Goal: Information Seeking & Learning: Learn about a topic

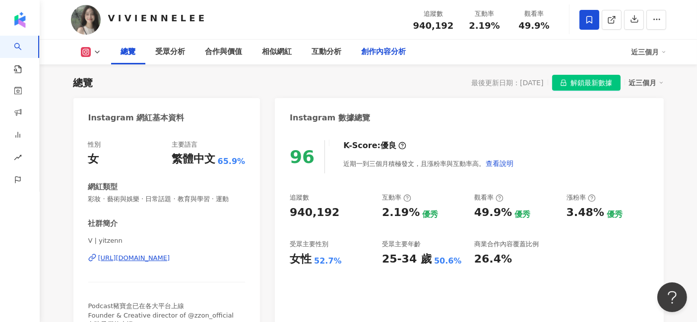
click at [374, 52] on div "創作內容分析" at bounding box center [384, 52] width 45 height 12
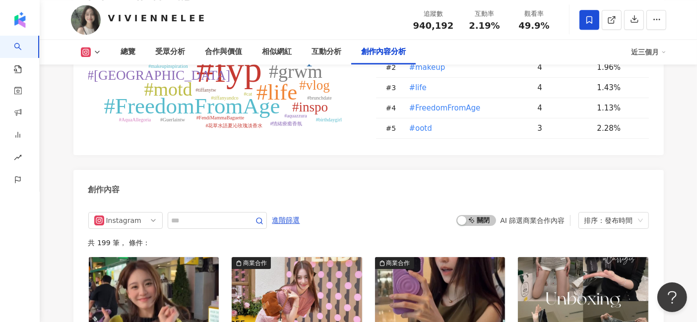
scroll to position [2752, 0]
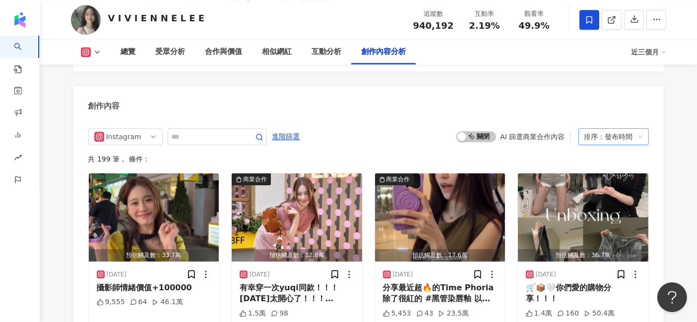
click at [601, 129] on div "排序：發布時間" at bounding box center [609, 137] width 50 height 16
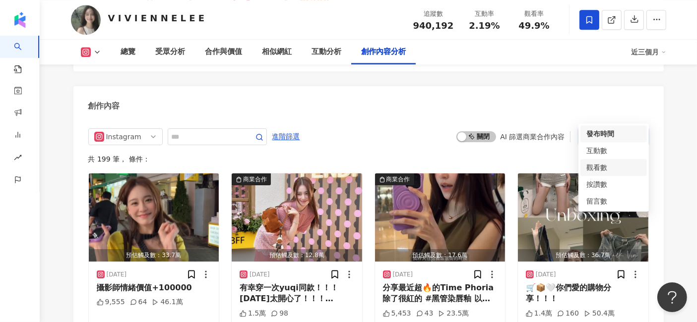
click at [609, 172] on div "觀看數" at bounding box center [613, 167] width 55 height 11
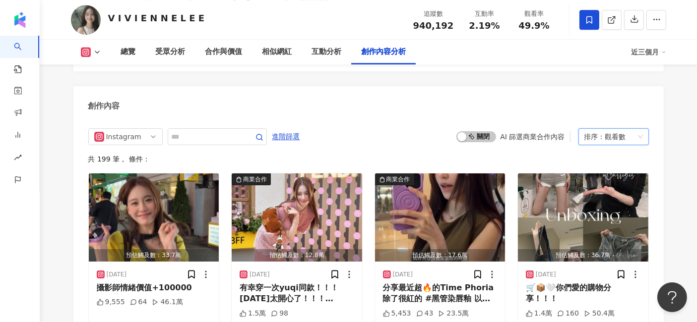
scroll to position [2750, 0]
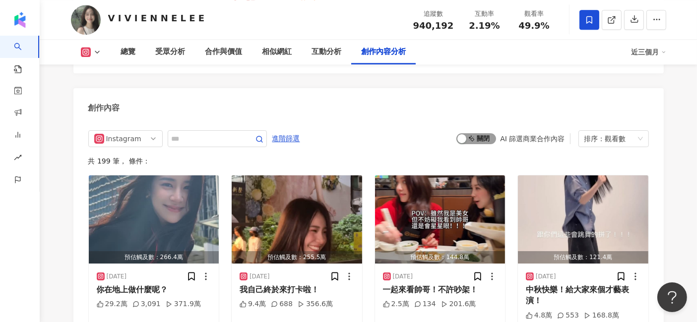
click at [473, 133] on span "啟動 關閉" at bounding box center [476, 138] width 40 height 11
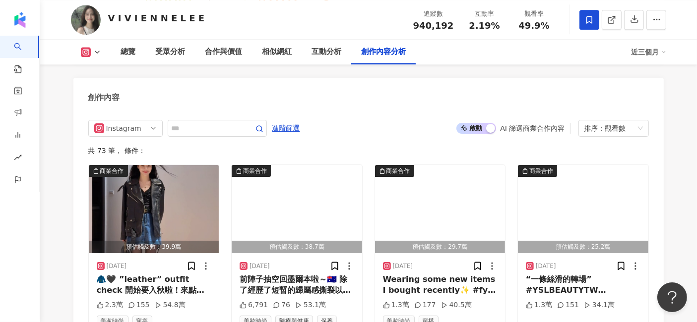
scroll to position [2750, 0]
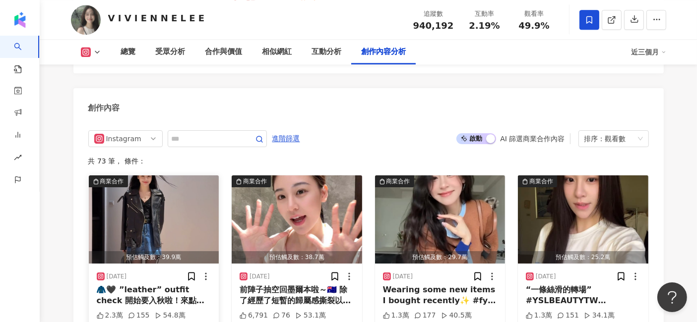
click at [171, 188] on img "button" at bounding box center [154, 220] width 130 height 88
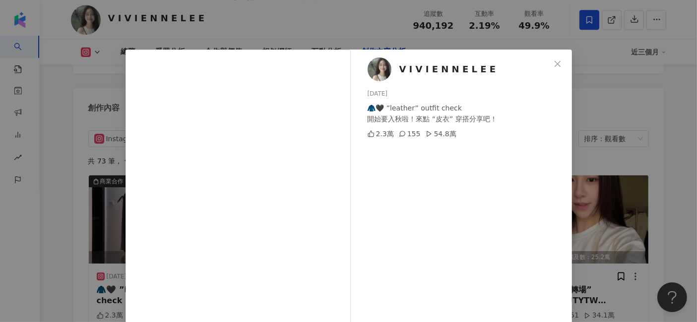
click at [645, 131] on div "V I V I E N N E L E E 2024/10/21 🧥🖤 ”leather” outfit check 開始要入秋啦！來點 “皮衣” 穿搭分享吧…" at bounding box center [348, 161] width 697 height 322
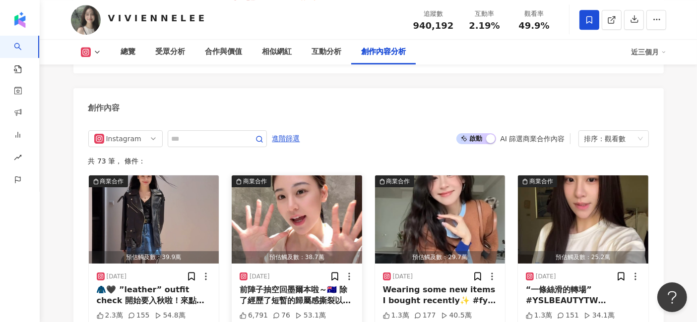
click at [305, 181] on img "button" at bounding box center [297, 220] width 130 height 88
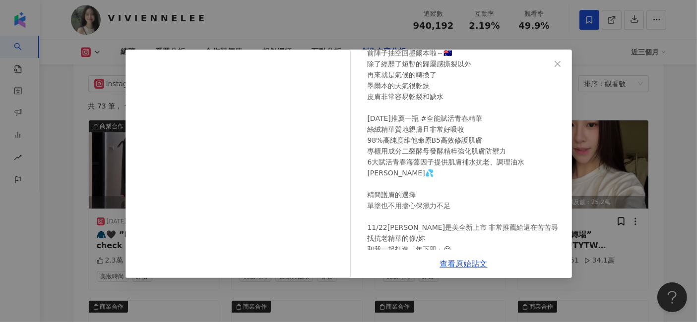
scroll to position [96, 0]
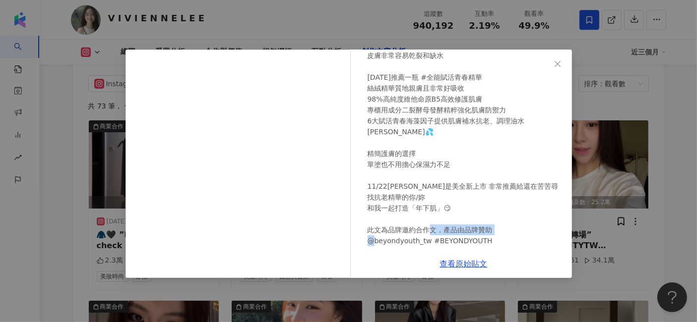
drag, startPoint x: 436, startPoint y: 232, endPoint x: 484, endPoint y: 230, distance: 48.6
click at [484, 230] on div "前陣子抽空回墨爾本啦～🇦🇺 除了經歷了短暫的歸屬感撕裂以外 再來就是氣候的轉換了 墨爾本的天氣很乾燥 皮膚非常容易乾裂和缺水 今天推薦一瓶 #全能賦活青春精華…" at bounding box center [466, 126] width 196 height 240
copy div "NDYOUTH"
click at [474, 264] on link "查看原始貼文" at bounding box center [464, 263] width 48 height 9
click at [644, 171] on div "V I V I E N N E L E E 2024/11/27 前陣子抽空回墨爾本啦～🇦🇺 除了經歷了短暫的歸屬感撕裂以外 再來就是氣候的轉換了 墨爾本的天…" at bounding box center [348, 161] width 697 height 322
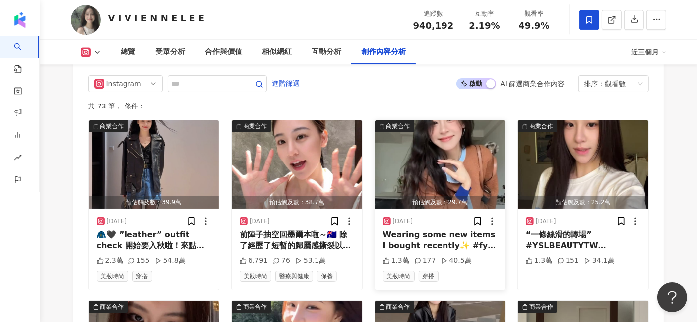
click at [468, 133] on img "button" at bounding box center [440, 165] width 130 height 88
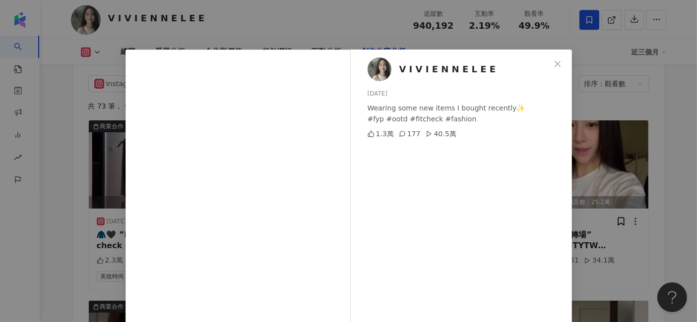
click at [666, 147] on div "V I V I E N N E L E E 2025/3/20 Wearing some new items I bought recently✨ #fyp …" at bounding box center [348, 161] width 697 height 322
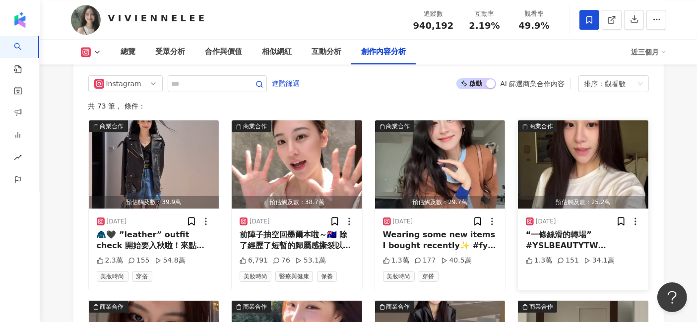
click at [609, 134] on img "button" at bounding box center [583, 165] width 130 height 88
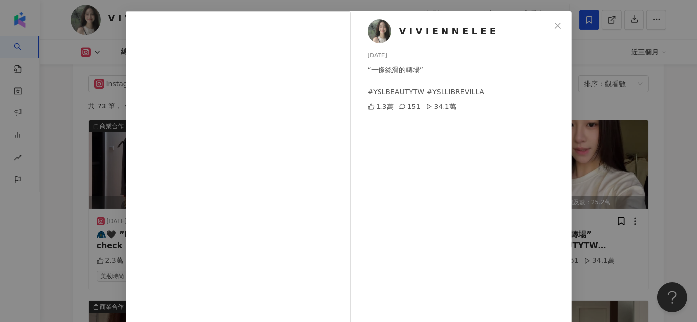
scroll to position [55, 0]
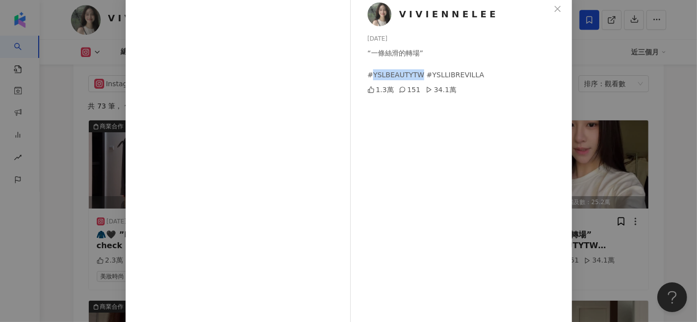
drag, startPoint x: 368, startPoint y: 75, endPoint x: 413, endPoint y: 73, distance: 45.2
click at [413, 73] on div "“一條絲滑的轉場” #YSLBEAUTYTW #YSLLIBREVILLA" at bounding box center [466, 64] width 196 height 33
copy div "YSLBEAUTYTW"
click at [660, 100] on div "V I V I E N N E L E E 2025/7/3 “一條絲滑的轉場” #YSLBEAUTYTW #YSLLIBREVILLA 1.3萬 151 3…" at bounding box center [348, 161] width 697 height 322
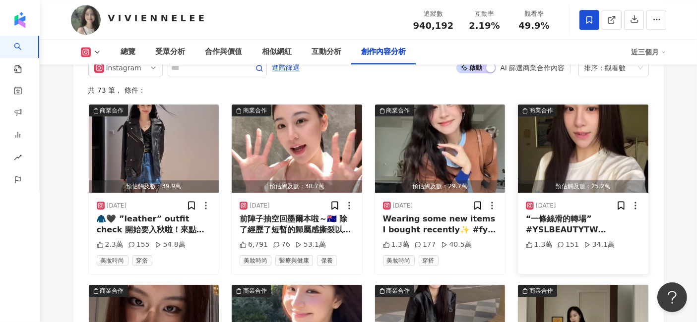
scroll to position [2805, 0]
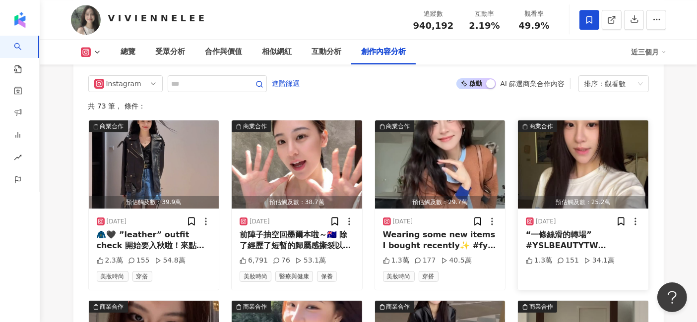
click at [616, 130] on img "button" at bounding box center [583, 165] width 130 height 88
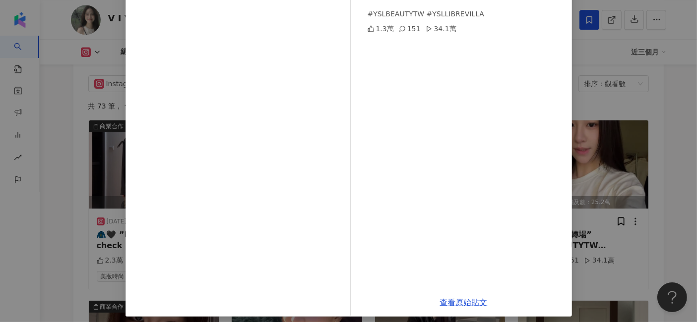
scroll to position [122, 0]
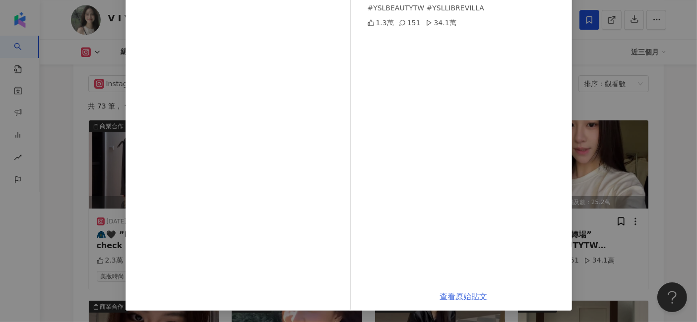
click at [462, 292] on link "查看原始貼文" at bounding box center [464, 296] width 48 height 9
click at [624, 90] on div "V I V I E N N E L E E 2025/7/3 “一條絲滑的轉場” #YSLBEAUTYTW #YSLLIBREVILLA 1.3萬 151 3…" at bounding box center [348, 161] width 697 height 322
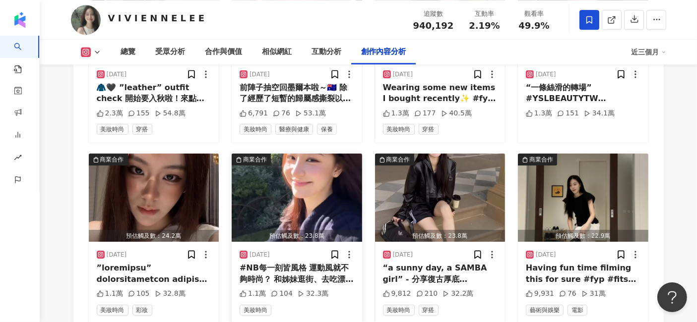
scroll to position [2970, 0]
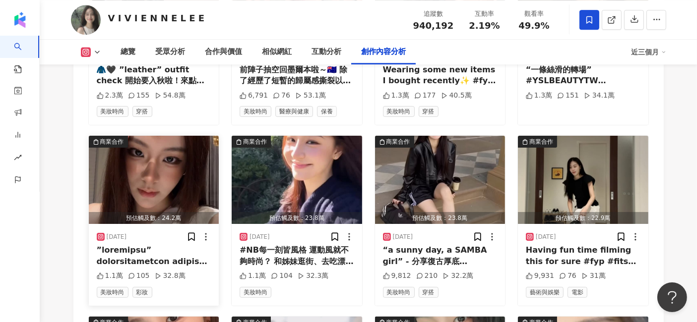
click at [179, 171] on img "button" at bounding box center [154, 180] width 130 height 88
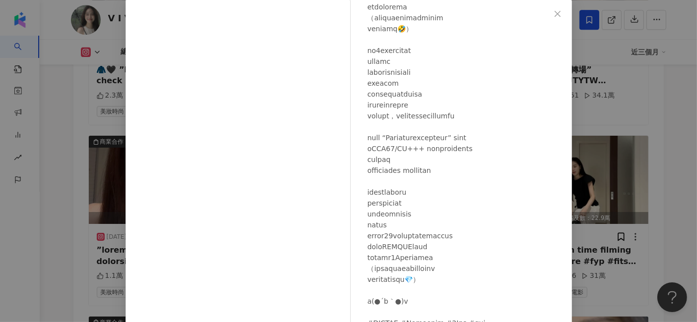
scroll to position [110, 0]
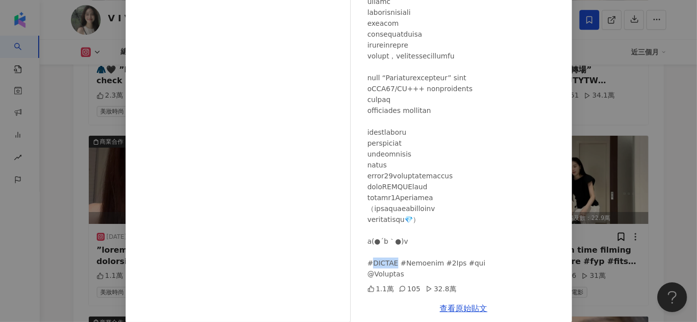
drag, startPoint x: 392, startPoint y: 267, endPoint x: 366, endPoint y: 267, distance: 25.8
click at [368, 267] on div at bounding box center [466, 89] width 196 height 382
copy div "BION #"
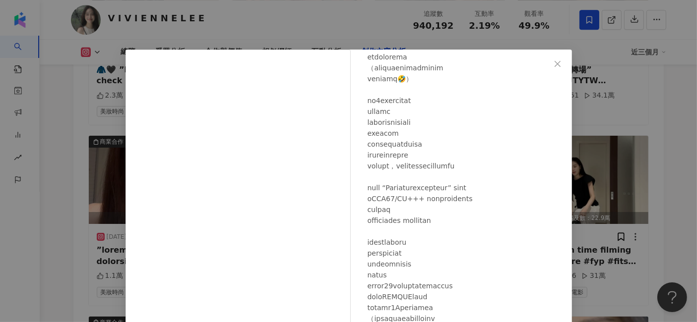
scroll to position [122, 0]
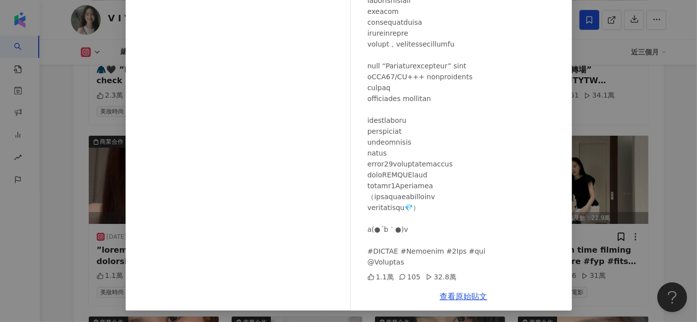
click at [669, 169] on div "V I V I E N N E L E E 2025/8/7 1.1萬 105 32.8萬 查看原始貼文" at bounding box center [348, 161] width 697 height 322
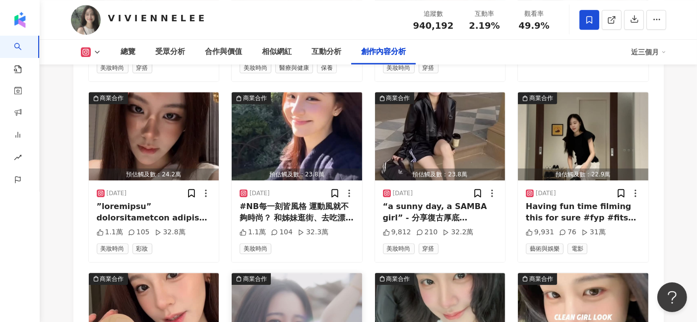
scroll to position [3081, 0]
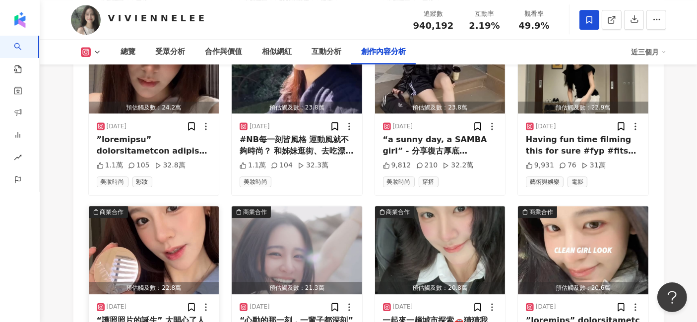
click at [193, 227] on img "button" at bounding box center [154, 250] width 130 height 88
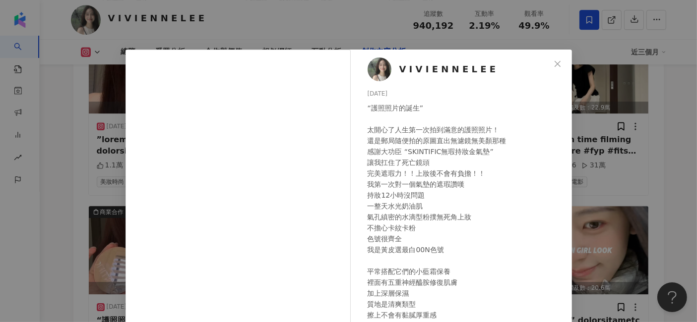
click at [630, 145] on div "V I V I E N N E L E E 2025/7/30 “護照照片的誕生” 太開心了人生第一次拍到滿意的護照照片！ 還是郵局隨便拍的原圖直出無濾鏡無美…" at bounding box center [348, 161] width 697 height 322
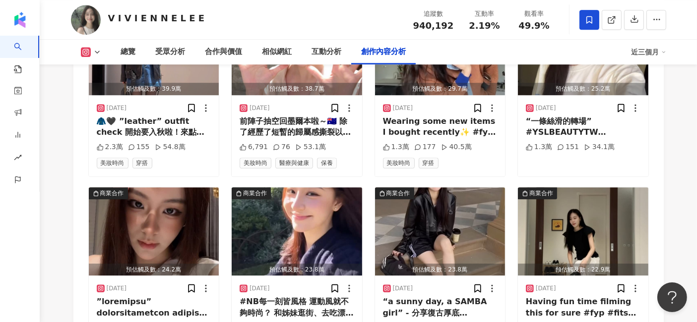
scroll to position [2915, 0]
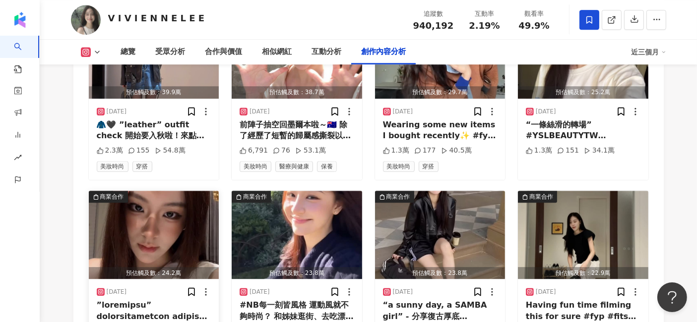
click at [179, 215] on img "button" at bounding box center [154, 235] width 130 height 88
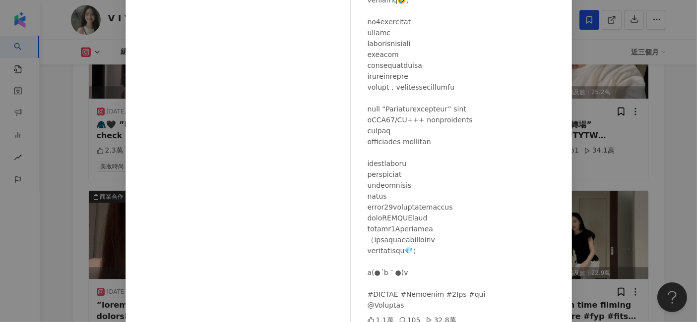
scroll to position [122, 0]
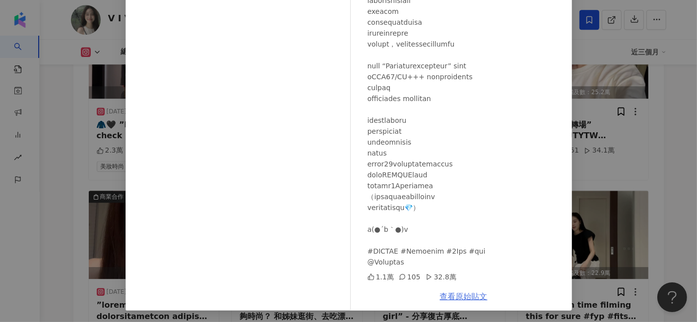
click at [466, 297] on link "查看原始貼文" at bounding box center [464, 296] width 48 height 9
click at [641, 154] on div "V I V I E N N E L E E 2025/8/7 1.1萬 105 32.8萬 查看原始貼文" at bounding box center [348, 161] width 697 height 322
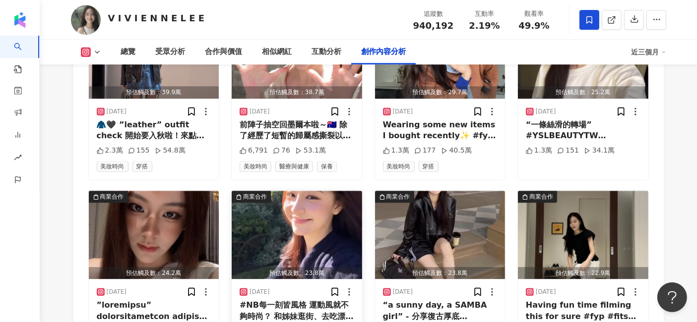
click at [300, 202] on img "button" at bounding box center [297, 235] width 130 height 88
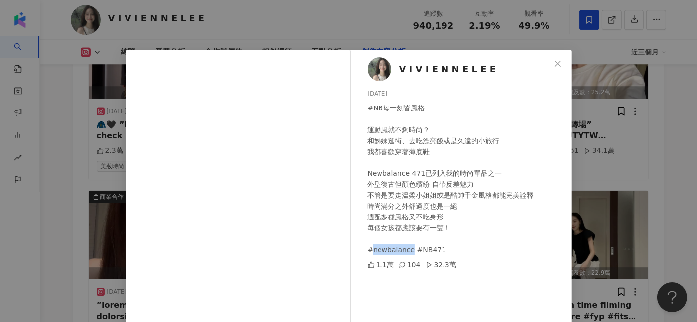
drag, startPoint x: 367, startPoint y: 249, endPoint x: 405, endPoint y: 250, distance: 38.2
click at [405, 250] on div "#NB每一刻皆風格 運動風就不夠時尚？ 和姊妹逛街、去吃漂亮飯或是久違的小旅行 我都喜歡穿著薄底鞋 Newbalance 471已列入我的時尚單品之一 外型復…" at bounding box center [466, 179] width 196 height 153
copy div "newbalance"
click at [554, 62] on icon "close" at bounding box center [558, 64] width 8 height 8
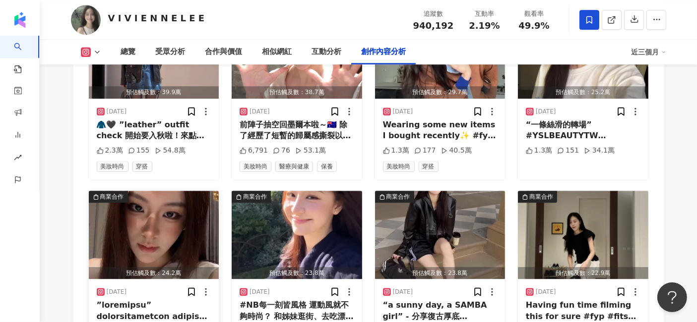
click at [184, 204] on img "button" at bounding box center [154, 235] width 130 height 88
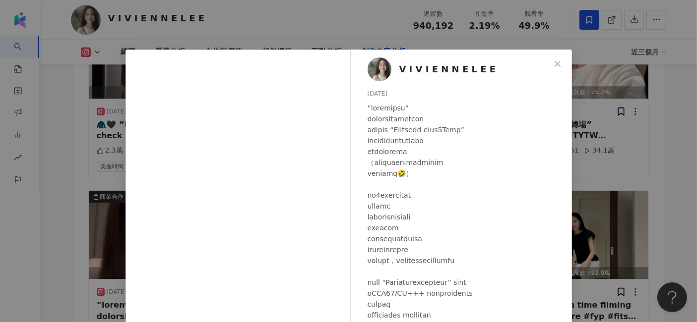
drag, startPoint x: 601, startPoint y: 155, endPoint x: 702, endPoint y: 167, distance: 101.9
click at [601, 155] on div "V I V I E N N E L E E 2025/8/7 1.1萬 105 32.8萬 查看原始貼文" at bounding box center [348, 161] width 697 height 322
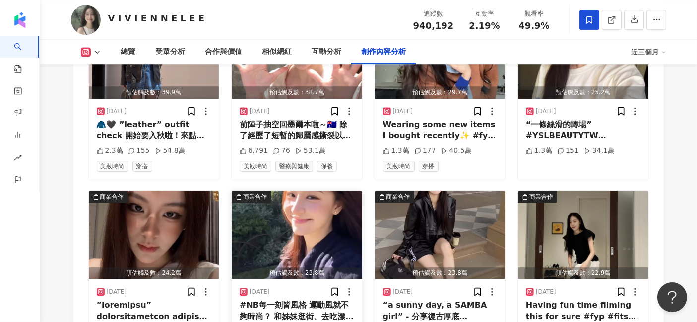
click at [317, 218] on img "button" at bounding box center [297, 235] width 130 height 88
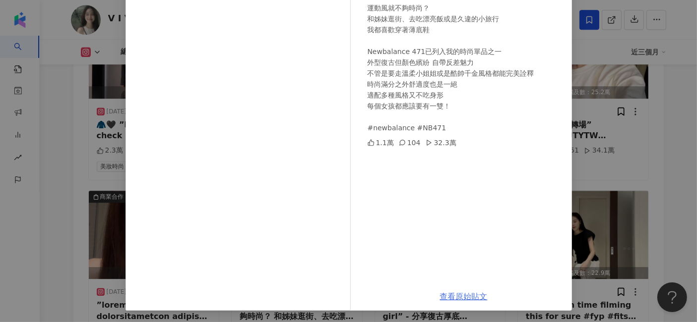
click at [456, 293] on link "查看原始貼文" at bounding box center [464, 296] width 48 height 9
click at [638, 122] on div "V I V I E N N E L E E 2025/8/18 #NB每一刻皆風格 運動風就不夠時尚？ 和姊妹逛街、去吃漂亮飯或是久違的小旅行 我都喜歡穿著薄…" at bounding box center [348, 161] width 697 height 322
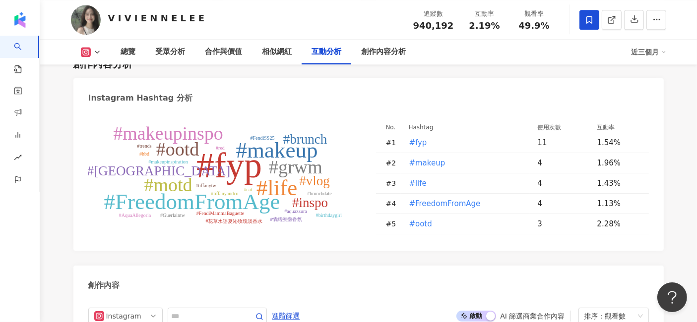
scroll to position [2585, 0]
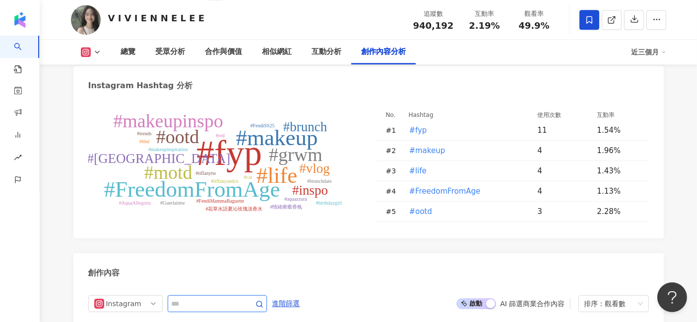
click at [190, 298] on input "text" at bounding box center [206, 304] width 69 height 12
type input "*"
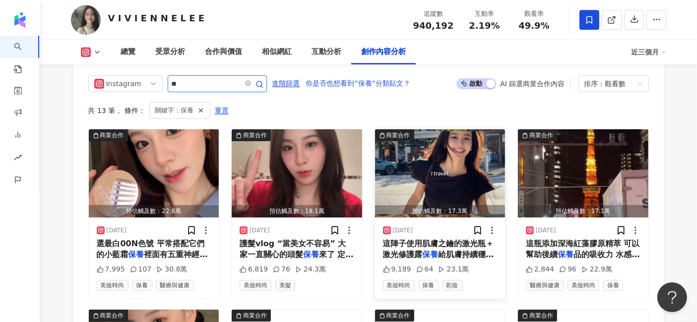
scroll to position [2750, 0]
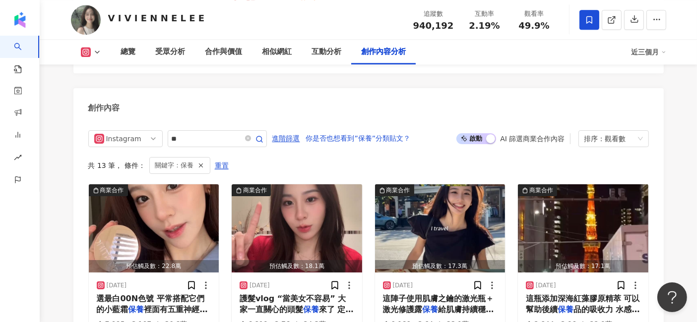
click at [470, 133] on span "啟動 關閉" at bounding box center [476, 138] width 40 height 11
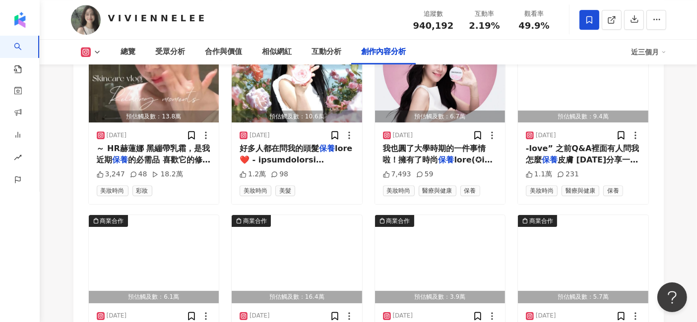
scroll to position [2805, 0]
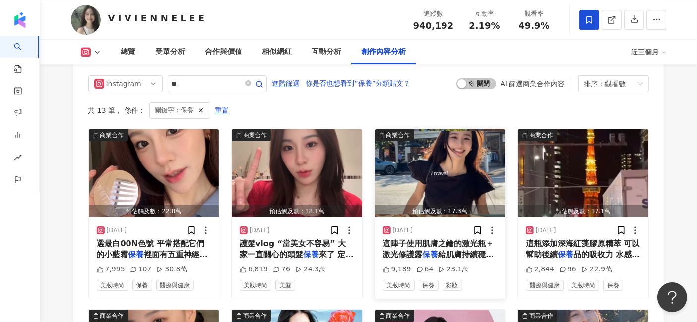
click at [415, 146] on img "button" at bounding box center [440, 173] width 130 height 88
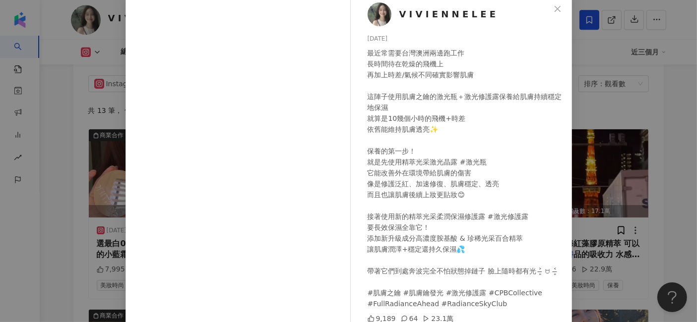
scroll to position [110, 0]
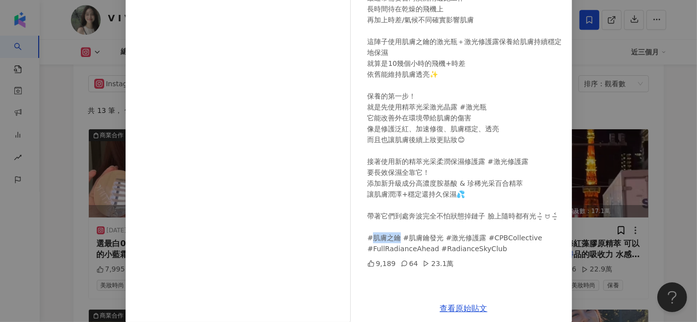
drag, startPoint x: 369, startPoint y: 238, endPoint x: 392, endPoint y: 239, distance: 23.8
click at [392, 239] on div "最近常需要台灣澳洲兩邊跑工作 長時間待在乾燥的飛機上 再加上時差/氣候不同確實影響肌膚 這陣子使用肌膚之鑰的激光瓶＋激光修護露保養給肌膚持續穩定地保濕 就算是…" at bounding box center [466, 124] width 196 height 262
copy div "之鑰 #"
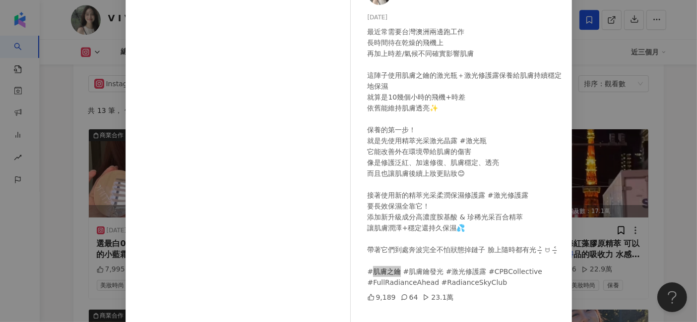
scroll to position [122, 0]
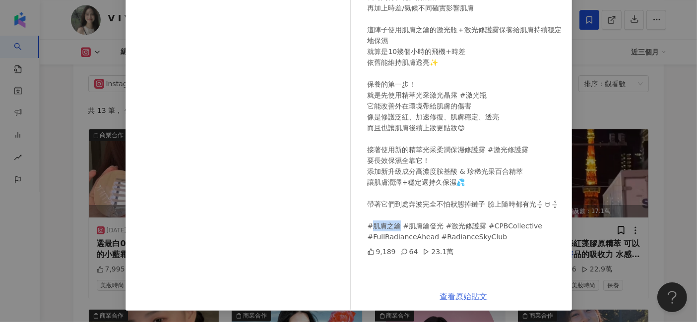
click at [459, 297] on link "查看原始貼文" at bounding box center [464, 296] width 48 height 9
click at [627, 158] on div "V I V I E N N E L E E 2025/7/21 最近常需要台灣澳洲兩邊跑工作 長時間待在乾燥的飛機上 再加上時差/氣候不同確實影響肌膚 這陣子…" at bounding box center [348, 161] width 697 height 322
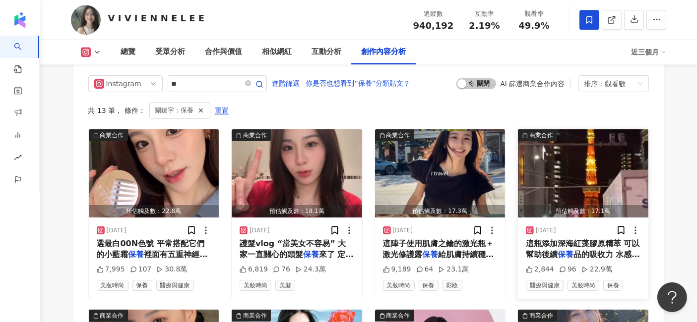
click at [566, 141] on img "button" at bounding box center [583, 173] width 130 height 88
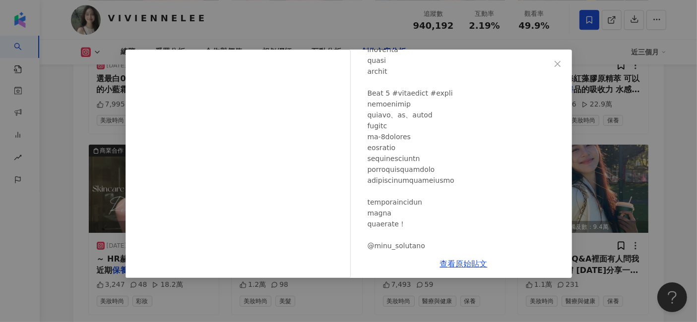
scroll to position [402, 0]
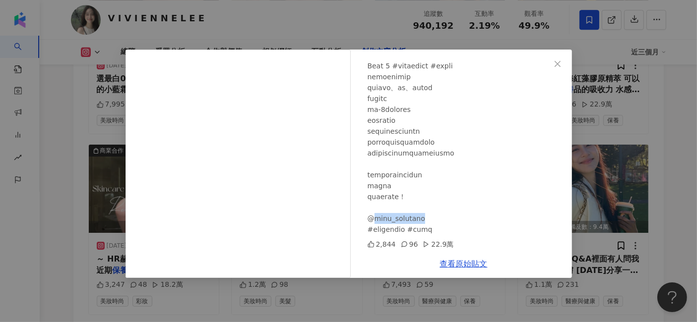
drag, startPoint x: 374, startPoint y: 220, endPoint x: 443, endPoint y: 220, distance: 69.4
copy div "drwu_skincare"
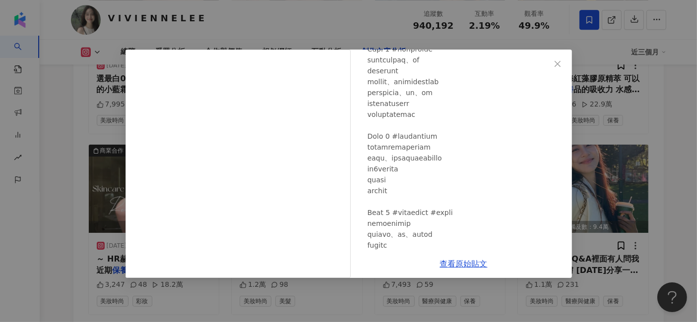
scroll to position [182, 0]
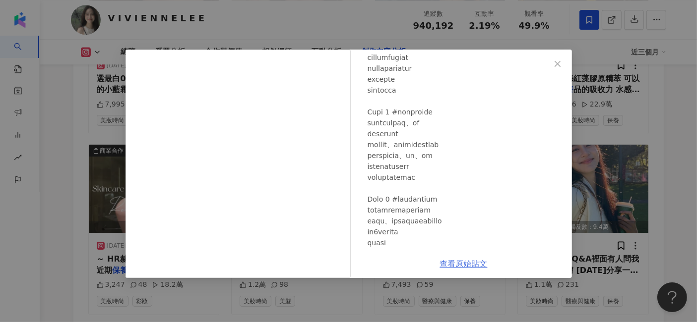
click at [459, 268] on link "查看原始貼文" at bounding box center [464, 263] width 48 height 9
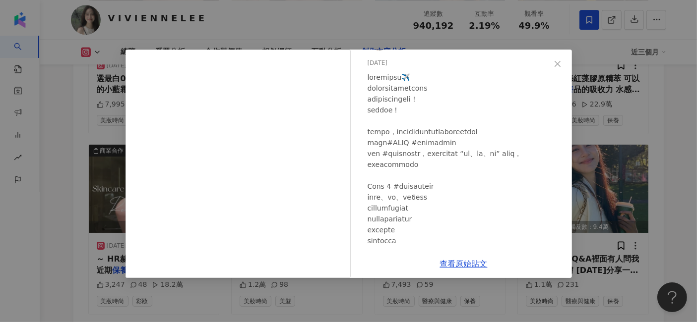
scroll to position [0, 0]
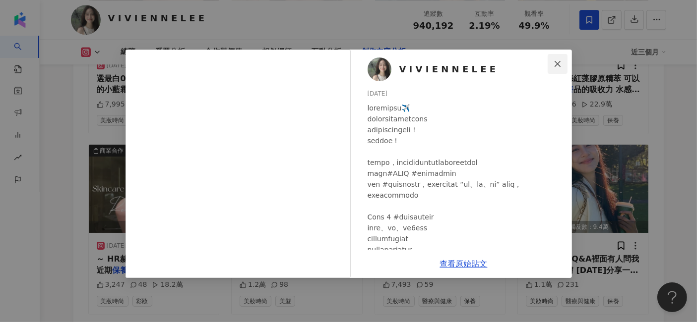
click at [557, 65] on icon "close" at bounding box center [558, 64] width 8 height 8
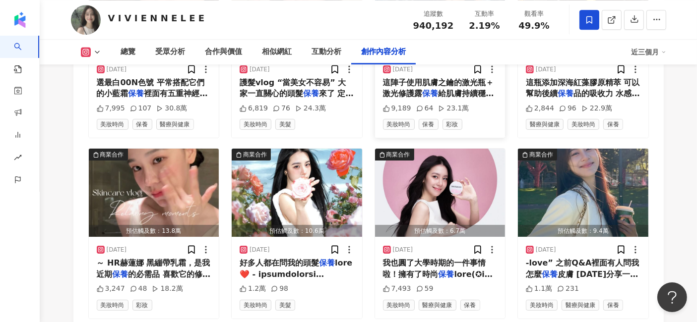
scroll to position [3026, 0]
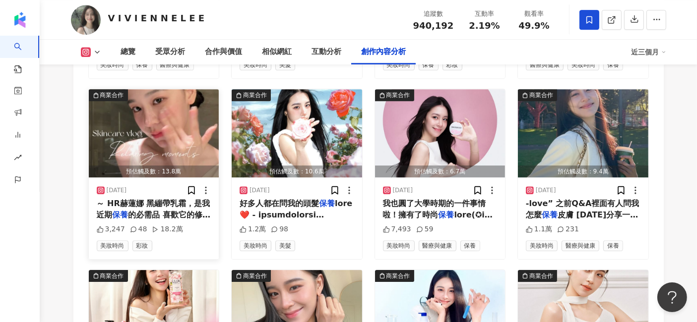
click at [157, 103] on img "button" at bounding box center [154, 133] width 130 height 88
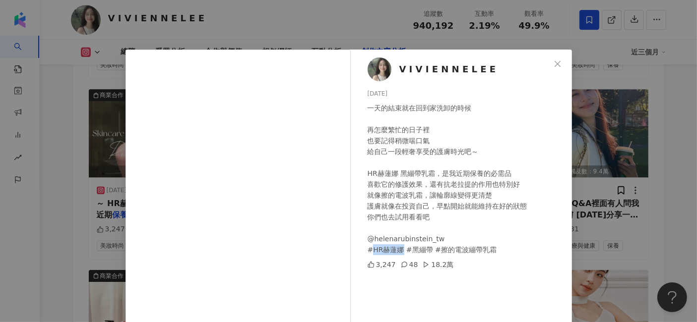
drag, startPoint x: 365, startPoint y: 252, endPoint x: 395, endPoint y: 252, distance: 30.3
click at [395, 252] on div "一天的結束就在回到家洗卸的時候 再怎麼繁忙的日子裡 也要記得稍微喘口氣 給自己一段輕奢享受的護膚時光吧～ HR赫蓮娜 黑繃帶乳霜，是我近期保養的必需品 喜歡它…" at bounding box center [466, 179] width 196 height 153
copy div "HR赫蓮娜"
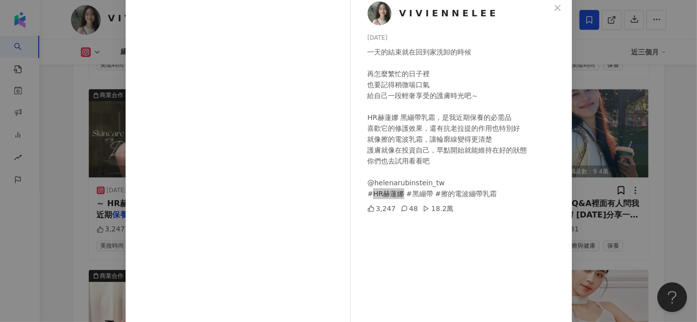
scroll to position [122, 0]
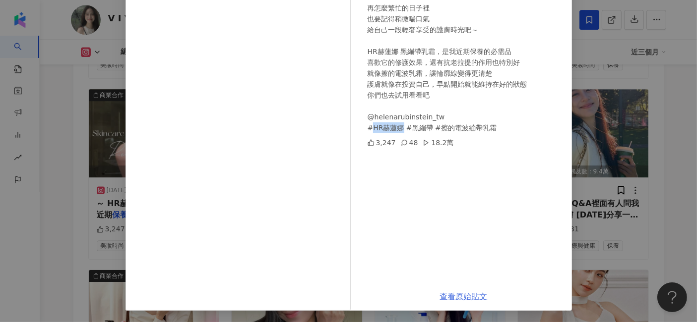
click at [480, 299] on link "查看原始貼文" at bounding box center [464, 296] width 48 height 9
click at [608, 176] on div "V I V I E N N E L E E 2024/9/18 一天的結束就在回到家洗卸的時候 再怎麼繁忙的日子裡 也要記得稍微喘口氣 給自己一段輕奢享受的護…" at bounding box center [348, 161] width 697 height 322
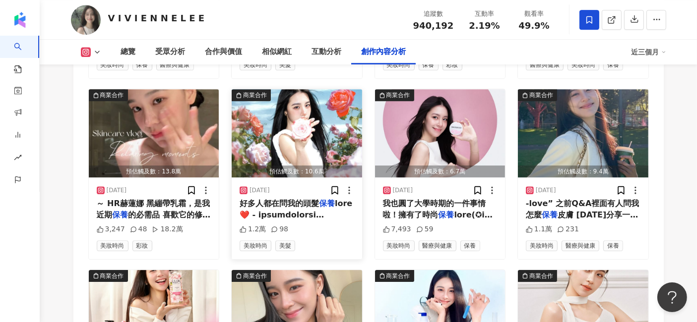
click at [314, 117] on img "button" at bounding box center [297, 133] width 130 height 88
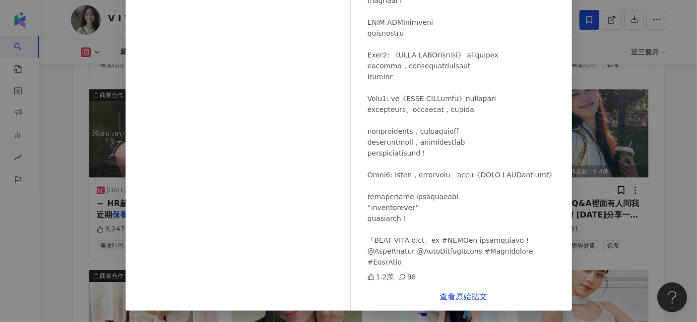
click at [619, 191] on div "V I V I E N N E L E E 2025/5/13 1.2萬 98 查看原始貼文" at bounding box center [348, 161] width 697 height 322
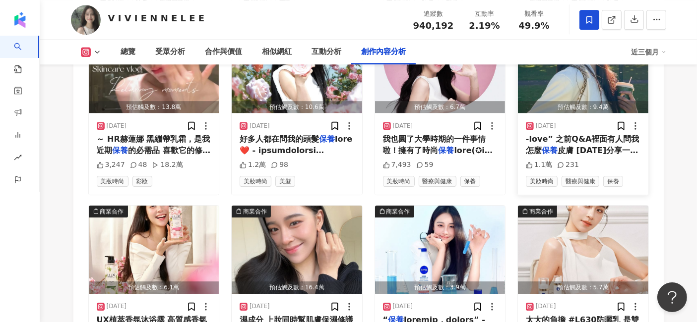
scroll to position [3191, 0]
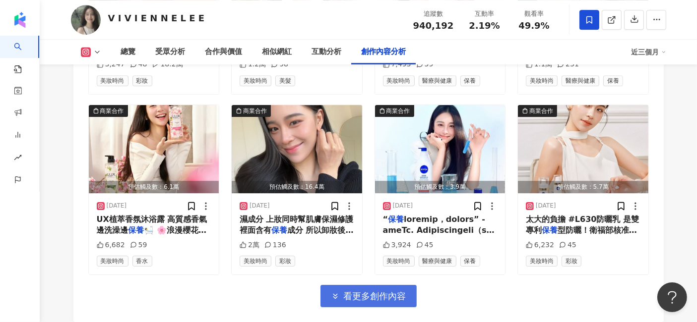
click at [380, 291] on span "看更多創作內容" at bounding box center [375, 296] width 63 height 11
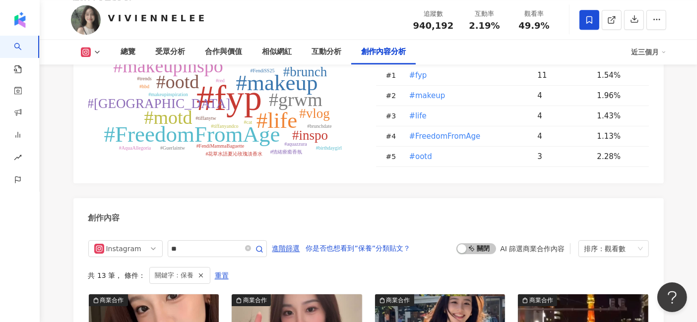
scroll to position [2750, 0]
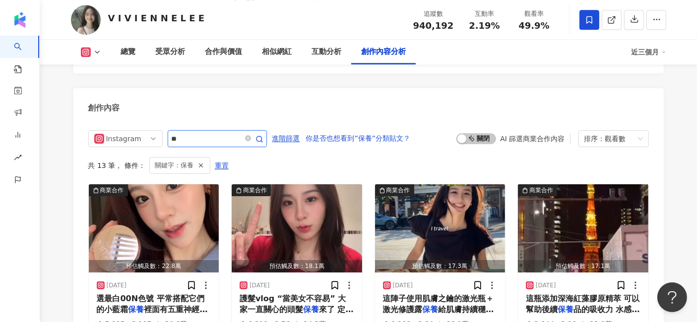
click at [183, 133] on input "**" at bounding box center [206, 139] width 69 height 12
type input "*"
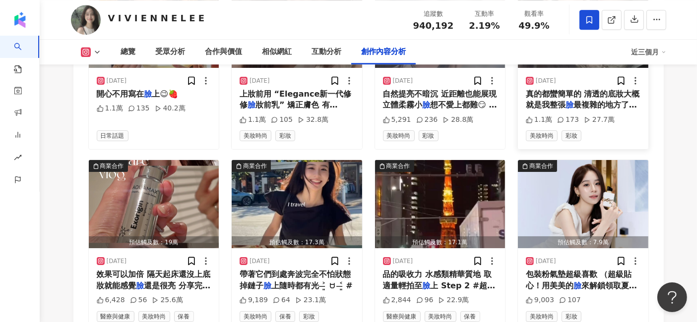
scroll to position [2970, 0]
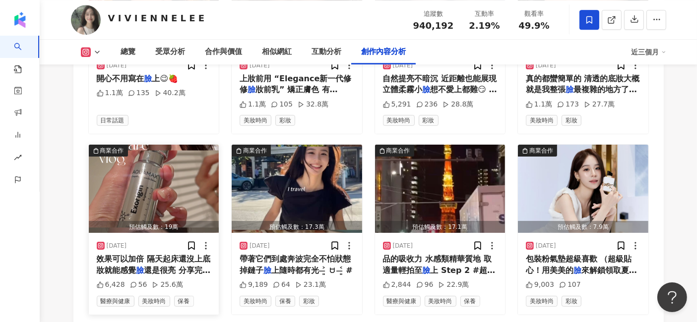
click at [186, 174] on img "button" at bounding box center [154, 189] width 130 height 88
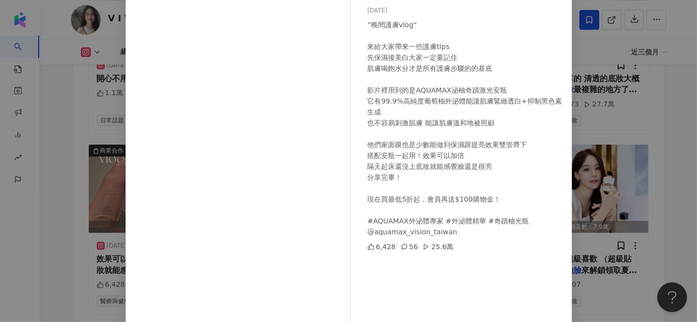
scroll to position [67, 0]
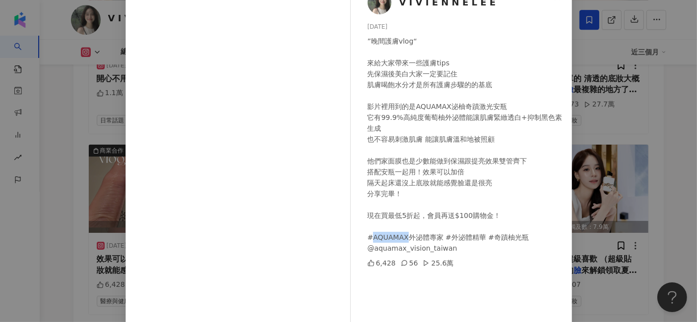
drag, startPoint x: 368, startPoint y: 238, endPoint x: 399, endPoint y: 239, distance: 31.3
click at [399, 239] on div "”晚間護膚vlog“ 來給大家帶來一些護膚tips 先保濕後美白大家一定要記住 肌膚喝飽水分才是所有護膚步驟的的基底 影片裡用到的是AQUAMAX泌柚奇蹟激光…" at bounding box center [466, 145] width 196 height 218
copy div "AQUAMAX"
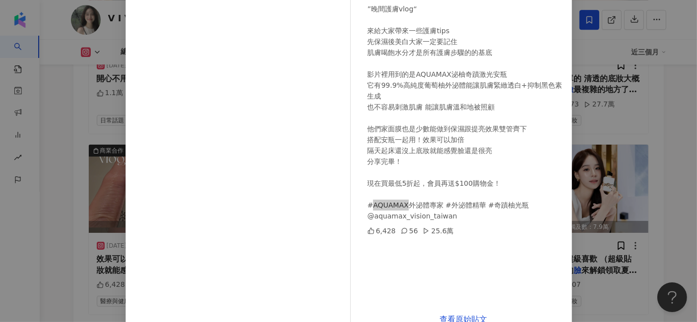
scroll to position [122, 0]
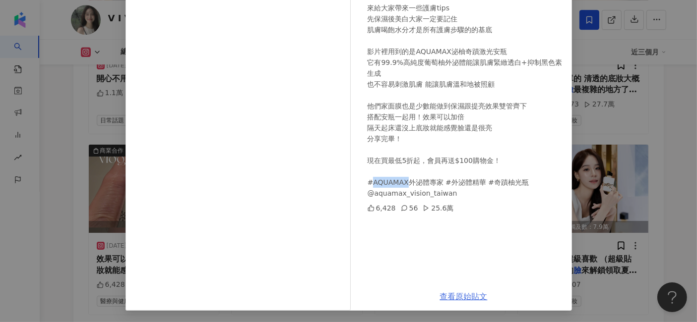
click at [459, 293] on link "查看原始貼文" at bounding box center [464, 296] width 48 height 9
click at [586, 167] on div "V I V I E N N E L E E 2025/8/23 ”晚間護膚vlog“ 來給大家帶來一些護膚tips 先保濕後美白大家一定要記住 肌膚喝飽水分才…" at bounding box center [348, 161] width 697 height 322
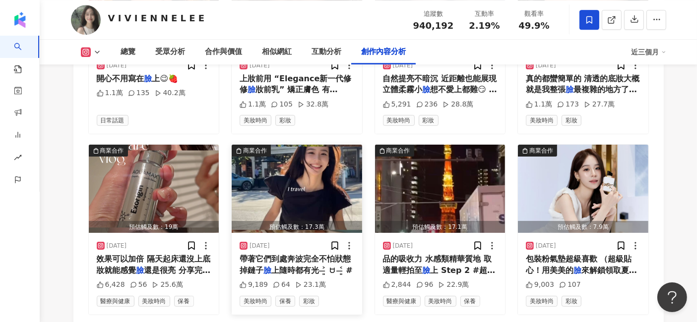
click at [310, 161] on img "button" at bounding box center [297, 189] width 130 height 88
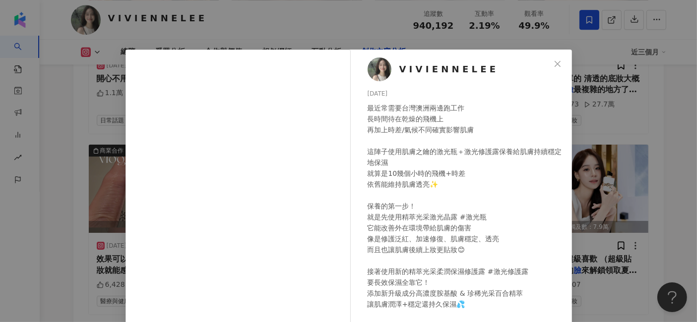
click at [627, 126] on div "V I V I E N N E L E E 2025/7/21 最近常需要台灣澳洲兩邊跑工作 長時間待在乾燥的飛機上 再加上時差/氣候不同確實影響肌膚 這陣子…" at bounding box center [348, 161] width 697 height 322
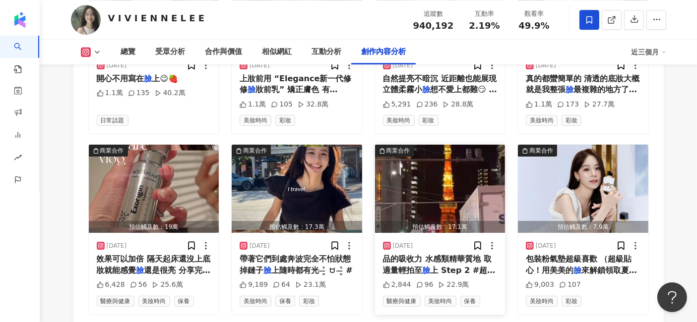
click at [485, 152] on img "button" at bounding box center [440, 189] width 130 height 88
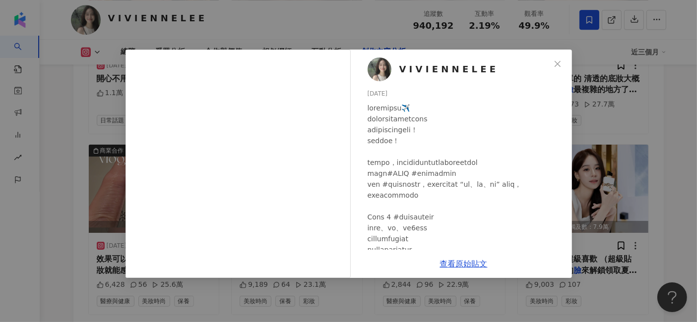
click at [624, 148] on div "V I V I E N N E L E E 2024/11/15 2,844 96 22.9萬 查看原始貼文" at bounding box center [348, 161] width 697 height 322
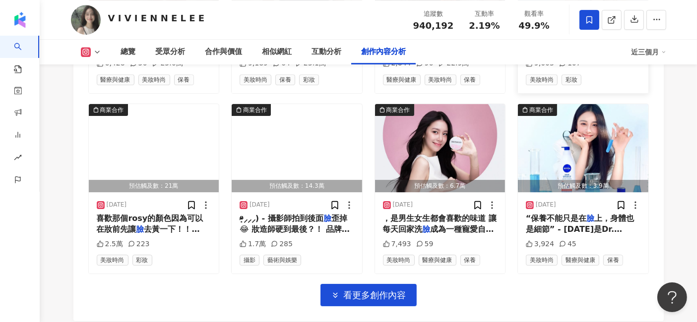
scroll to position [3275, 0]
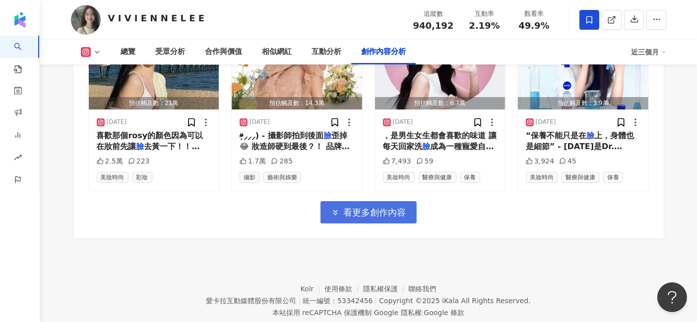
click at [366, 207] on span "看更多創作內容" at bounding box center [375, 212] width 63 height 11
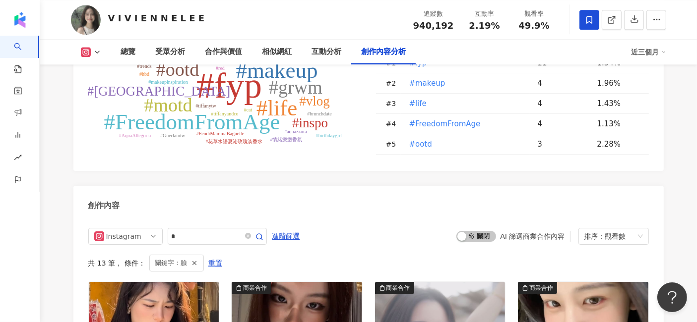
scroll to position [2669, 0]
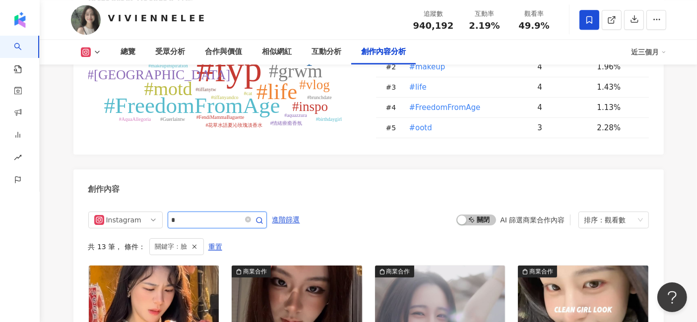
drag, startPoint x: 188, startPoint y: 199, endPoint x: 164, endPoint y: 199, distance: 23.3
click at [164, 212] on div "Instagram *" at bounding box center [177, 220] width 179 height 17
type input "**"
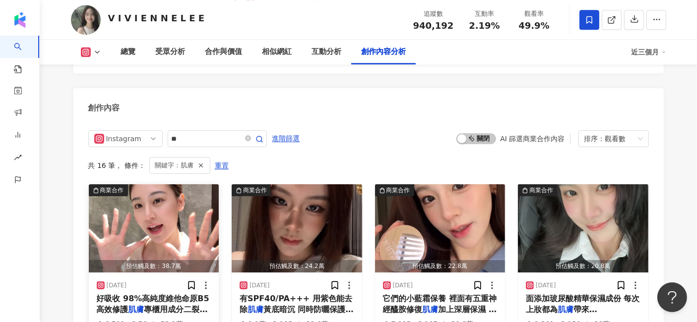
click at [106, 205] on img "button" at bounding box center [154, 229] width 130 height 88
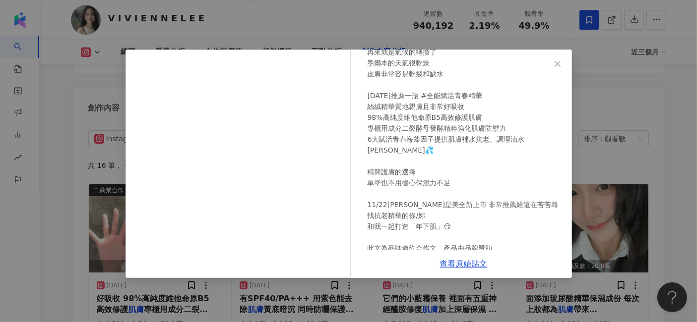
scroll to position [96, 0]
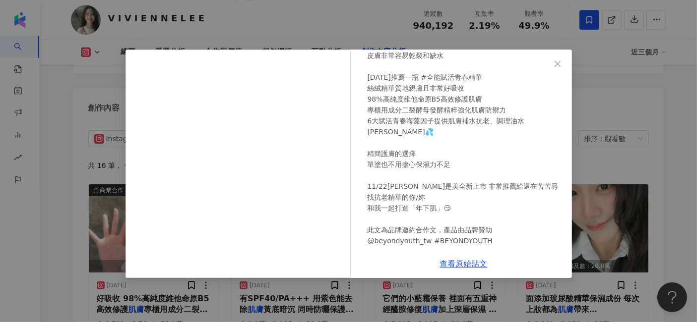
click at [630, 143] on div "V I V I E N N E L E E 2024/11/27 前陣子抽空回墨爾本啦～🇦🇺 除了經歷了短暫的歸屬感撕裂以外 再來就是氣候的轉換了 墨爾本的天…" at bounding box center [348, 161] width 697 height 322
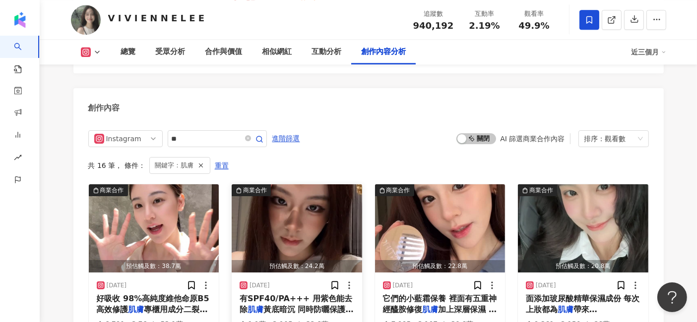
scroll to position [2970, 0]
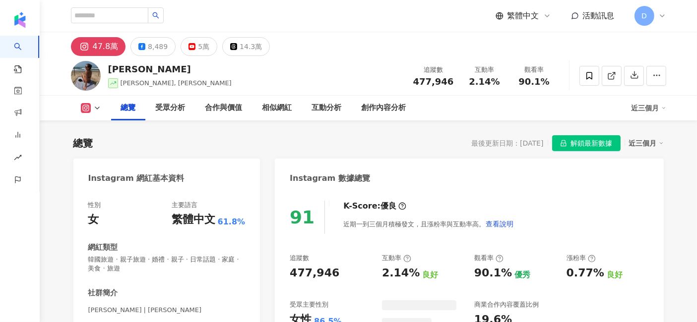
scroll to position [61, 0]
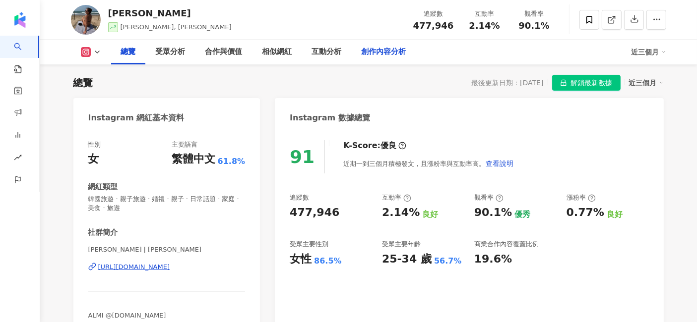
click at [380, 49] on div "創作內容分析" at bounding box center [384, 52] width 45 height 12
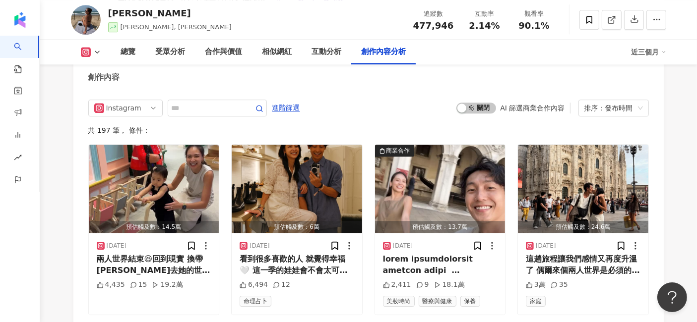
scroll to position [3017, 0]
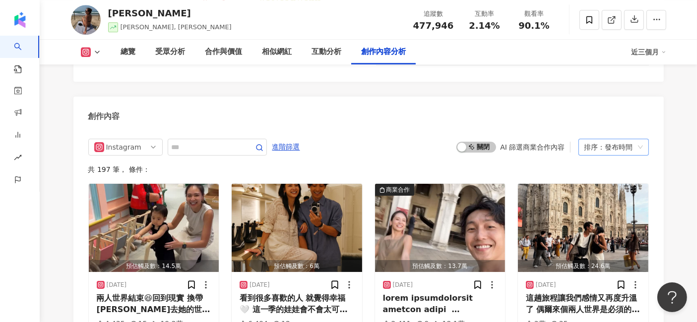
click at [629, 139] on div "排序：發布時間" at bounding box center [609, 147] width 50 height 16
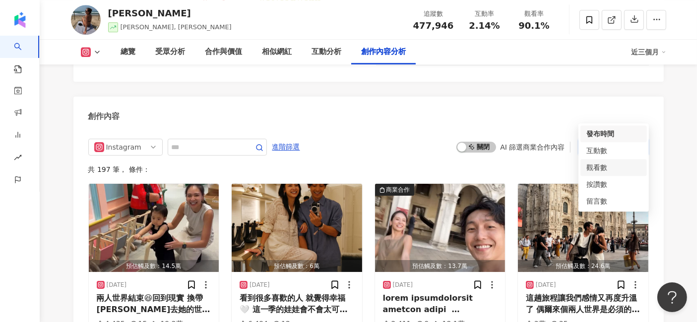
click at [609, 166] on div "觀看數" at bounding box center [613, 167] width 55 height 11
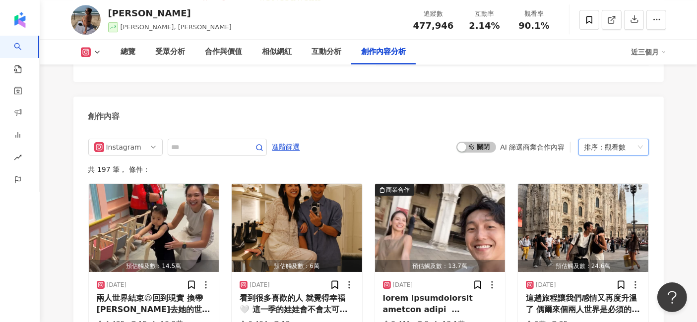
scroll to position [3015, 0]
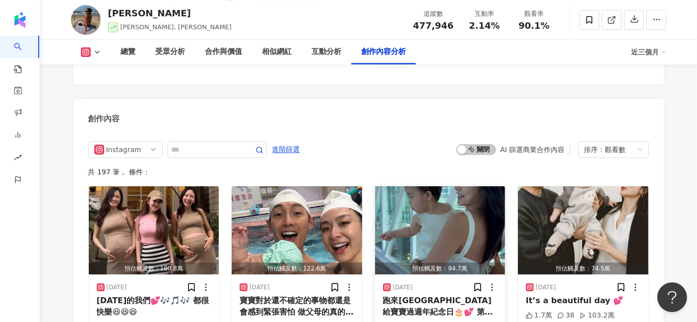
click at [418, 196] on img "button" at bounding box center [440, 231] width 130 height 88
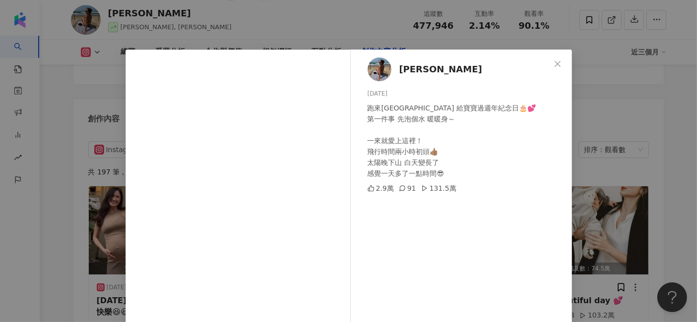
click at [673, 165] on div "[PERSON_NAME] [DATE] 跑來[GEOGRAPHIC_DATA] 給寶寶過週年紀念日🎂💕 第一件事 先泡個水 暖暖身～ 一來就愛上這裡！ 飛行…" at bounding box center [348, 161] width 697 height 322
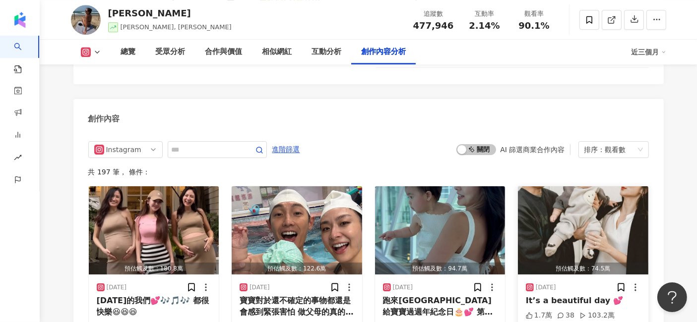
click at [559, 192] on img "button" at bounding box center [583, 231] width 130 height 88
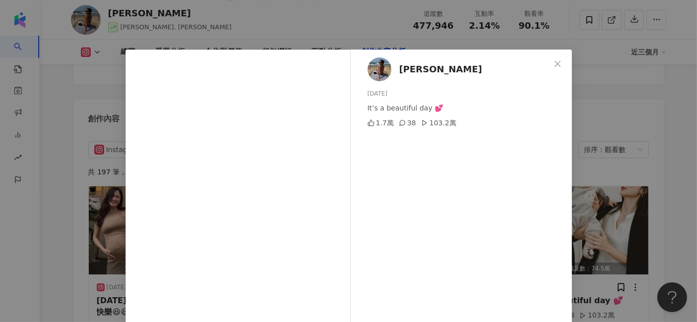
click at [612, 158] on div "[PERSON_NAME] [DATE] It’s a beautiful day 💕 1.7萬 38 103.2萬 查看原始貼文" at bounding box center [348, 161] width 697 height 322
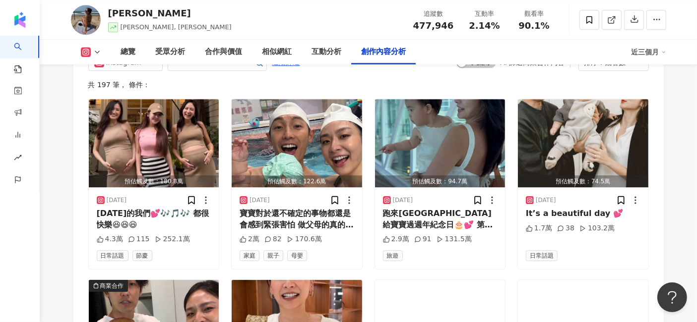
scroll to position [3180, 0]
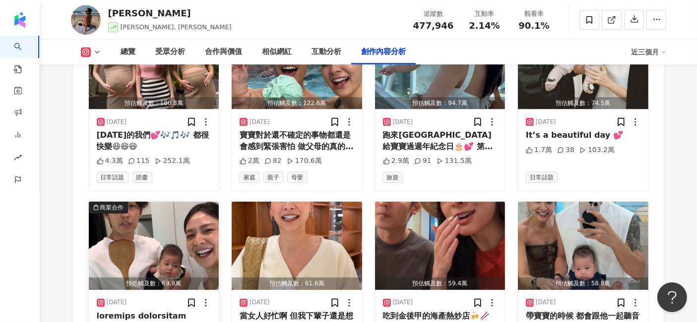
click at [163, 204] on img "button" at bounding box center [154, 246] width 130 height 88
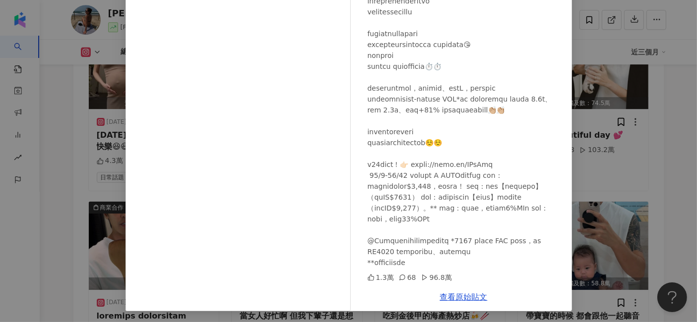
scroll to position [122, 0]
drag, startPoint x: 466, startPoint y: 242, endPoint x: 485, endPoint y: 240, distance: 18.4
click at [485, 240] on div at bounding box center [466, 55] width 196 height 426
copy div "檢測機"
click at [455, 294] on link "查看原始貼文" at bounding box center [464, 296] width 48 height 9
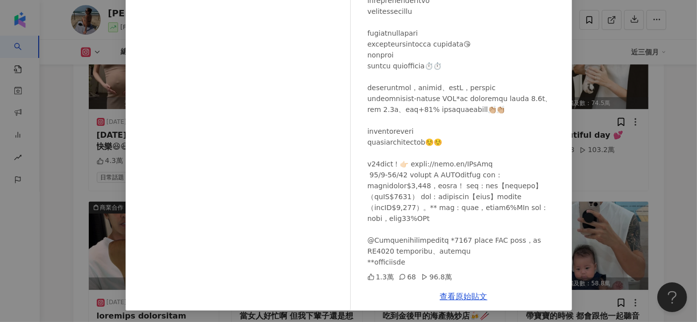
click at [635, 141] on div "[PERSON_NAME] [DATE] 1.3萬 68 96.8萬 查看原始貼文" at bounding box center [348, 161] width 697 height 322
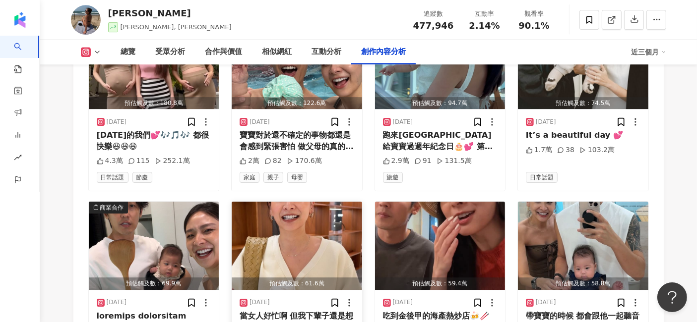
click at [299, 215] on img "button" at bounding box center [297, 246] width 130 height 88
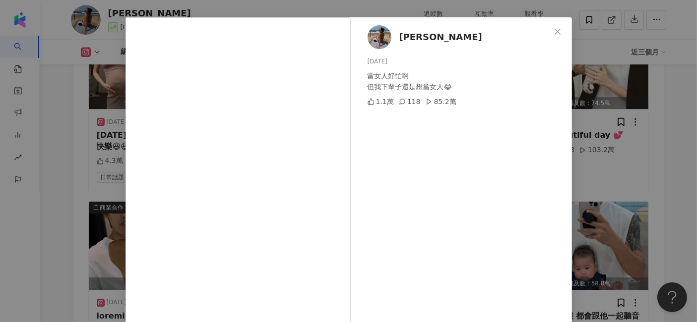
scroll to position [55, 0]
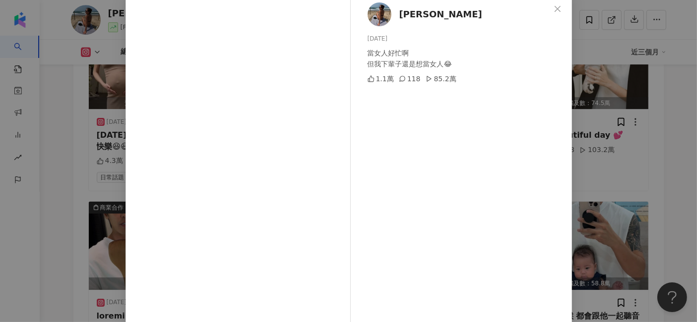
click at [657, 142] on div "[PERSON_NAME] [DATE] 當女人好忙啊 但我下輩子還是想當女人😂 1.1萬 118 85.2萬 查看原始貼文" at bounding box center [348, 161] width 697 height 322
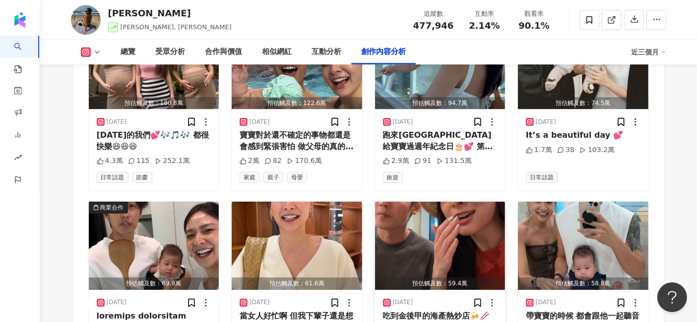
click at [467, 218] on img "button" at bounding box center [440, 246] width 130 height 88
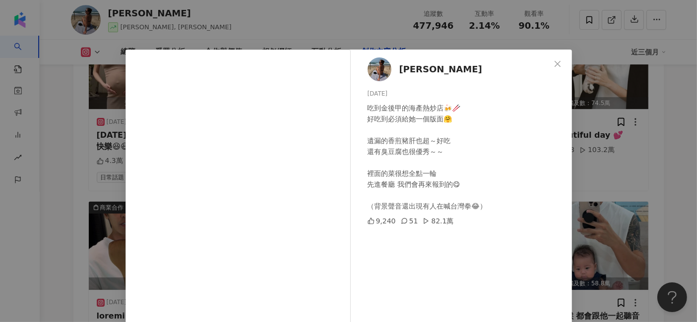
click at [644, 146] on div "[PERSON_NAME] [DATE] 吃到金後甲的海產熱炒店🍻🥢 好吃到必須給她一個版面🤗 遺漏的香煎豬肝也超～好吃 還有臭豆腐也很優秀～～ 裡面的菜很想…" at bounding box center [348, 161] width 697 height 322
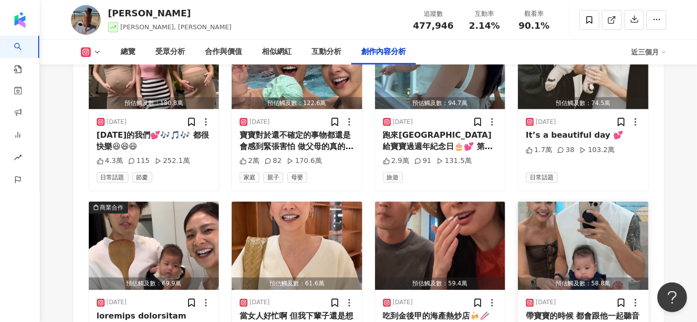
click at [585, 210] on img "button" at bounding box center [583, 246] width 130 height 88
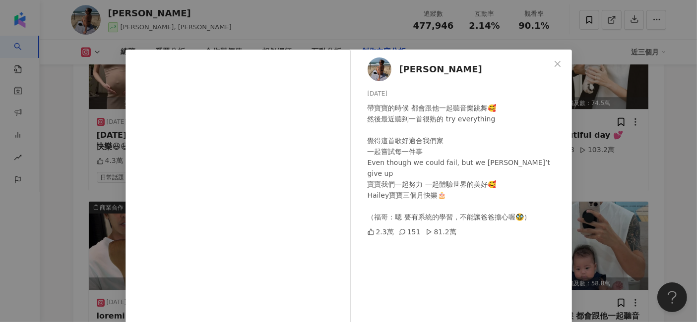
click at [646, 154] on div "[PERSON_NAME] [DATE] 帶寶寶的時候 都會跟他一起聽音樂跳舞🥰 然後最近聽到一首很熟的 try everything 覺得這首歌好適合我們家…" at bounding box center [348, 161] width 697 height 322
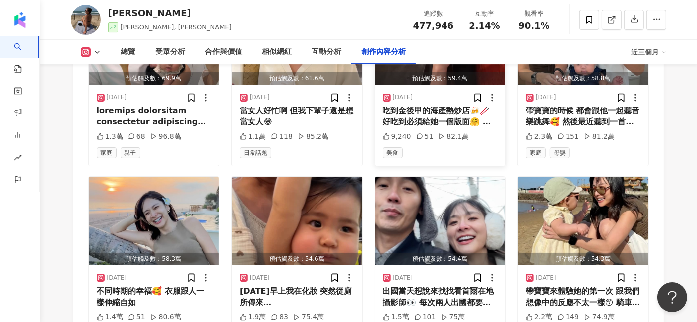
scroll to position [3400, 0]
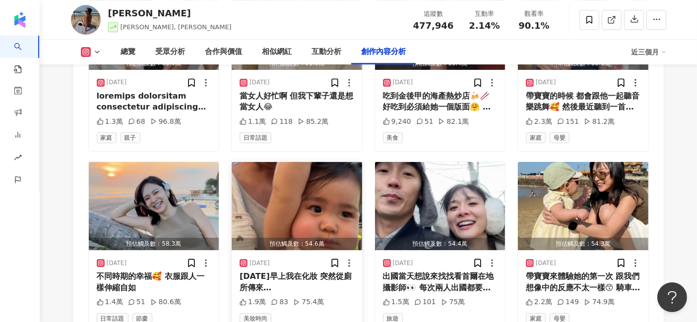
click at [316, 170] on img "button" at bounding box center [297, 206] width 130 height 88
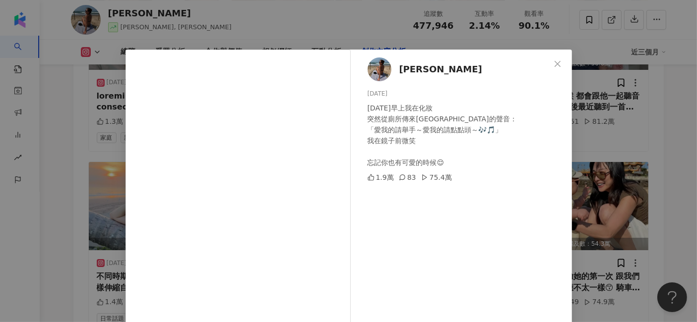
click at [634, 152] on div "[PERSON_NAME] [DATE] [DATE]早上我在化妝 突然從廁所傳來福哥的聲音： 「愛我的請舉手～愛我的請點點頭～🎶🎵」 我在鏡子前微笑 忘記你…" at bounding box center [348, 161] width 697 height 322
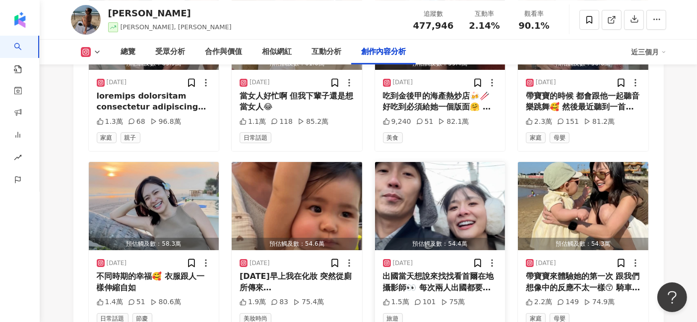
scroll to position [3456, 0]
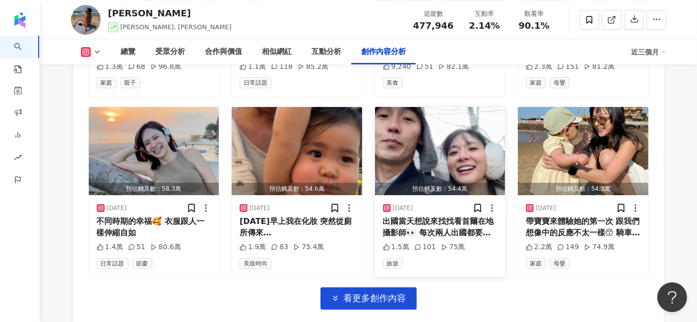
click at [442, 136] on img "button" at bounding box center [440, 151] width 130 height 88
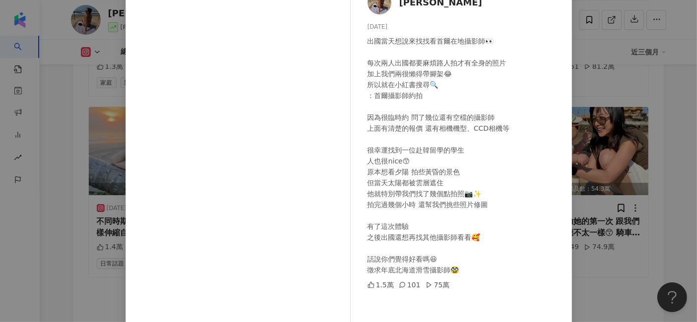
scroll to position [122, 0]
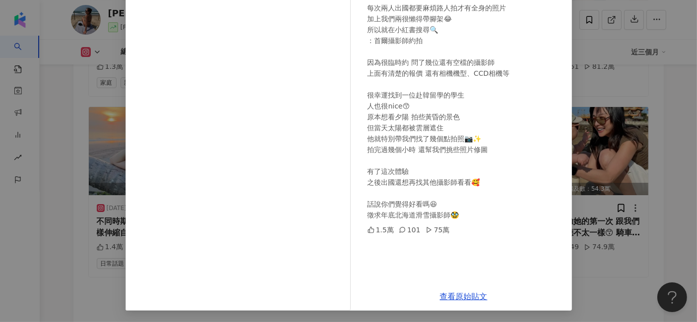
click at [586, 124] on div "[PERSON_NAME] [DATE] 出國當天想說來找找看首爾在地攝影師👀 每次兩人出國都要麻煩路人拍才有全身的照片 加上我們兩很懶得帶腳架😂 所以就在小…" at bounding box center [348, 161] width 697 height 322
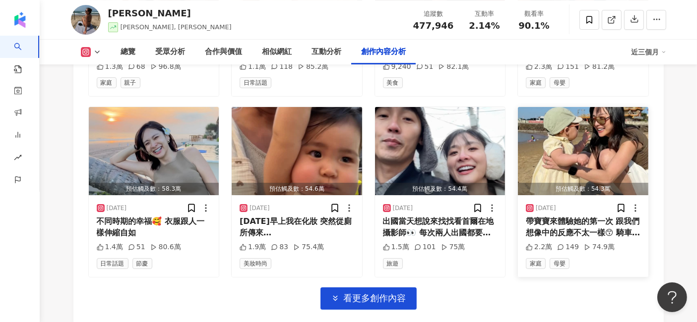
click at [586, 119] on img "button" at bounding box center [583, 151] width 130 height 88
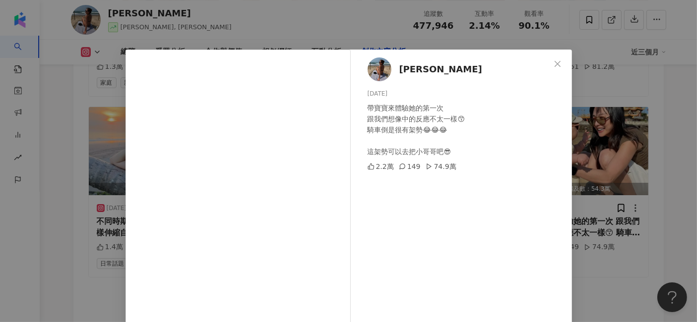
click at [646, 165] on div "[PERSON_NAME] [DATE] 帶寶寶來體驗她的第一次 跟我們想像中的反應不太一樣😙 騎車倒是很有架勢😂😂😂 這架勢可以去把小哥哥吧😎 2.2萬 1…" at bounding box center [348, 161] width 697 height 322
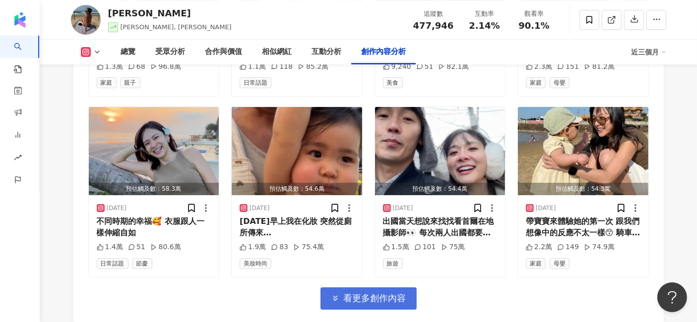
click at [350, 293] on span "看更多創作內容" at bounding box center [375, 298] width 63 height 11
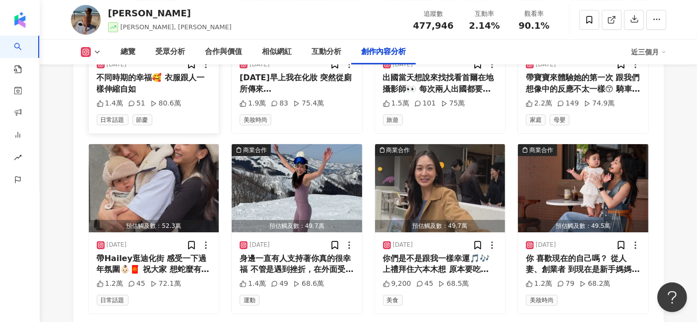
scroll to position [3621, 0]
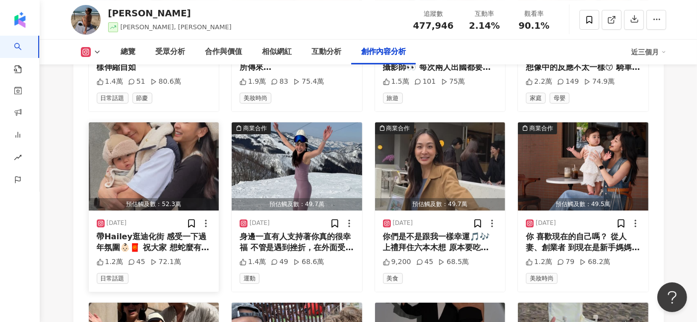
click at [170, 134] on img "button" at bounding box center [154, 167] width 130 height 88
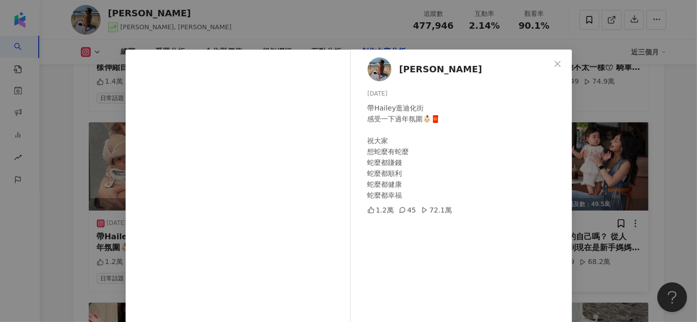
drag, startPoint x: 631, startPoint y: 170, endPoint x: 620, endPoint y: 166, distance: 12.1
click at [631, 170] on div "[PERSON_NAME] [DATE] 帶Hailey逛迪化街 感受一下過年氛圍👶🏻🧧 祝大家 想蛇麼有蛇麼 蛇麼都賺錢 蛇麼都順利 蛇麼都健康 蛇麼都幸福…" at bounding box center [348, 161] width 697 height 322
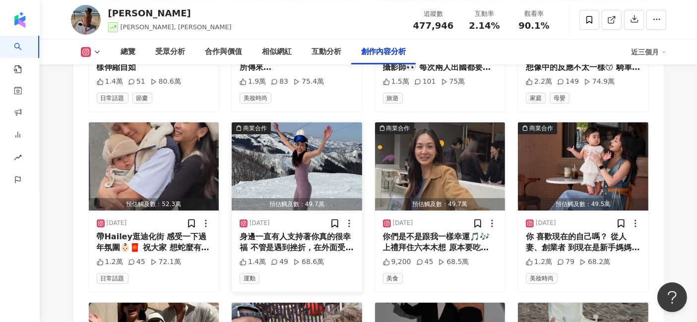
click at [270, 138] on img "button" at bounding box center [297, 167] width 130 height 88
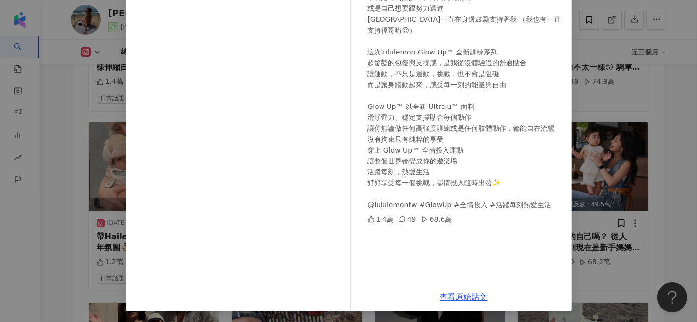
scroll to position [122, 0]
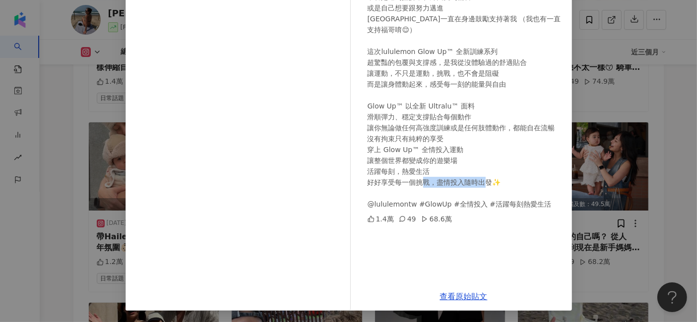
drag, startPoint x: 370, startPoint y: 194, endPoint x: 404, endPoint y: 196, distance: 34.3
click at [404, 196] on div "身邊一直有人支持著你真的很幸福 不管是遇到挫折，在外面受到傷害 或是自己想要跟努力邁進 [GEOGRAPHIC_DATA]一直在身邊鼓勵支持著我 （我也有一直…" at bounding box center [466, 95] width 196 height 229
copy div "ululemont"
click at [457, 295] on link "查看原始貼文" at bounding box center [464, 296] width 48 height 9
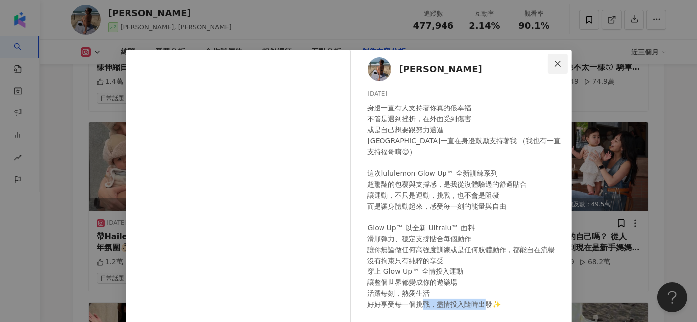
click at [555, 64] on icon "close" at bounding box center [558, 64] width 6 height 6
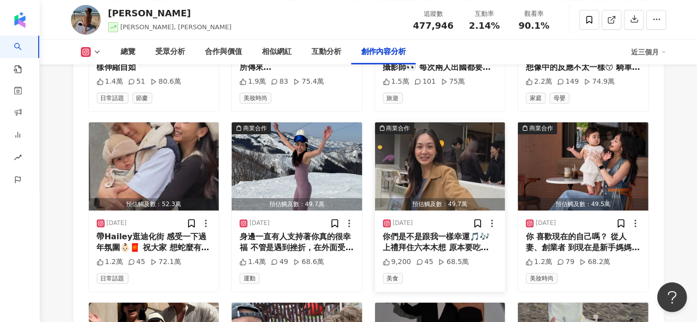
click at [439, 123] on img "button" at bounding box center [440, 167] width 130 height 88
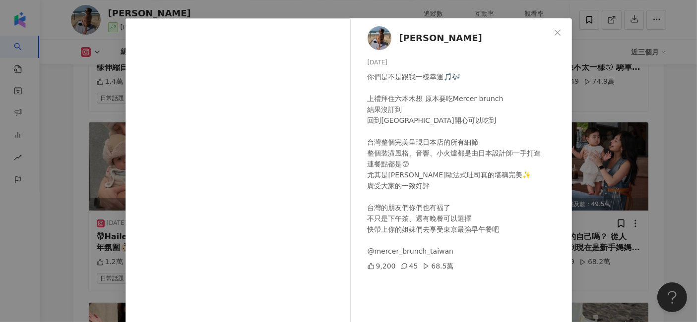
scroll to position [55, 0]
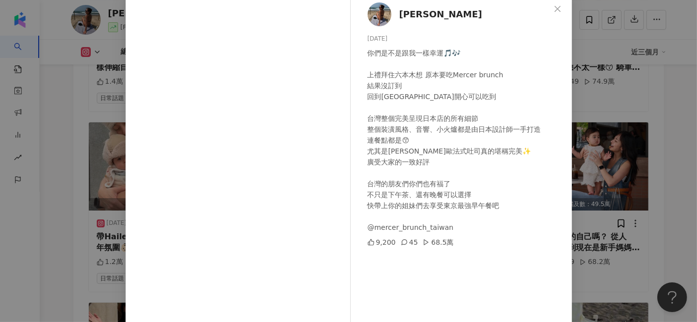
click at [448, 76] on div "你們是不是跟我一樣幸運🎵🎶 上禮拜住六本木想 原本要吃Mercer brunch 結果沒訂到 回到[GEOGRAPHIC_DATA]開心可以吃到 台灣整個完美…" at bounding box center [466, 141] width 196 height 186
drag, startPoint x: 447, startPoint y: 76, endPoint x: 499, endPoint y: 77, distance: 52.1
click at [499, 77] on div "你們是不是跟我一樣幸運🎵🎶 上禮拜住六本木想 原本要吃Mercer brunch 結果沒訂到 回到[GEOGRAPHIC_DATA]開心可以吃到 台灣整個完美…" at bounding box center [466, 141] width 196 height 186
copy div "rcer brunch 結"
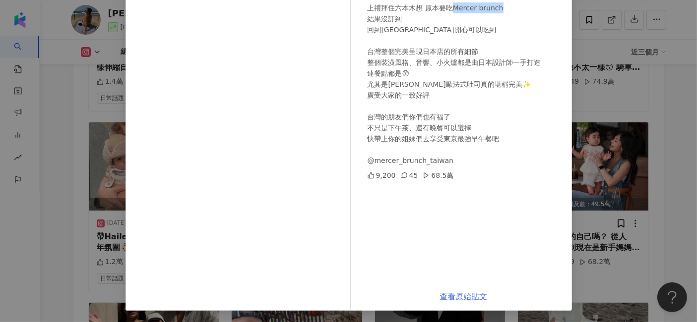
click at [467, 293] on link "查看原始貼文" at bounding box center [464, 296] width 48 height 9
click at [615, 213] on div "[PERSON_NAME] [DATE] 你們是不是跟我一樣幸運🎵🎶 上禮拜住六本木想 原本要吃Mercer brunch 結果沒訂到 回到[GEOGRAPH…" at bounding box center [348, 161] width 697 height 322
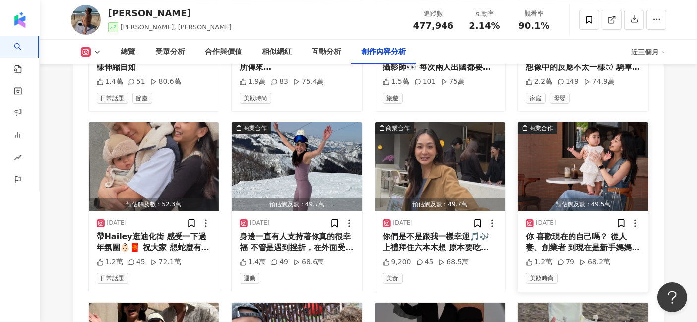
click at [588, 126] on img "button" at bounding box center [583, 167] width 130 height 88
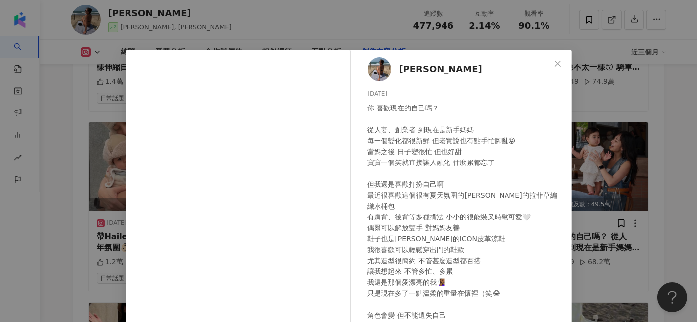
scroll to position [55, 0]
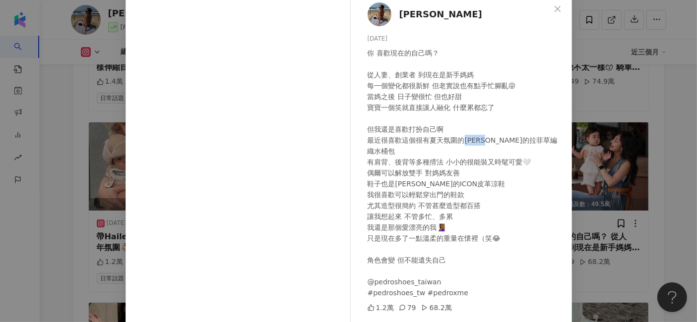
drag, startPoint x: 461, startPoint y: 142, endPoint x: 482, endPoint y: 142, distance: 20.8
click at [482, 142] on div "你 喜歡現在的自己嗎？ 從人妻、創業者 到現在是新手媽媽 每一個變化都很新鮮 但老實說也有點手忙腳亂😝 當媽之後 日子變很忙 但也好甜 寶寶一個笑就直接讓人融…" at bounding box center [466, 173] width 196 height 251
copy div "EDRO的"
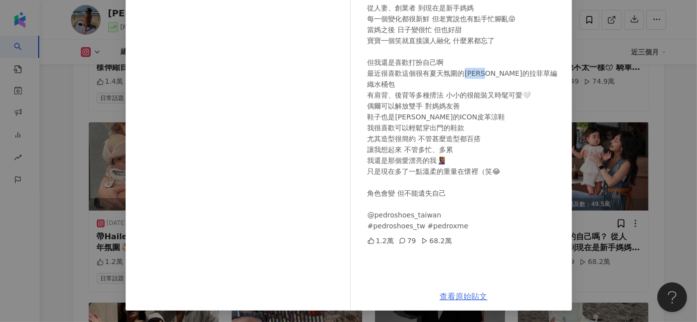
click at [459, 292] on link "查看原始貼文" at bounding box center [464, 296] width 48 height 9
click at [649, 245] on div "[PERSON_NAME] [DATE] 你 喜歡現在的自己嗎？ 從人妻、創業者 到現在是新手媽媽 每一個變化都很新鮮 但老實說也有點手忙腳亂😝 當媽之後 日…" at bounding box center [348, 161] width 697 height 322
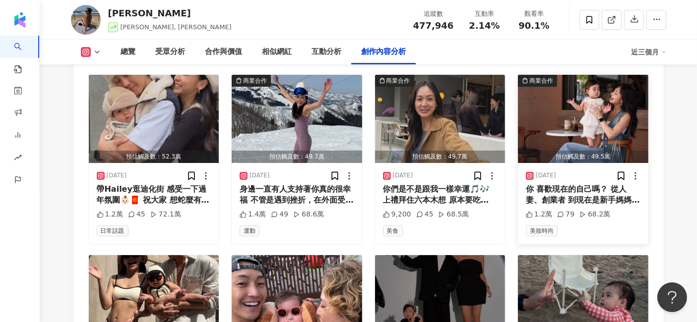
scroll to position [3731, 0]
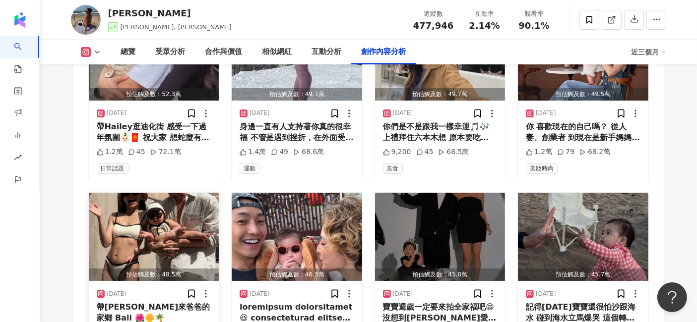
click at [165, 202] on img "button" at bounding box center [154, 237] width 130 height 88
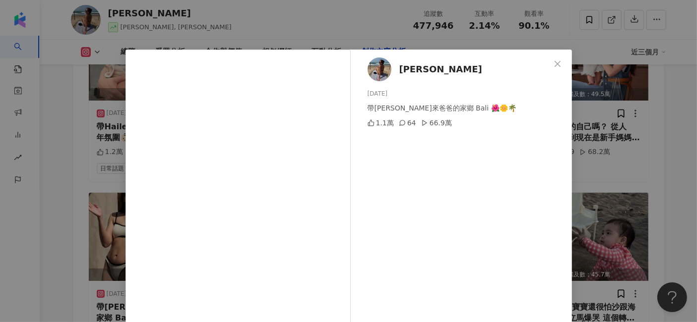
click at [628, 146] on div "[PERSON_NAME] [DATE] 帶[PERSON_NAME]來爸爸的家鄉 [GEOGRAPHIC_DATA] 🌺🌼🌴 1.1萬 64 66.9萬 查…" at bounding box center [348, 161] width 697 height 322
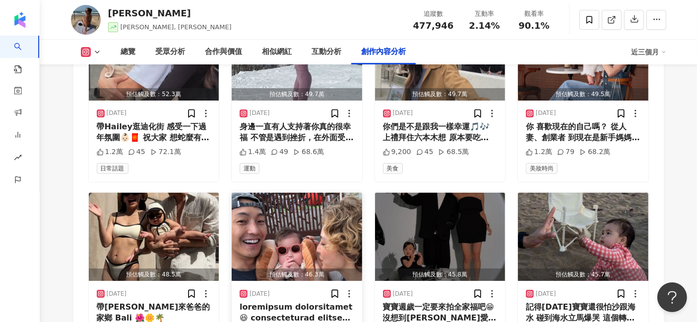
click at [302, 193] on img "button" at bounding box center [297, 237] width 130 height 88
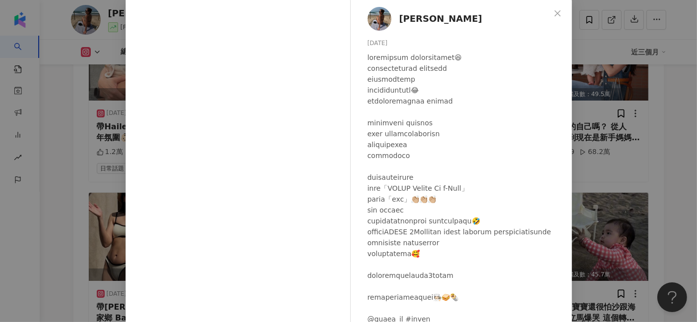
scroll to position [110, 0]
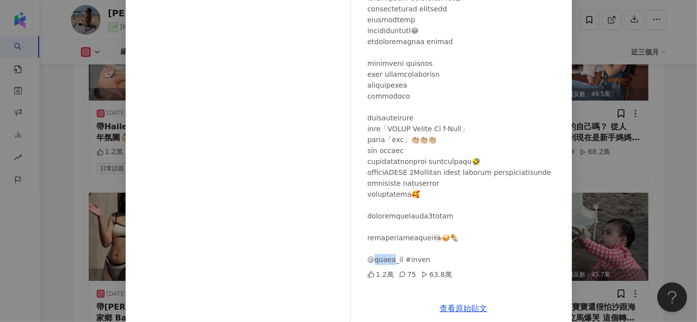
drag, startPoint x: 369, startPoint y: 275, endPoint x: 387, endPoint y: 276, distance: 17.9
click at [387, 265] on div at bounding box center [466, 129] width 196 height 273
copy div "loremipsum dolorsitamet😆 consecteturad elitsedd eiusmodtemp incididuntutl😂 etdo…"
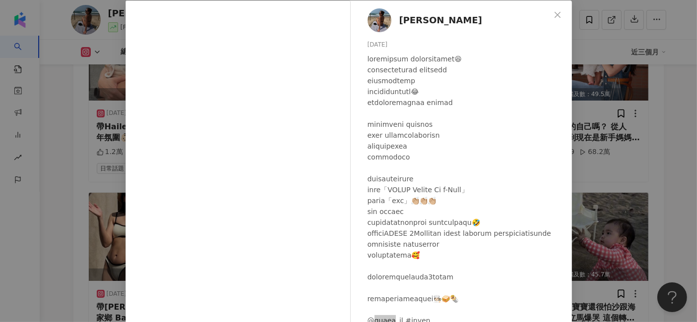
scroll to position [122, 0]
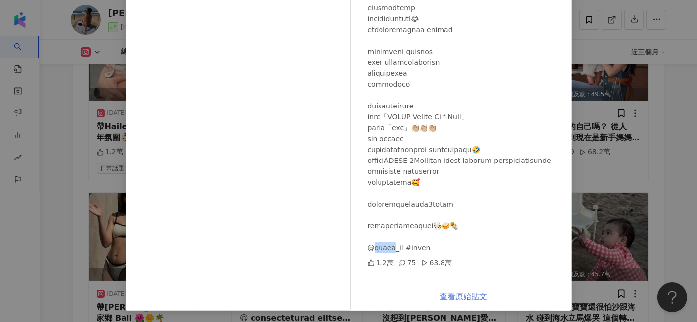
click at [463, 297] on link "查看原始貼文" at bounding box center [464, 296] width 48 height 9
click at [654, 132] on div "[PERSON_NAME] [DATE] 1.2萬 75 63.8萬 查看原始貼文" at bounding box center [348, 161] width 697 height 322
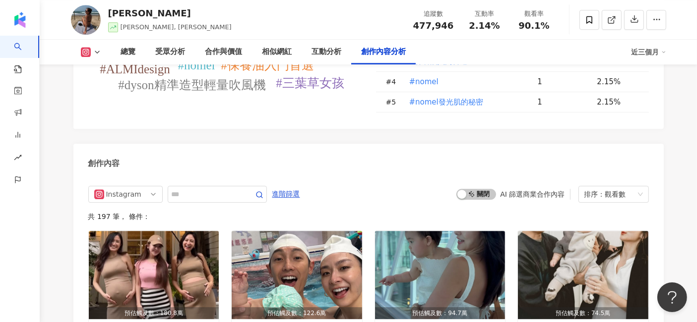
scroll to position [2959, 0]
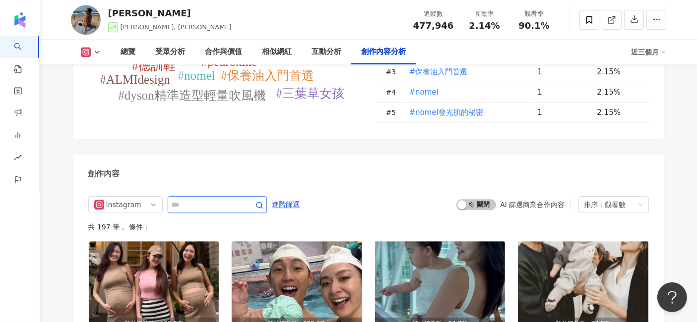
click at [201, 199] on input "text" at bounding box center [206, 205] width 69 height 12
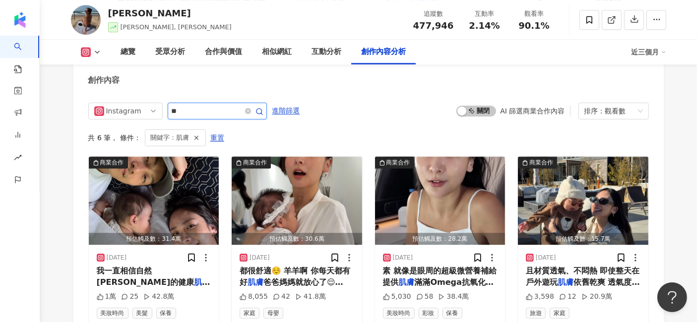
scroll to position [3070, 0]
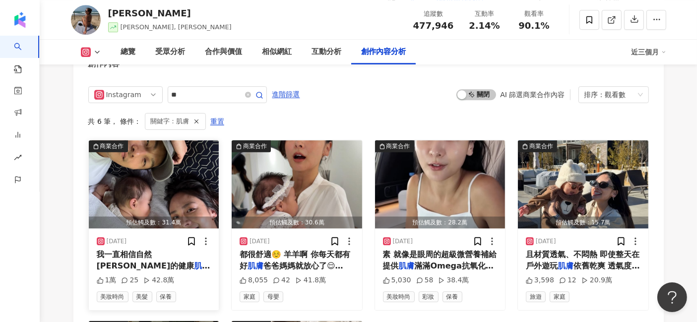
click at [131, 155] on img "button" at bounding box center [154, 184] width 130 height 88
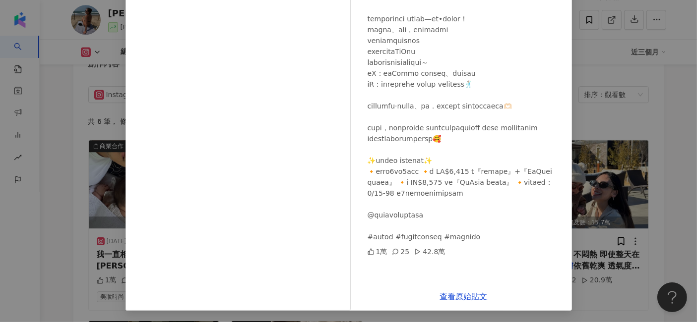
scroll to position [7, 0]
drag, startPoint x: 387, startPoint y: 262, endPoint x: 368, endPoint y: 263, distance: 19.4
click at [368, 243] on div at bounding box center [466, 112] width 196 height 262
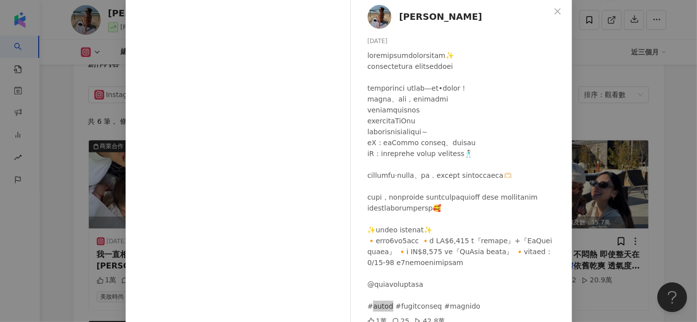
scroll to position [122, 0]
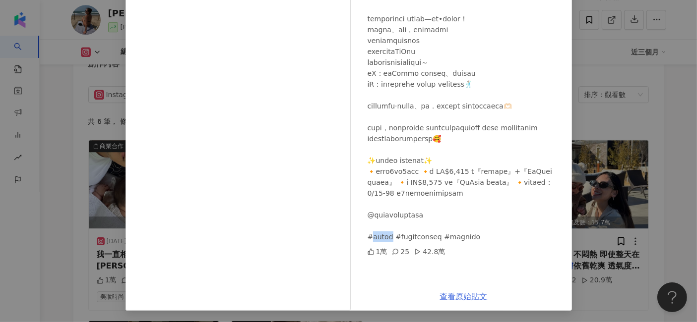
click at [460, 300] on link "查看原始貼文" at bounding box center [464, 296] width 48 height 9
click at [617, 237] on div "[PERSON_NAME] [DATE] 1萬 25 42.8萬 查看原始貼文" at bounding box center [348, 161] width 697 height 322
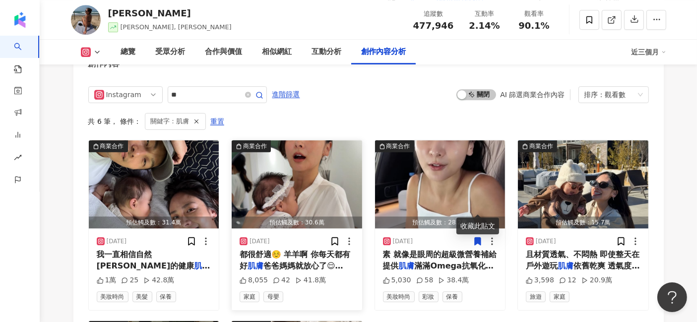
click at [323, 142] on img "button" at bounding box center [297, 184] width 130 height 88
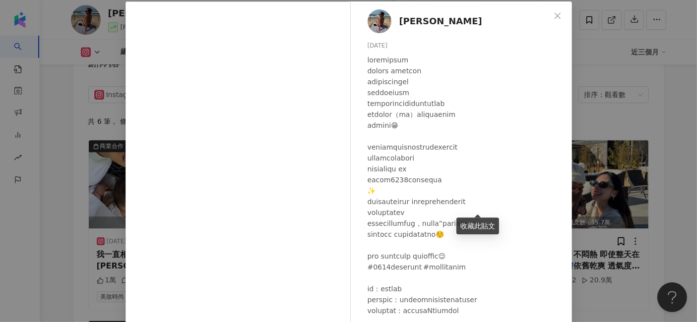
scroll to position [110, 0]
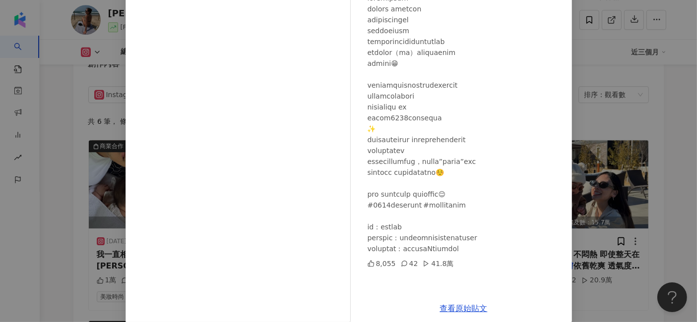
click at [577, 280] on div "[PERSON_NAME] [DATE] 8,055 42 41.8萬 查看原始貼文" at bounding box center [348, 161] width 697 height 322
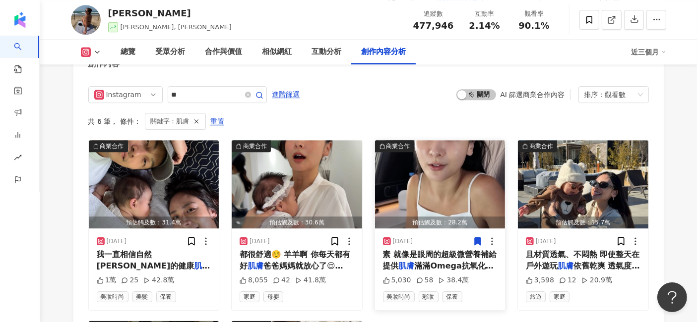
click at [435, 150] on img "button" at bounding box center [440, 184] width 130 height 88
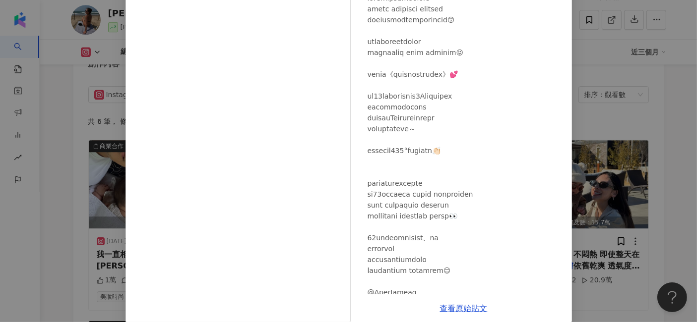
scroll to position [29, 0]
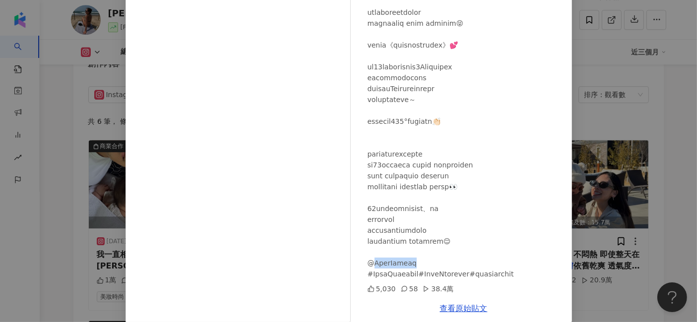
drag, startPoint x: 369, startPoint y: 264, endPoint x: 406, endPoint y: 265, distance: 37.2
click at [406, 265] on div at bounding box center [466, 121] width 196 height 316
copy div "uty #DiorS"
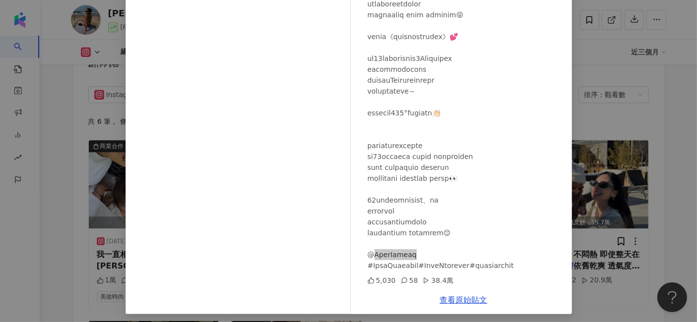
scroll to position [122, 0]
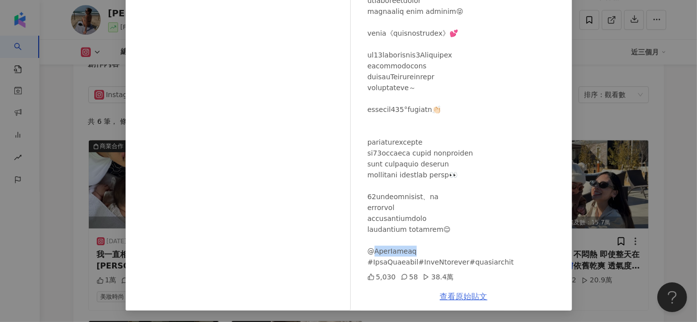
click at [479, 296] on link "查看原始貼文" at bounding box center [464, 296] width 48 height 9
click at [616, 306] on div "[PERSON_NAME] [DATE] 5,030 58 38.4萬 查看原始貼文" at bounding box center [348, 161] width 697 height 322
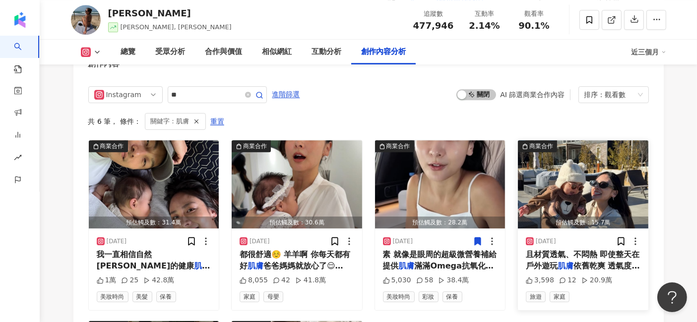
click at [559, 149] on img "button" at bounding box center [583, 184] width 130 height 88
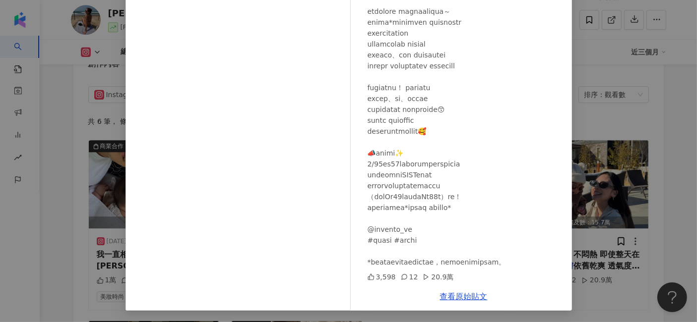
click at [614, 284] on div "[PERSON_NAME] [DATE] 3,598 12 20.9萬 查看原始貼文" at bounding box center [348, 161] width 697 height 322
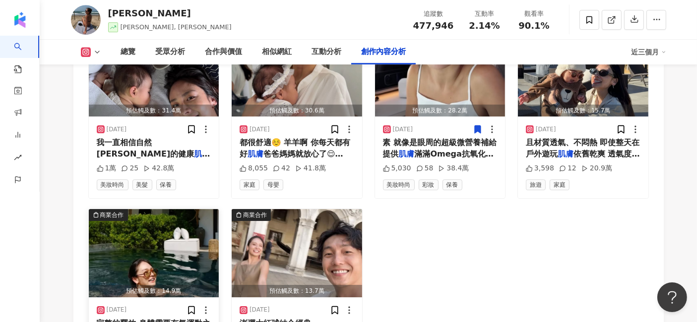
scroll to position [3235, 0]
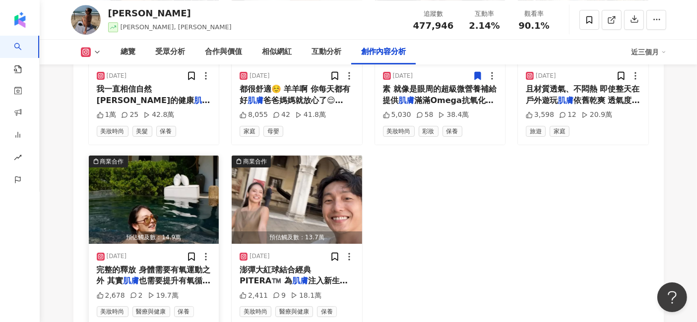
click at [144, 165] on img "button" at bounding box center [154, 200] width 130 height 88
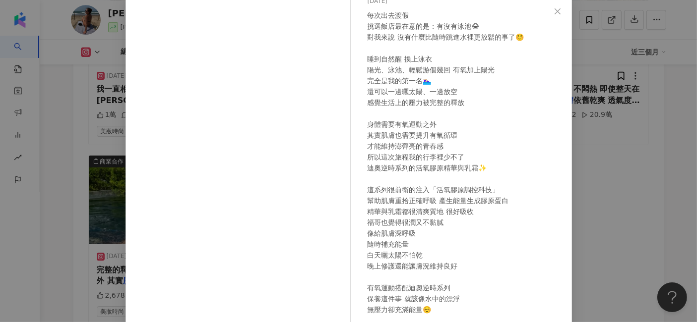
scroll to position [122, 0]
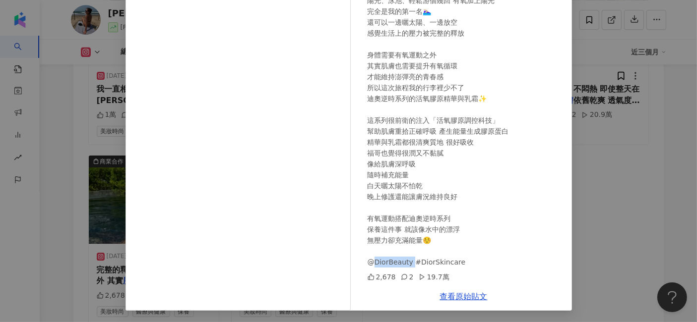
drag, startPoint x: 370, startPoint y: 262, endPoint x: 407, endPoint y: 263, distance: 37.7
click at [407, 263] on div "每次出去渡假 挑選飯店最在意的是：有沒有泳池😂 對我來說 沒有什麼比隨時跳進水裡更放鬆的事了☺️ 睡到自然醒 換上泳衣 陽光、泳池、輕鬆游個幾回 有氧加上陽光…" at bounding box center [466, 103] width 196 height 327
copy div "rBeauty #Di"
click at [471, 294] on link "查看原始貼文" at bounding box center [464, 296] width 48 height 9
click at [633, 188] on div "[PERSON_NAME] [DATE] 每次出去渡假 挑選飯店最在意的是：有沒有泳池😂 對我來說 沒有什麼比隨時跳進水裡更放鬆的事了☺️ 睡到自然醒 換上泳…" at bounding box center [348, 161] width 697 height 322
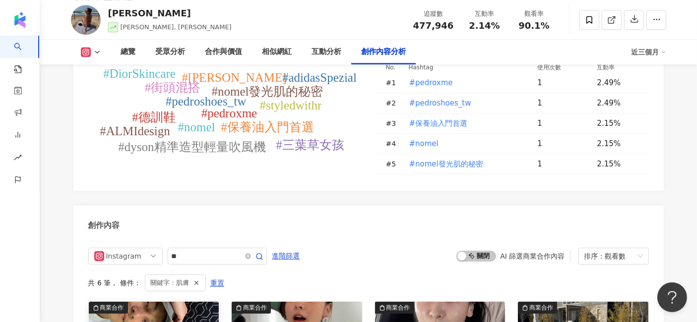
scroll to position [2959, 0]
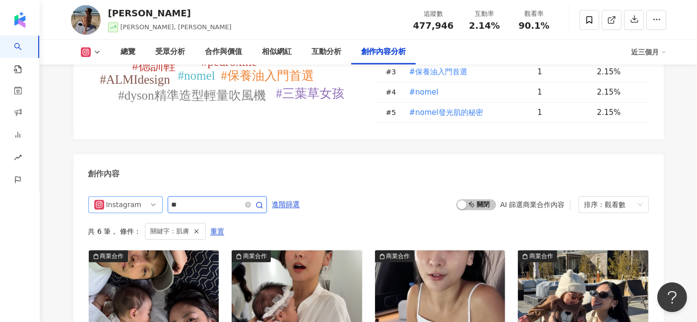
drag, startPoint x: 194, startPoint y: 168, endPoint x: 150, endPoint y: 172, distance: 43.8
click at [150, 196] on div "Instagram **" at bounding box center [177, 204] width 179 height 17
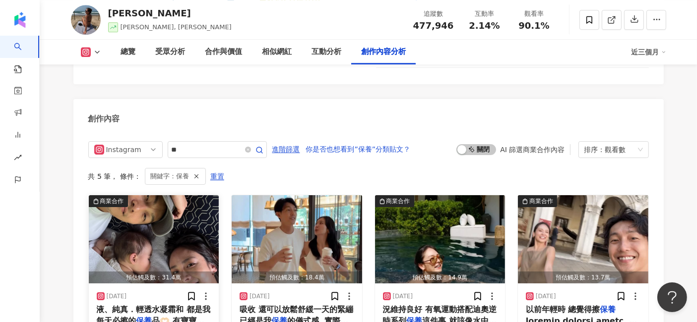
click at [143, 204] on img "button" at bounding box center [154, 239] width 130 height 88
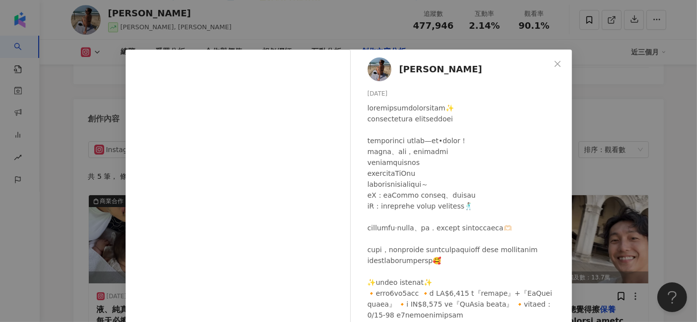
click at [614, 117] on div "[PERSON_NAME] [DATE] 1萬 25 42.8萬 查看原始貼文" at bounding box center [348, 161] width 697 height 322
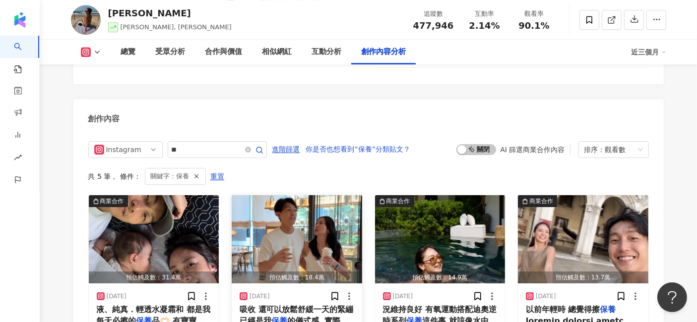
click at [237, 230] on img "button" at bounding box center [297, 239] width 130 height 88
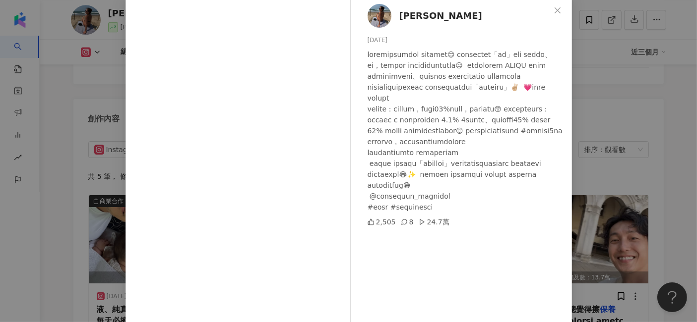
scroll to position [122, 0]
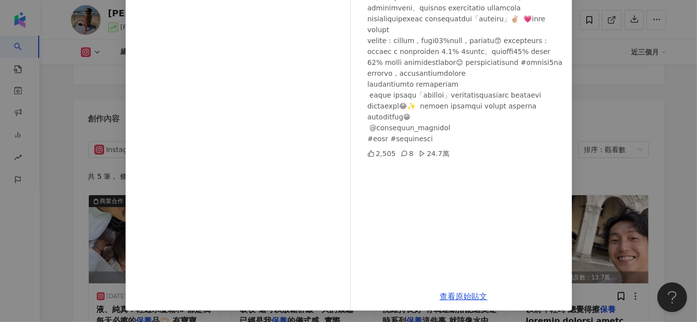
click at [621, 140] on div "[PERSON_NAME] [DATE] 2,505 8 24.7萬 查看原始貼文" at bounding box center [348, 161] width 697 height 322
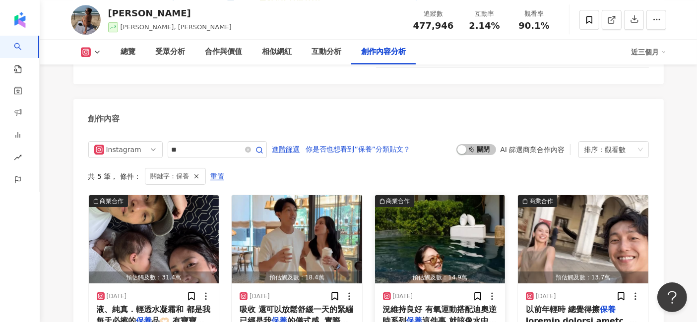
click at [460, 206] on img "button" at bounding box center [440, 239] width 130 height 88
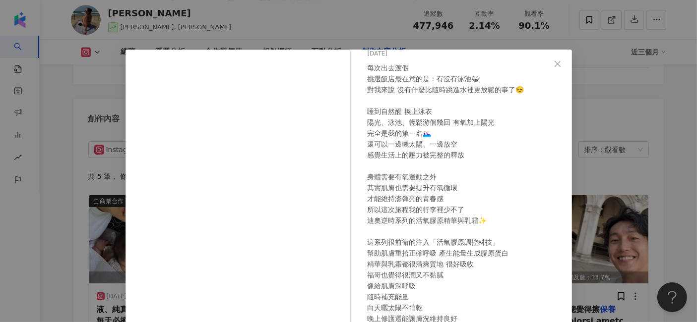
scroll to position [110, 0]
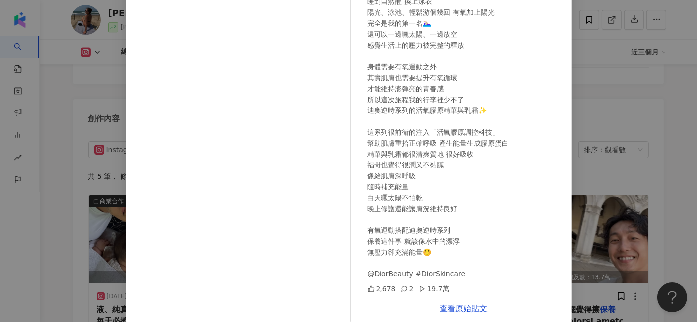
click at [681, 219] on div "[PERSON_NAME] [DATE] 每次出去渡假 挑選飯店最在意的是：有沒有泳池😂 對我來說 沒有什麼比隨時跳進水裡更放鬆的事了☺️ 睡到自然醒 換上泳…" at bounding box center [348, 161] width 697 height 322
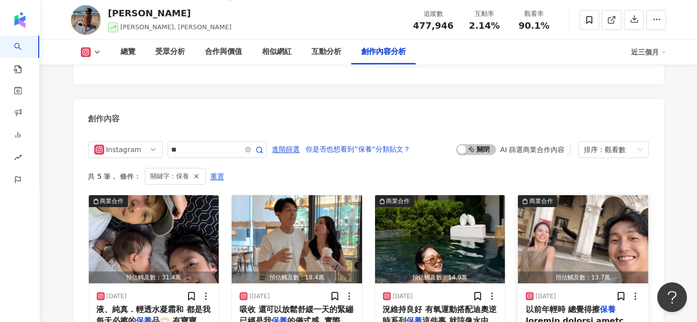
click at [600, 197] on img "button" at bounding box center [583, 239] width 130 height 88
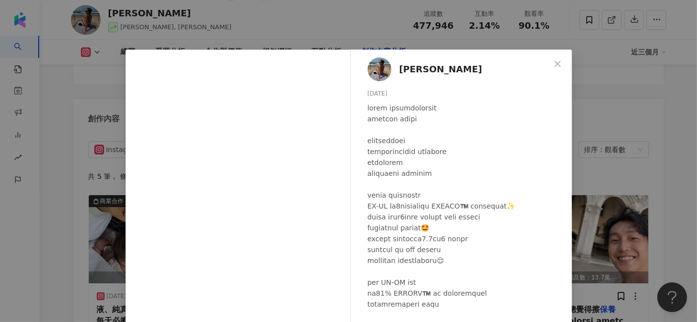
click at [675, 174] on div "[PERSON_NAME] [DATE] 2,411 9 18.1萬 查看原始貼文" at bounding box center [348, 161] width 697 height 322
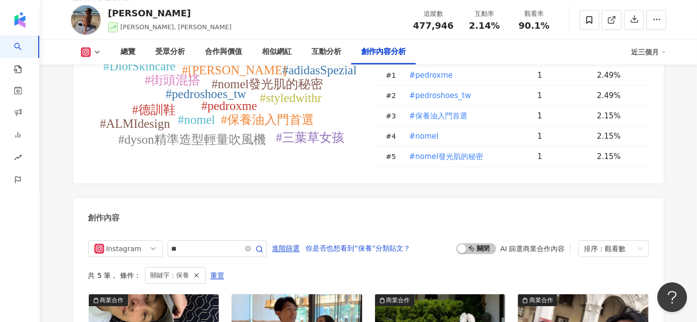
scroll to position [2904, 0]
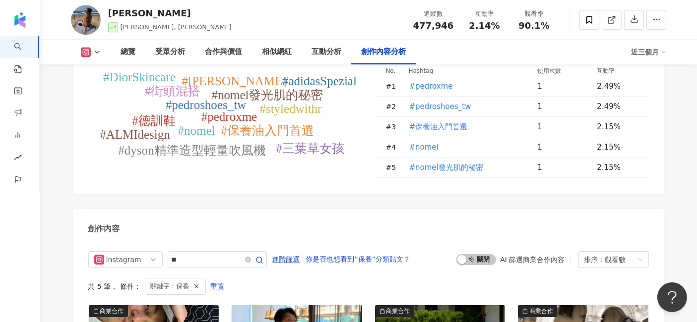
drag, startPoint x: 204, startPoint y: 226, endPoint x: 164, endPoint y: 224, distance: 40.2
click at [164, 252] on div "Instagram **" at bounding box center [177, 260] width 179 height 17
type input "*"
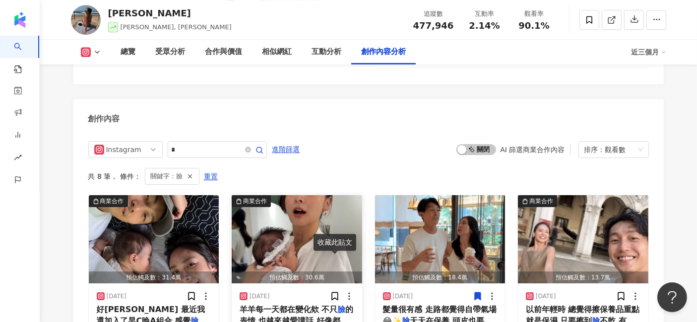
click at [272, 202] on img "button" at bounding box center [297, 239] width 130 height 88
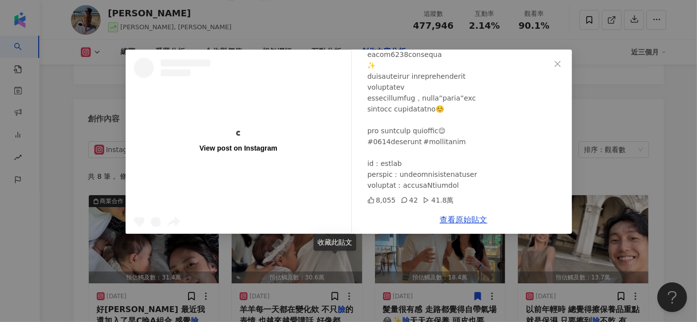
scroll to position [7, 0]
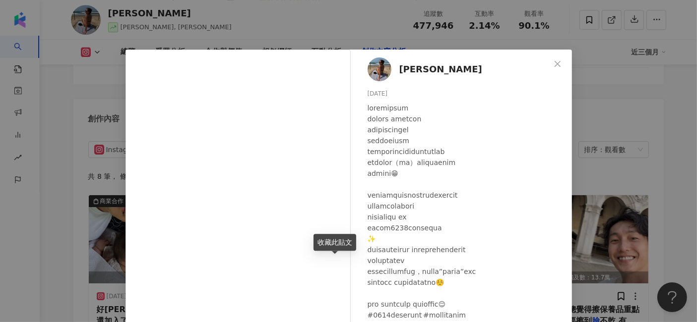
click at [643, 152] on div "[PERSON_NAME] [DATE] 8,055 42 41.8萬 查看原始貼文" at bounding box center [348, 161] width 697 height 322
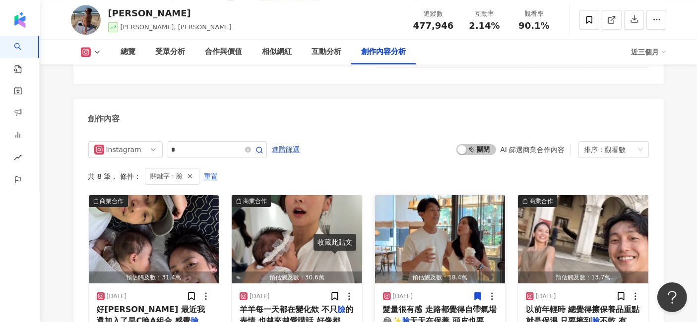
click at [438, 200] on img "button" at bounding box center [440, 239] width 130 height 88
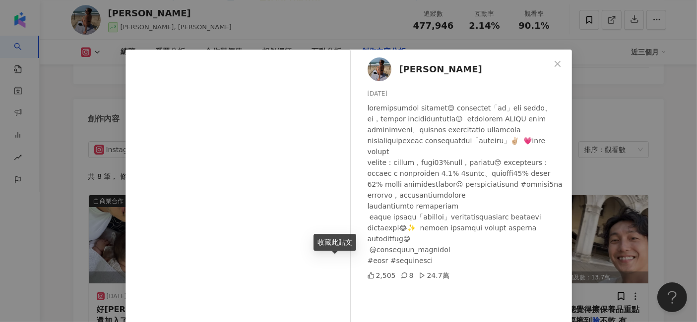
click at [639, 143] on div "[PERSON_NAME] [DATE] 2,505 8 24.7萬 查看原始貼文" at bounding box center [348, 161] width 697 height 322
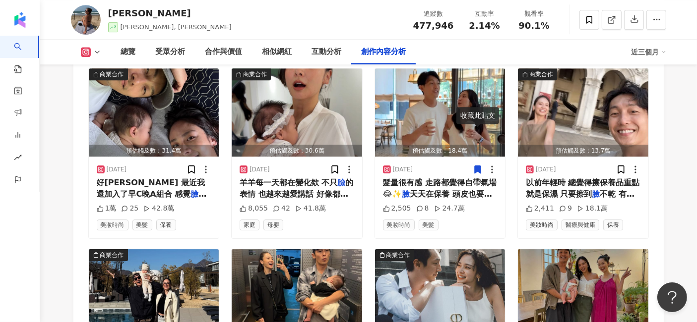
scroll to position [3235, 0]
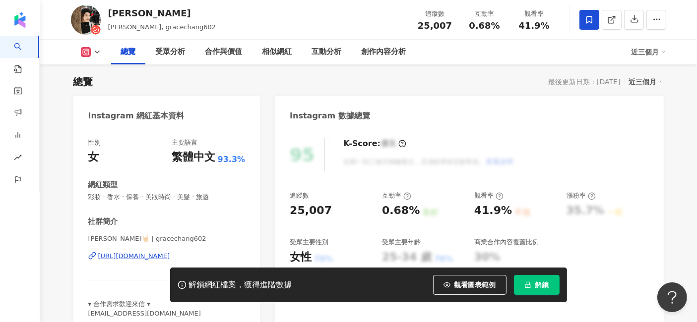
click at [540, 284] on span "解鎖" at bounding box center [542, 285] width 14 height 8
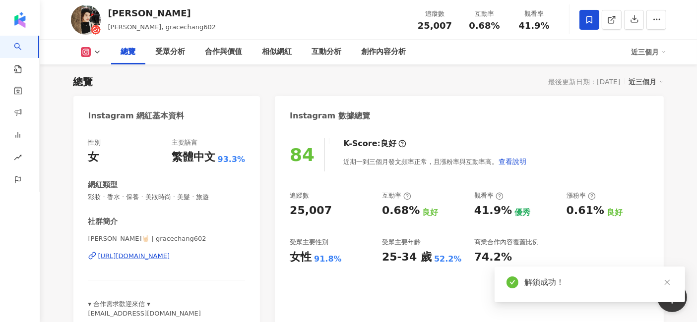
click at [100, 51] on icon at bounding box center [97, 52] width 8 height 8
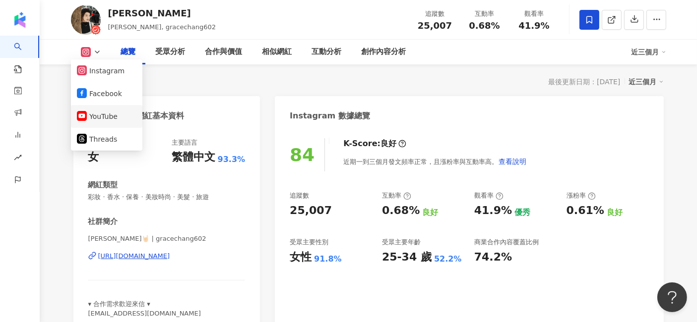
click at [103, 113] on button "YouTube" at bounding box center [107, 117] width 60 height 14
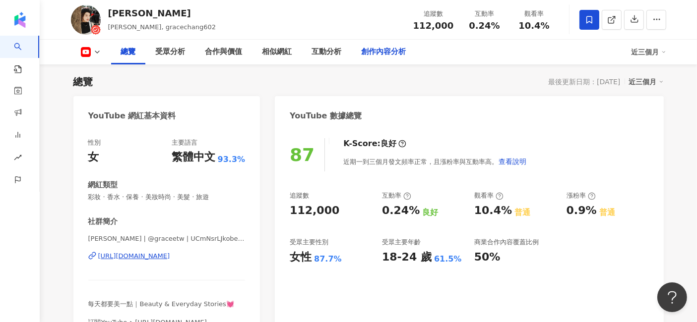
click at [367, 56] on div "創作內容分析" at bounding box center [384, 52] width 45 height 12
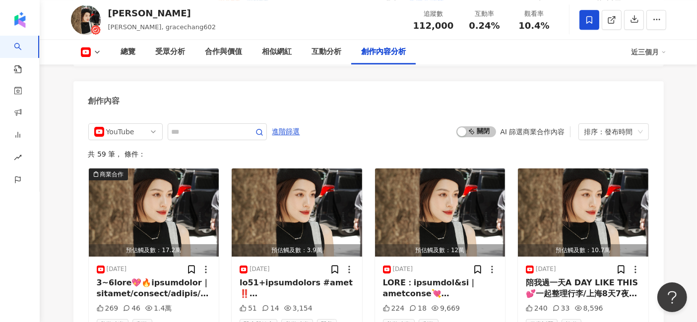
scroll to position [2722, 0]
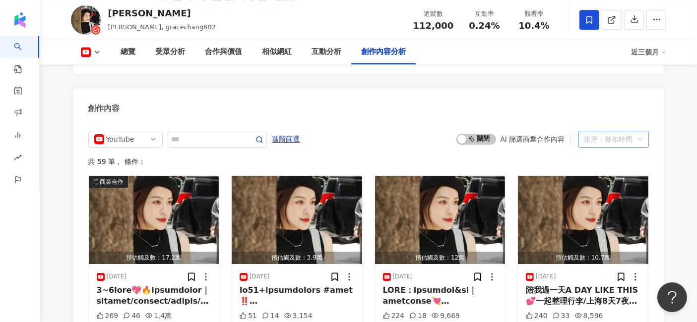
click at [623, 131] on div "排序：發布時間" at bounding box center [609, 139] width 50 height 16
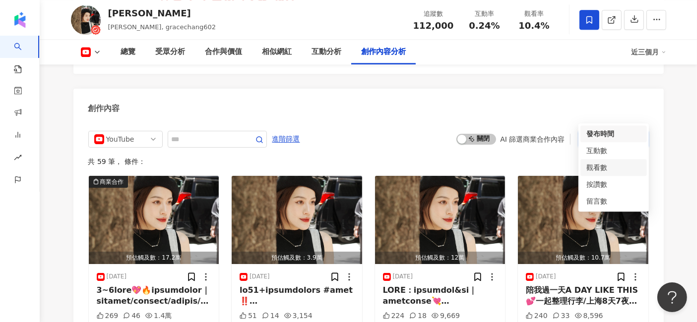
click at [608, 169] on div "觀看數" at bounding box center [613, 167] width 55 height 11
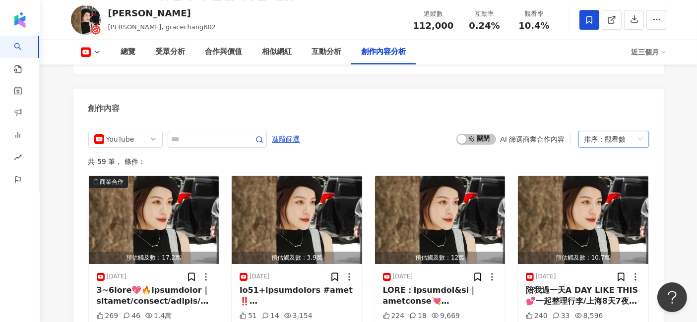
scroll to position [2720, 0]
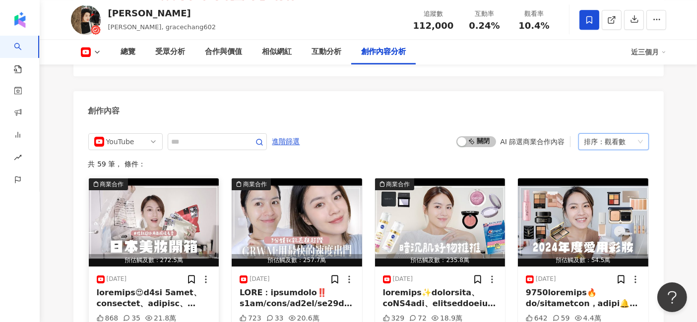
click at [140, 188] on img "button" at bounding box center [154, 223] width 130 height 88
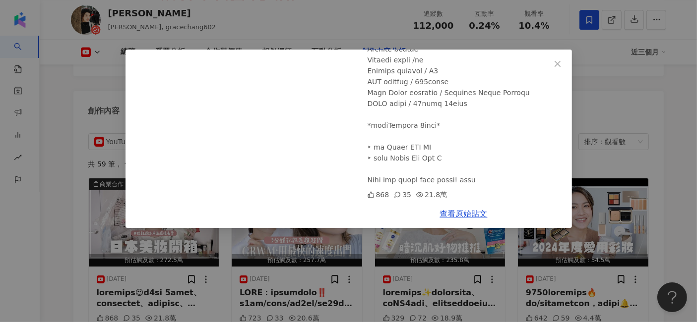
scroll to position [2830, 0]
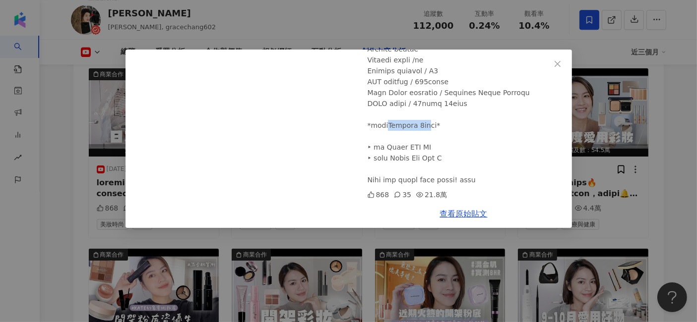
drag, startPoint x: 397, startPoint y: 124, endPoint x: 432, endPoint y: 125, distance: 34.7
click at [432, 125] on div at bounding box center [466, 10] width 196 height 349
copy div "uality 1st贊"
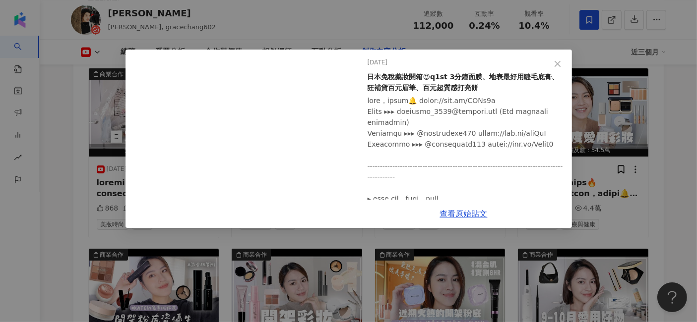
scroll to position [0, 0]
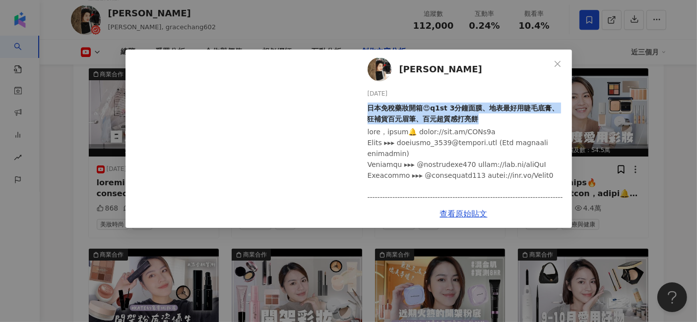
drag, startPoint x: 367, startPoint y: 107, endPoint x: 497, endPoint y: 123, distance: 131.4
click at [497, 123] on div "葛瑞絲Gracee 2024/10/19 日本免稅藥妝開箱😍q1st 3分鐘面膜、地表最好用睫毛底膏、狂補貨百元眉筆、百元超質感打亮餅 868 35 21.8萬" at bounding box center [464, 125] width 216 height 150
copy div "日本免稅藥妝開箱😍q1st 3分鐘面膜、地表最好用睫毛底膏、狂補貨百元眉筆、百元超質感打亮餅"
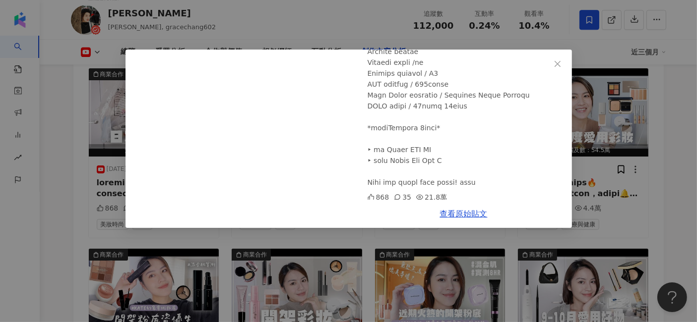
scroll to position [290, 0]
click at [453, 214] on link "查看原始貼文" at bounding box center [464, 213] width 48 height 9
click at [557, 63] on icon "close" at bounding box center [558, 64] width 6 height 6
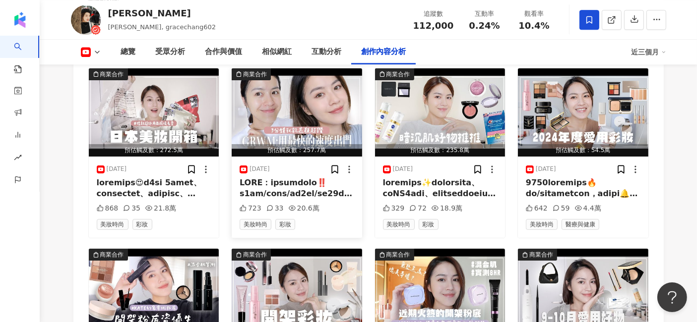
scroll to position [2775, 0]
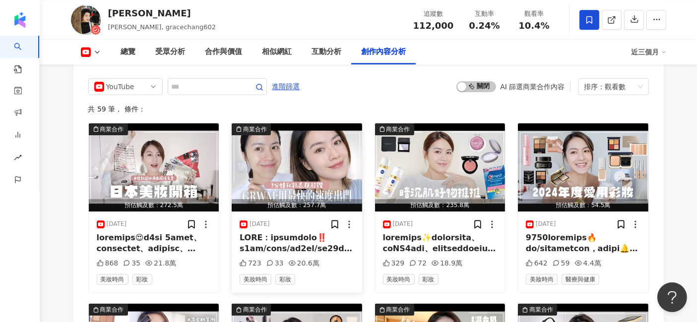
click at [314, 157] on img "button" at bounding box center [297, 168] width 130 height 88
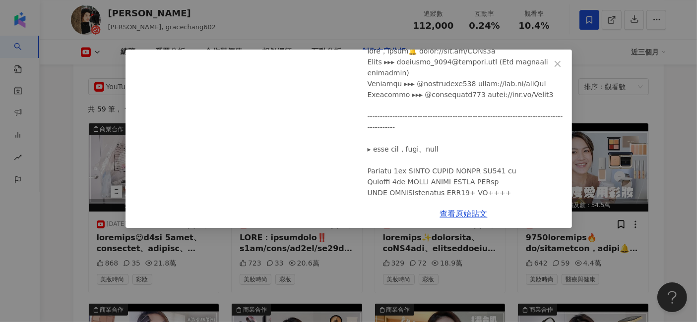
scroll to position [302, 0]
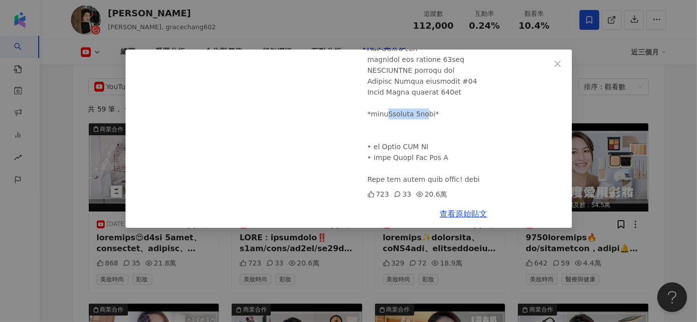
drag, startPoint x: 399, startPoint y: 112, endPoint x: 433, endPoint y: 115, distance: 33.9
click at [433, 115] on div at bounding box center [466, 5] width 196 height 360
copy div "uality 1st贊"
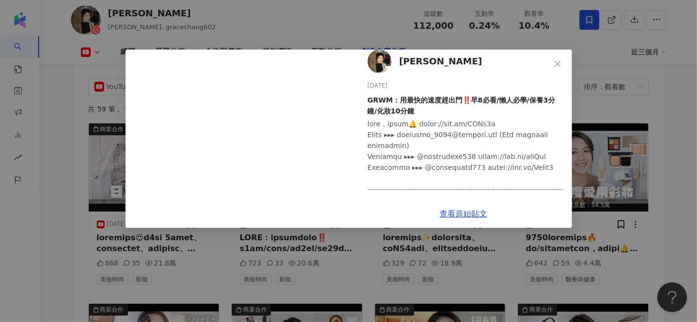
scroll to position [0, 0]
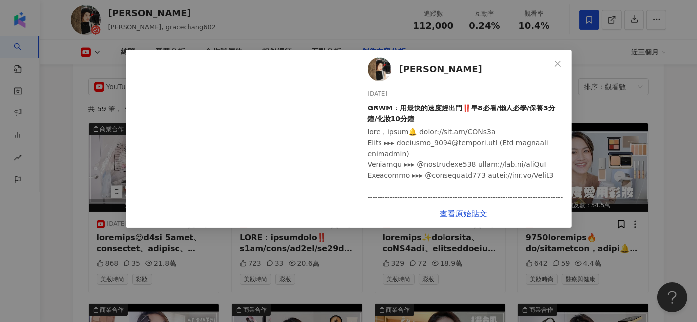
click at [367, 108] on div "葛瑞絲Gracee 2025/4/30 GRWM：用最快的速度趕出門‼️早8必看/懶人必學/保養3分鐘/化妝10分鐘 723 33 20.6萬" at bounding box center [464, 125] width 216 height 150
drag, startPoint x: 415, startPoint y: 118, endPoint x: 366, endPoint y: 113, distance: 49.9
click at [366, 113] on div "葛瑞絲Gracee 2025/4/30 GRWM：用最快的速度趕出門‼️早8必看/懶人必學/保養3分鐘/化妝10分鐘 723 33 20.6萬" at bounding box center [464, 125] width 216 height 150
copy div "GRWM：用最快的速度趕出門‼️早8必看/懶人必學/保養3分鐘/化妝10分鐘"
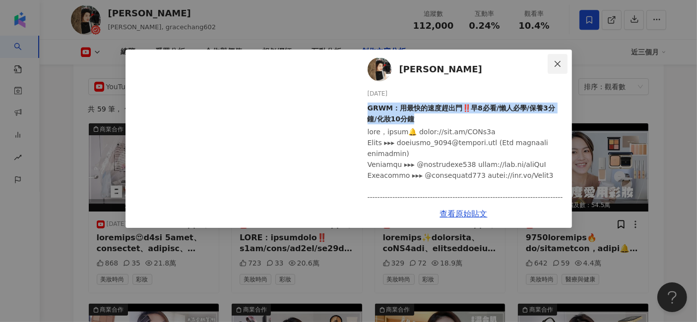
click at [557, 63] on icon "close" at bounding box center [558, 64] width 6 height 6
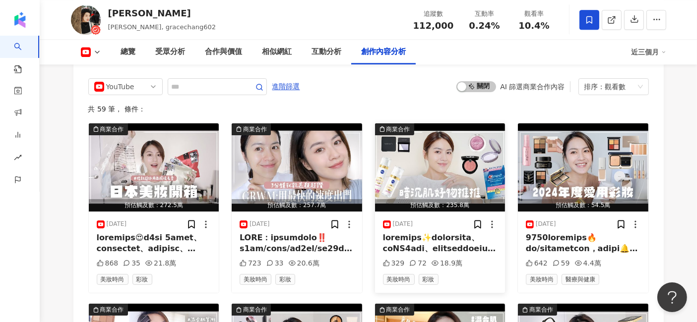
click at [452, 148] on img "button" at bounding box center [440, 168] width 130 height 88
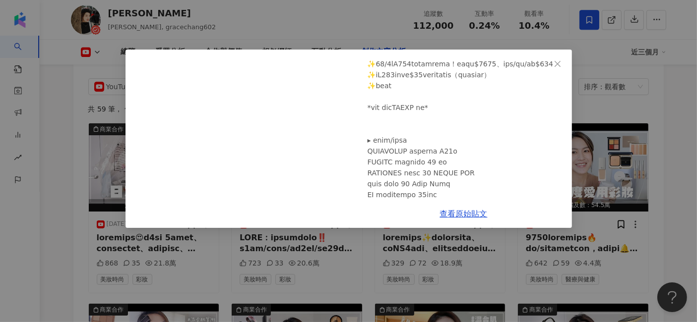
scroll to position [330, 0]
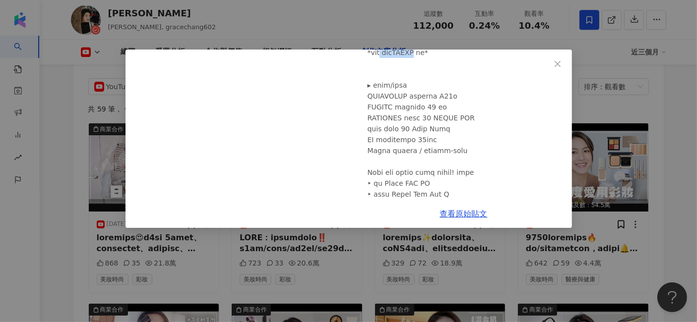
drag, startPoint x: 391, startPoint y: 76, endPoint x: 434, endPoint y: 75, distance: 42.2
copy div "妮維雅NIVEA"
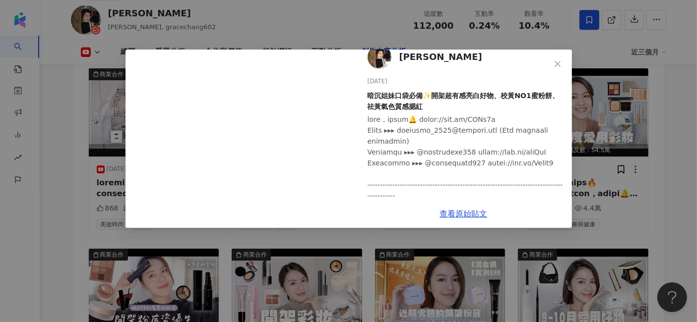
scroll to position [0, 0]
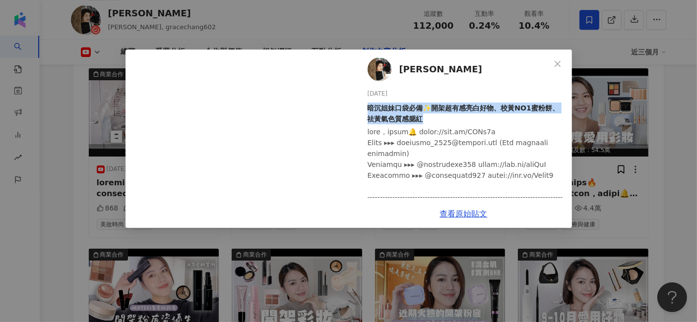
drag, startPoint x: 368, startPoint y: 111, endPoint x: 445, endPoint y: 120, distance: 77.5
click at [445, 120] on div "暗沉姐妹口袋必備✨開架超有感亮白好物、校黃NO1蜜粉餅、祛黃氣色質感腮紅" at bounding box center [466, 114] width 196 height 22
copy div "暗沉姐妹口袋必備✨開架超有感亮白好物、校黃NO1蜜粉餅、祛黃氣色質感腮紅"
click at [483, 214] on link "查看原始貼文" at bounding box center [464, 213] width 48 height 9
click at [558, 65] on icon "close" at bounding box center [558, 64] width 8 height 8
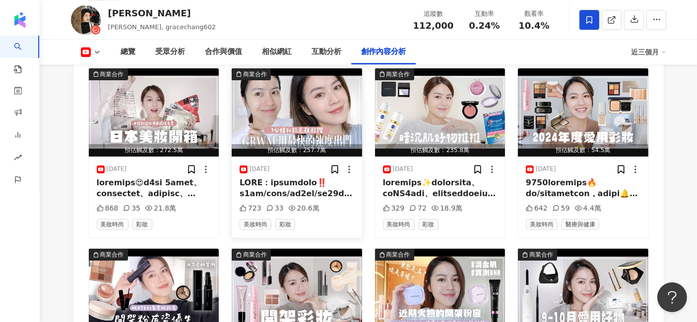
scroll to position [2775, 0]
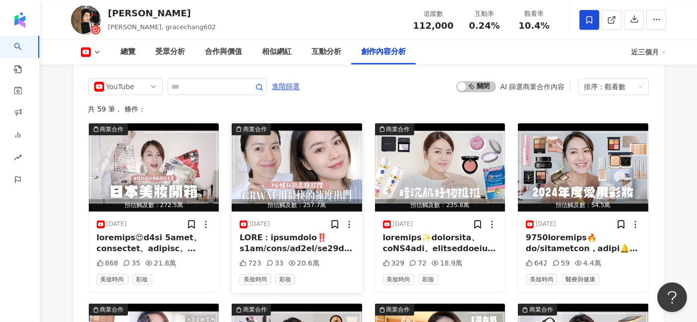
click at [299, 136] on img "button" at bounding box center [297, 168] width 130 height 88
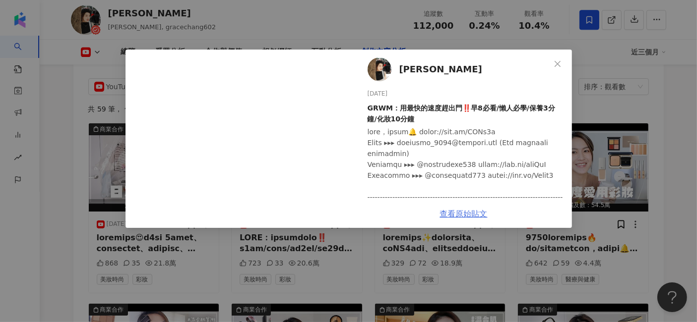
click at [470, 213] on link "查看原始貼文" at bounding box center [464, 213] width 48 height 9
click at [556, 63] on icon "close" at bounding box center [558, 64] width 8 height 8
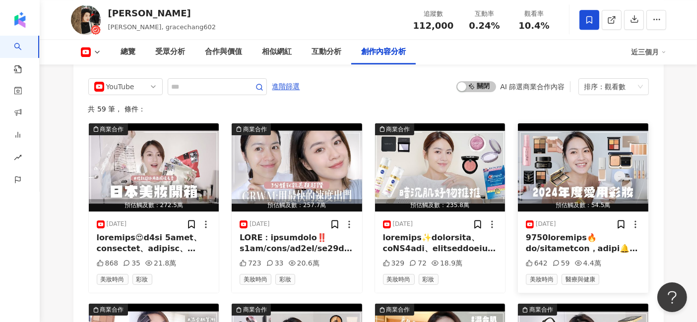
click at [595, 147] on img "button" at bounding box center [583, 168] width 130 height 88
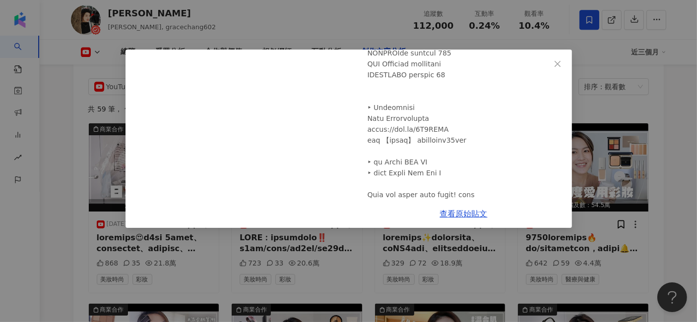
scroll to position [683, 0]
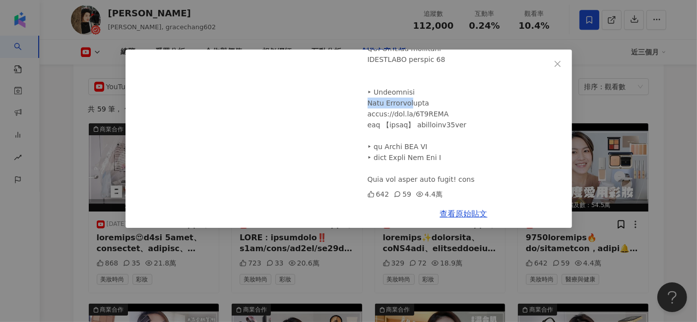
drag, startPoint x: 367, startPoint y: 105, endPoint x: 414, endPoint y: 105, distance: 46.6
copy div "ecs Gardenia嘉"
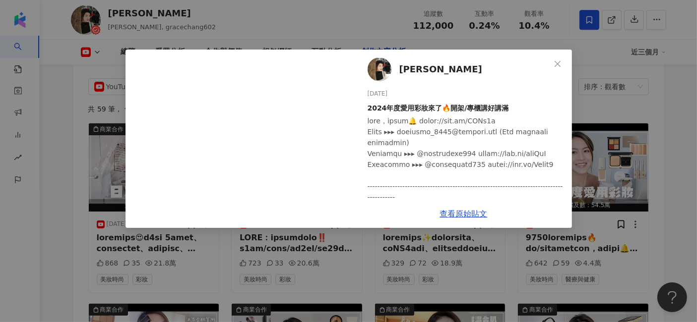
scroll to position [0, 0]
drag, startPoint x: 368, startPoint y: 109, endPoint x: 541, endPoint y: 108, distance: 173.1
click at [541, 108] on div "2024年度愛用彩妝來了🔥開架/專櫃講好講滿" at bounding box center [466, 108] width 196 height 11
copy div "2024年度愛用彩妝來了🔥開架/專櫃講好講滿"
click at [561, 62] on icon "close" at bounding box center [558, 64] width 8 height 8
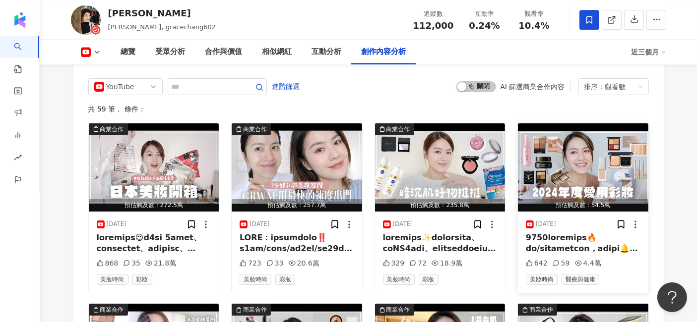
click at [592, 159] on img "button" at bounding box center [583, 168] width 130 height 88
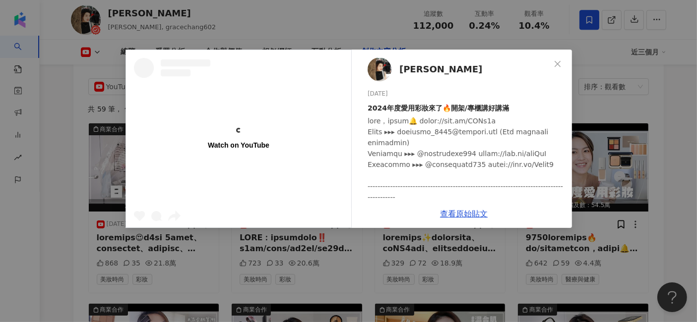
click at [607, 148] on div "Watch on YouTube 葛瑞絲Gracee 2025/1/18 2024年度愛用彩妝來了🔥開架/專櫃講好講滿 642 59 4.4萬 查看原始貼文" at bounding box center [348, 161] width 697 height 322
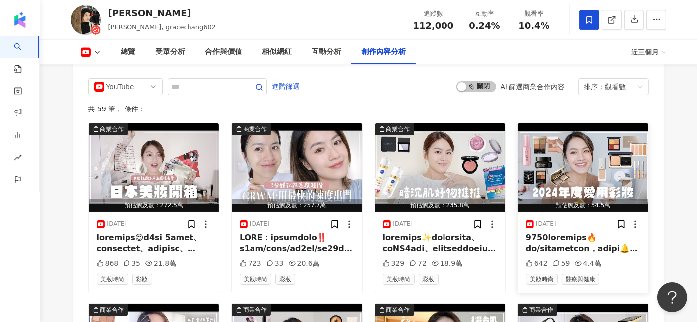
click at [592, 149] on img "button" at bounding box center [583, 168] width 130 height 88
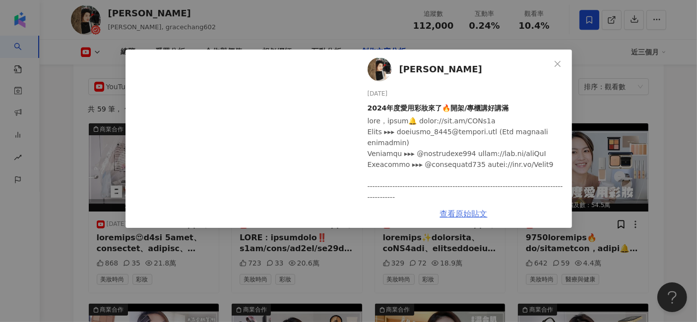
click at [463, 210] on link "查看原始貼文" at bounding box center [464, 213] width 48 height 9
click at [556, 64] on icon "close" at bounding box center [558, 64] width 8 height 8
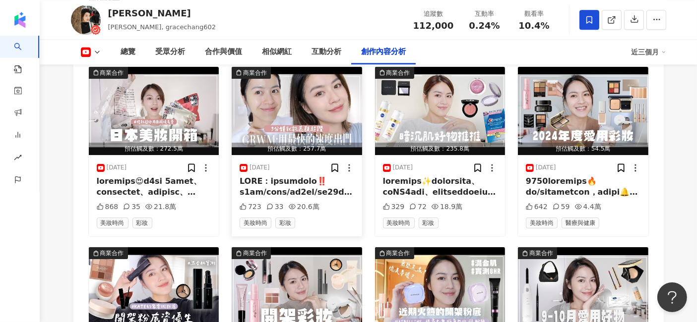
scroll to position [2886, 0]
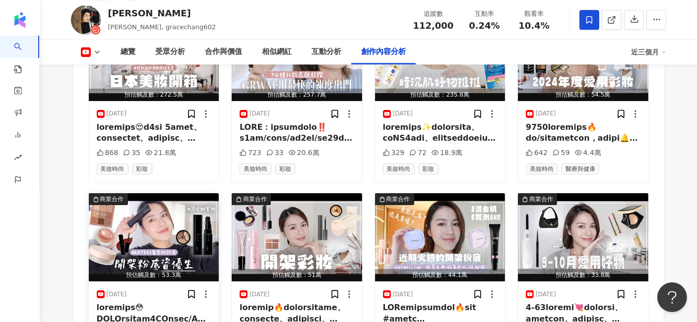
click at [160, 200] on img "button" at bounding box center [154, 237] width 130 height 88
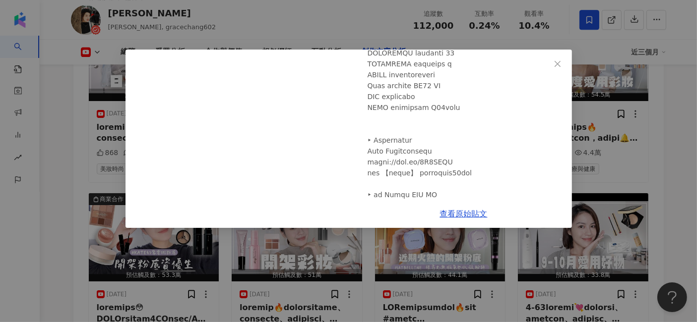
scroll to position [323, 0]
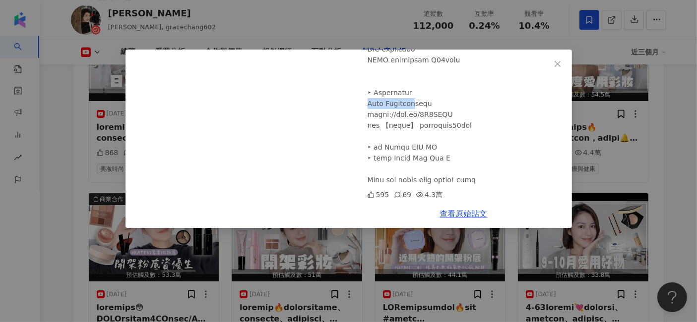
drag, startPoint x: 366, startPoint y: 102, endPoint x: 414, endPoint y: 108, distance: 48.5
click at [414, 108] on div "葛瑞絲Gracee 2025/4/5 誤以為是專櫃粉底😳KATE幻象零瑕粉底9HR混油實測/KAIBEAUTY阿薩姆眼盤/JIX賓士遮瑕膏/Za油肌必入控油散…" at bounding box center [464, 125] width 216 height 150
copy div "ecs Gardenia嘉"
click at [471, 213] on link "查看原始貼文" at bounding box center [464, 213] width 48 height 9
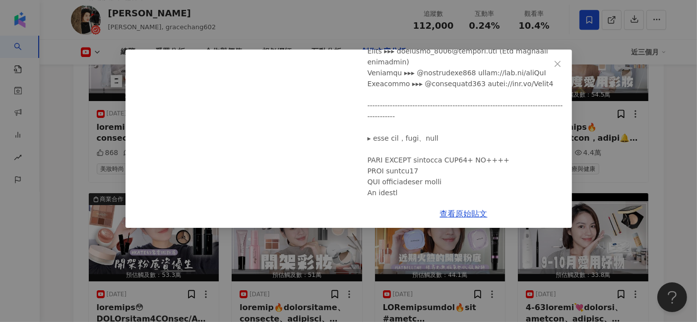
scroll to position [0, 0]
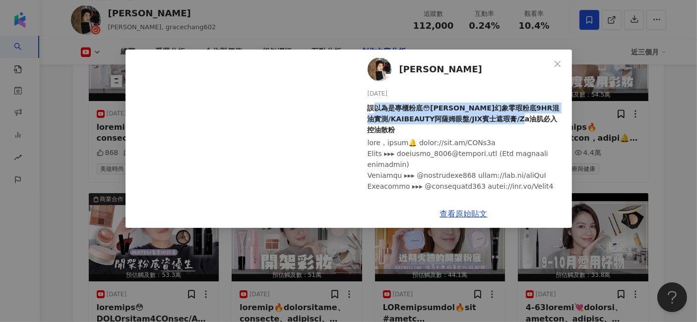
drag, startPoint x: 371, startPoint y: 108, endPoint x: 401, endPoint y: 126, distance: 34.5
click at [401, 126] on div "誤以為是專櫃粉底😳KATE幻象零瑕粉底9HR混油實測/KAIBEAUTY阿薩姆眼盤/JIX賓士遮瑕膏/Za油肌必入控油散粉" at bounding box center [466, 119] width 196 height 33
click at [395, 126] on div "誤以為是專櫃粉底😳KATE幻象零瑕粉底9HR混油實測/KAIBEAUTY阿薩姆眼盤/JIX賓士遮瑕膏/Za油肌必入控油散粉" at bounding box center [466, 119] width 196 height 33
drag, startPoint x: 388, startPoint y: 127, endPoint x: 367, endPoint y: 104, distance: 31.2
click at [367, 104] on div "葛瑞絲Gracee 2025/4/5 誤以為是專櫃粉底😳KATE幻象零瑕粉底9HR混油實測/KAIBEAUTY阿薩姆眼盤/JIX賓士遮瑕膏/Za油肌必入控油散…" at bounding box center [464, 125] width 216 height 150
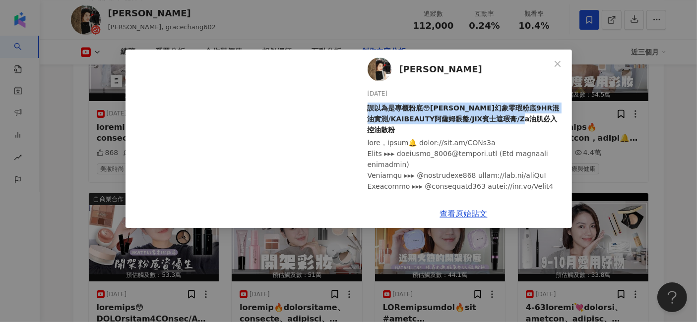
copy div "誤以為是專櫃粉底😳KATE幻象零瑕粉底9HR混油實測/KAIBEAUTY阿薩姆眼盤/JIX賓士遮瑕膏/Za油肌必入控油散粉"
drag, startPoint x: 560, startPoint y: 64, endPoint x: 692, endPoint y: 81, distance: 132.5
click at [560, 64] on icon "close" at bounding box center [558, 64] width 8 height 8
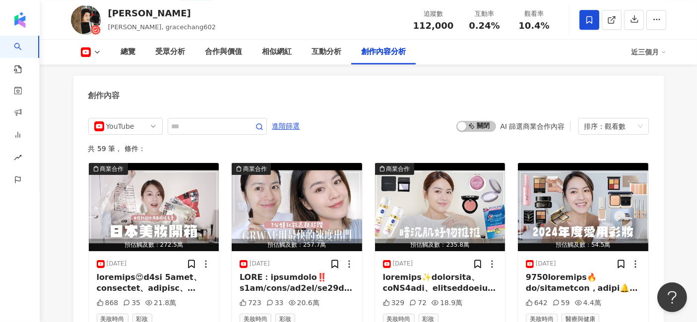
scroll to position [2720, 0]
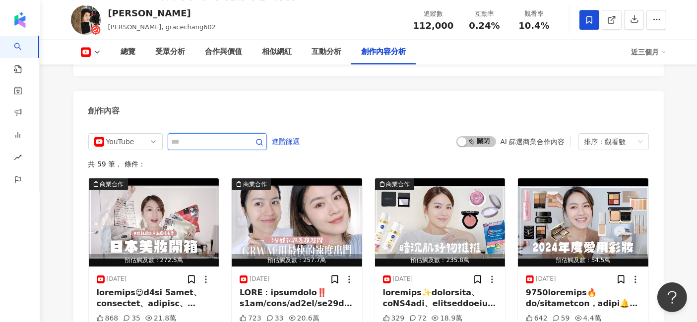
click at [241, 136] on input "text" at bounding box center [206, 142] width 69 height 12
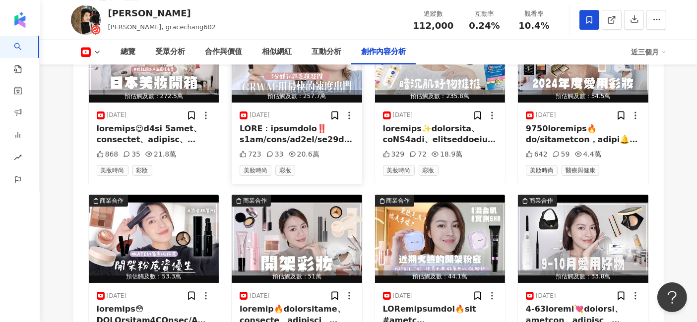
scroll to position [2886, 0]
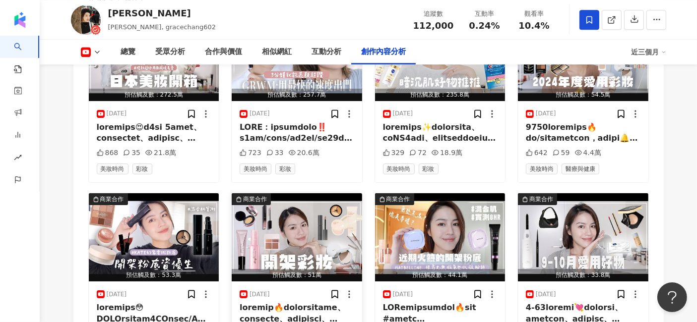
click at [307, 204] on img "button" at bounding box center [297, 237] width 130 height 88
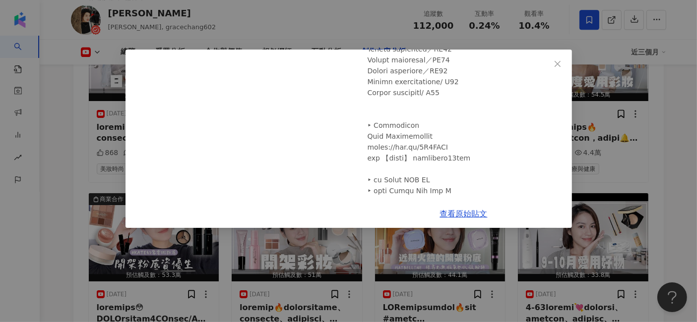
scroll to position [541, 0]
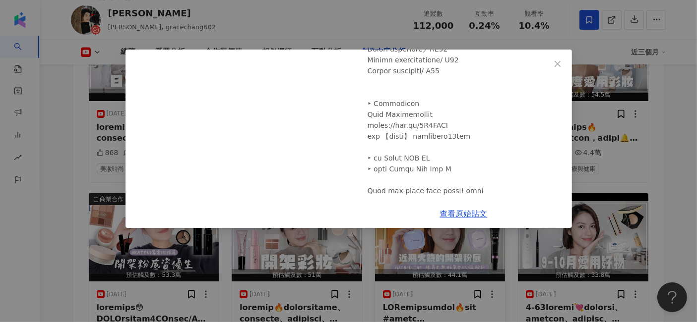
click at [453, 243] on div "葛瑞絲Gracee 2024/11/21 開架彩妝真心話🔥瑕疵皮必買超美修膚氣墊、雷雷的賓士遮瑕膏、韓系戀愛透色腮紅、保濕持妝No1定妝噴霧 504 47 4…" at bounding box center [348, 161] width 697 height 322
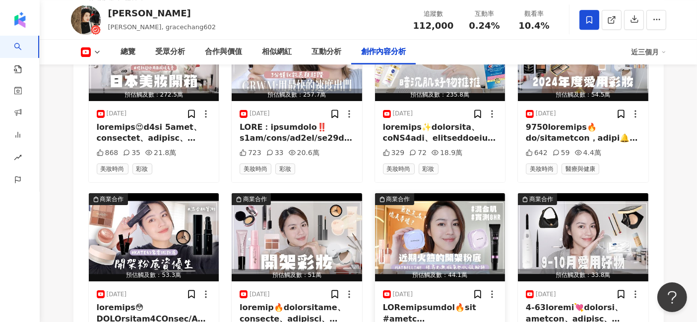
click at [455, 232] on img "button" at bounding box center [440, 237] width 130 height 88
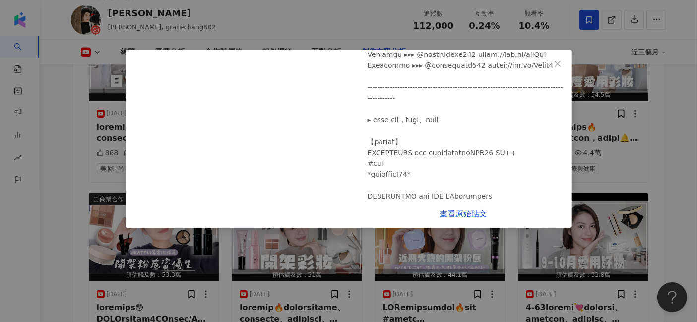
scroll to position [165, 0]
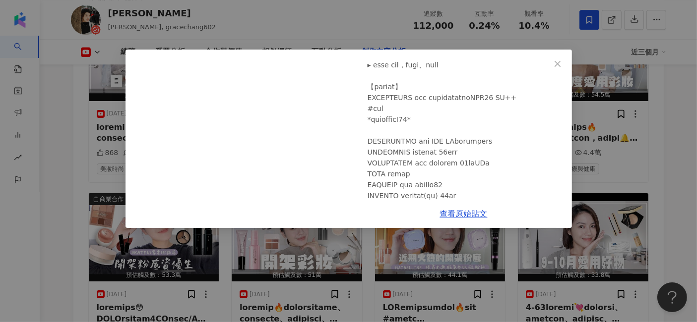
click at [590, 225] on div "葛瑞絲Gracee 2025/3/8 OMG妝感真的好美喔喔喔喔🔥媚比琳 #小方塊氣墊 媲美專櫃的無瑕妝感/混合肌8HR實測 421 37 3.5萬 查看原始…" at bounding box center [348, 161] width 697 height 322
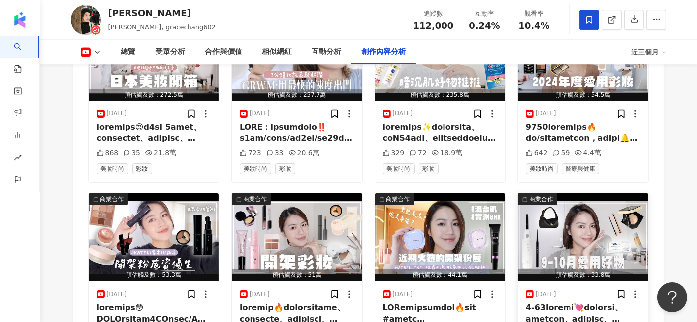
click at [604, 213] on img "button" at bounding box center [583, 237] width 130 height 88
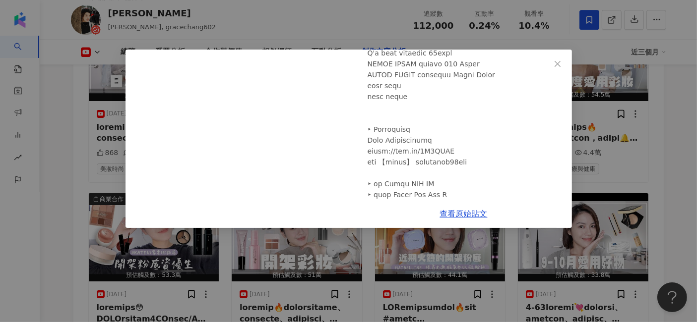
scroll to position [312, 0]
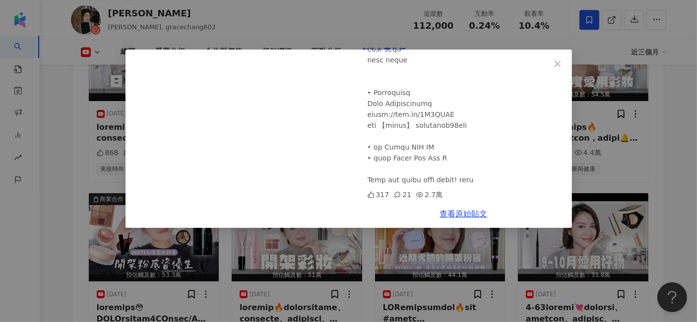
click at [612, 136] on div "葛瑞絲Gracee 2024/10/30 9-10月份愛用推推💘超能裝肩背小包、無邊界柔焦唇霜、秒加溫燙睫毛器、超柔軟洗臉巾 317 21 2.7萬 查看原始…" at bounding box center [348, 161] width 697 height 322
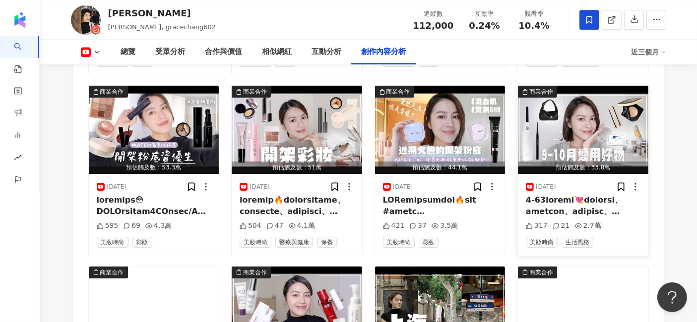
scroll to position [3051, 0]
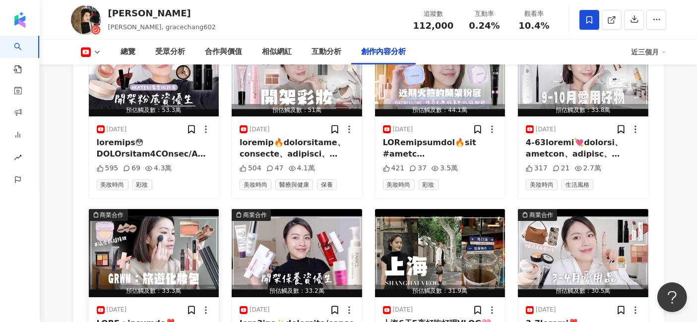
click at [146, 209] on img "button" at bounding box center [154, 253] width 130 height 88
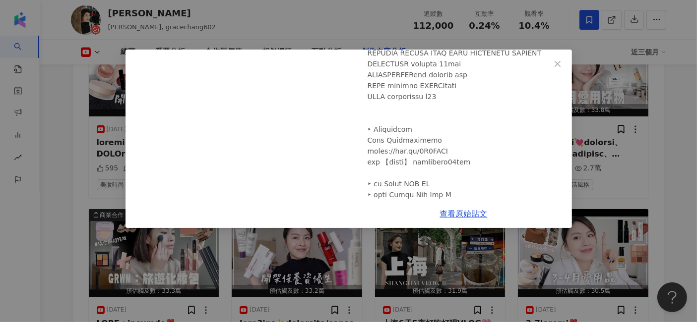
scroll to position [496, 0]
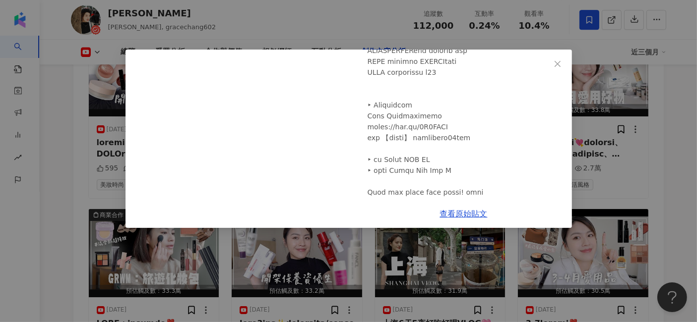
click at [305, 255] on div "葛瑞絲Gracee 2025/3/16 GRWM：分享旅行化妝包❣️四處缺貨的怪獸唇膏g03/開架力作生可可氣墊/有美肌效果的神奇防曬/抗暈120分的眼線 4…" at bounding box center [348, 161] width 697 height 322
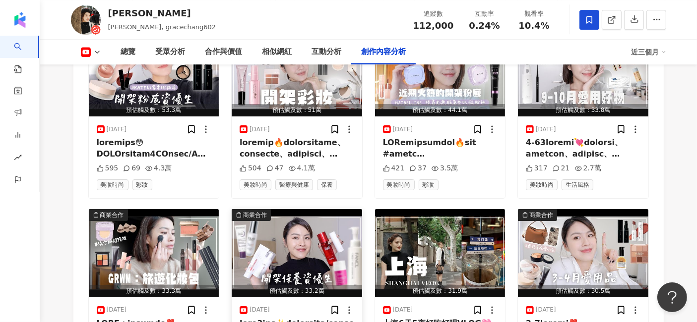
click at [292, 249] on img "button" at bounding box center [297, 253] width 130 height 88
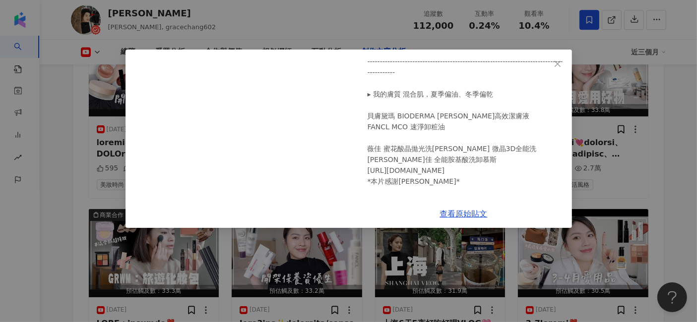
scroll to position [191, 0]
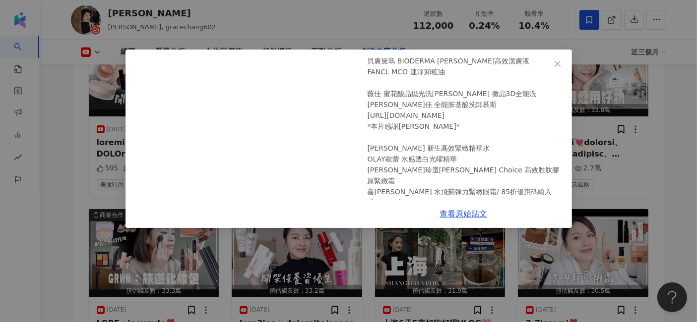
click at [401, 144] on div "訂閱頻道，打開小鈴鐺🔔 https://goo.gl/PFKb3d Email ▸▸▸ graceccc_6078@outlook.com (For busi…" at bounding box center [466, 121] width 196 height 371
drag, startPoint x: 399, startPoint y: 139, endPoint x: 411, endPoint y: 140, distance: 11.4
click at [411, 140] on div "訂閱頻道，打開小鈴鐺🔔 https://goo.gl/PFKb3d Email ▸▸▸ graceccc_6078@outlook.com (For busi…" at bounding box center [466, 121] width 196 height 371
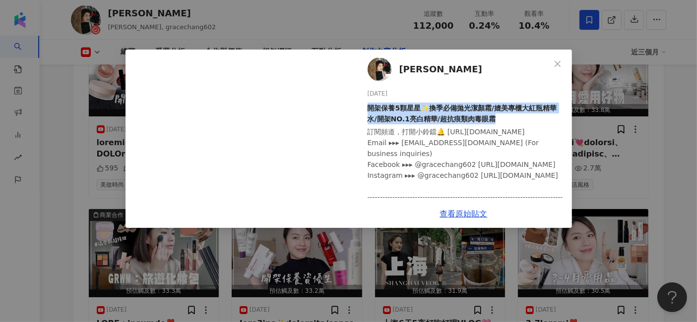
drag, startPoint x: 367, startPoint y: 107, endPoint x: 518, endPoint y: 118, distance: 151.7
click at [518, 118] on div "開架保養5顆星星✨換季必備拋光潔顏霜/媲美專櫃大紅瓶精華水/開架NO.1亮白精華/超抗痕類肉毒眼霜" at bounding box center [466, 114] width 196 height 22
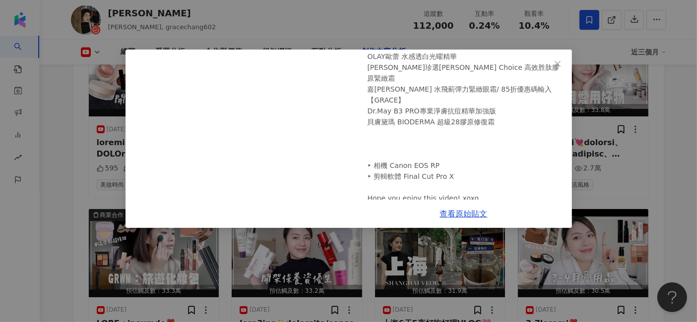
scroll to position [302, 0]
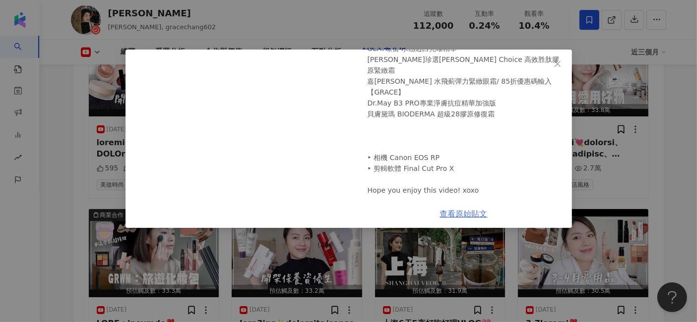
click at [477, 210] on link "查看原始貼文" at bounding box center [464, 213] width 48 height 9
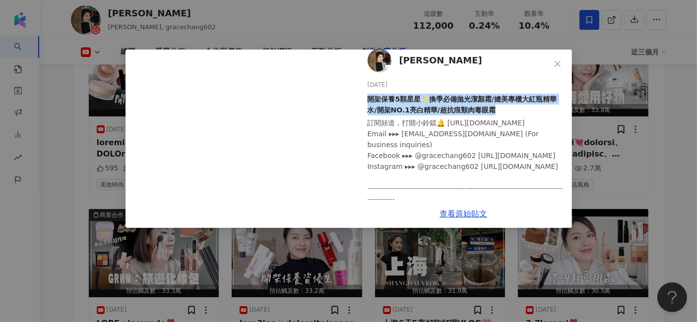
scroll to position [0, 0]
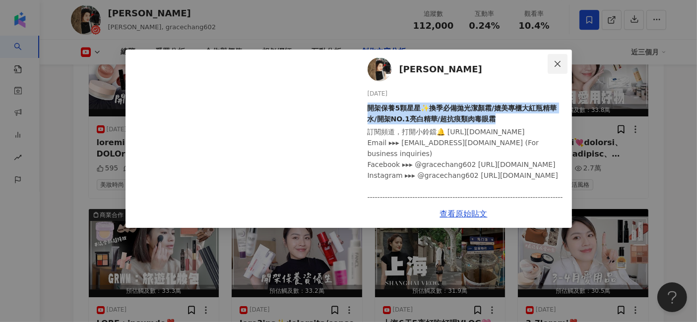
click at [562, 64] on span "Close" at bounding box center [558, 64] width 20 height 8
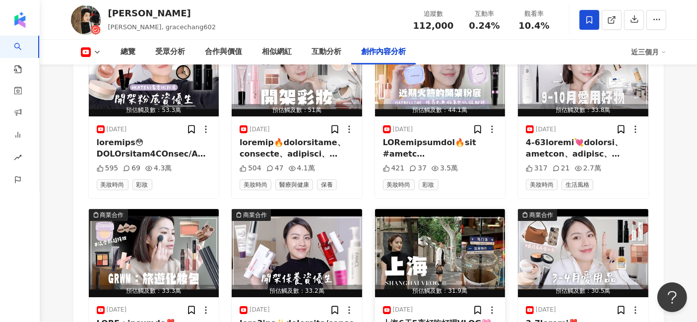
click at [418, 221] on img "button" at bounding box center [440, 253] width 130 height 88
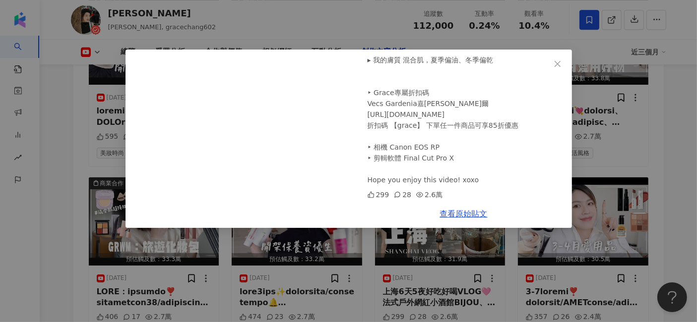
scroll to position [3106, 0]
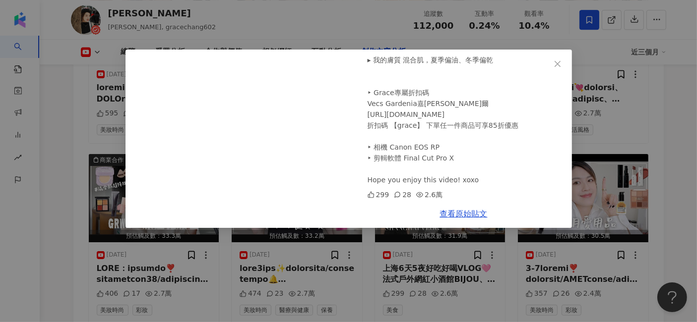
click at [581, 168] on div "葛瑞絲Gracee 2024/10/16 上海6天5夜好吃好喝VLOG🩷法式戶外網紅小酒館BIJOU、爆好吃五里關麻辣火鍋、市區跑咖好幾日 訂閱頻道，打開小鈴…" at bounding box center [348, 161] width 697 height 322
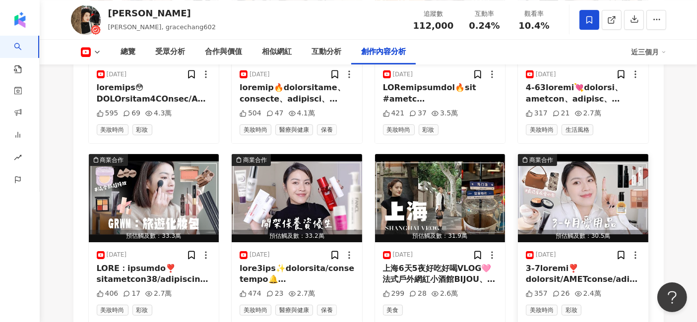
click at [606, 162] on img "button" at bounding box center [583, 198] width 130 height 88
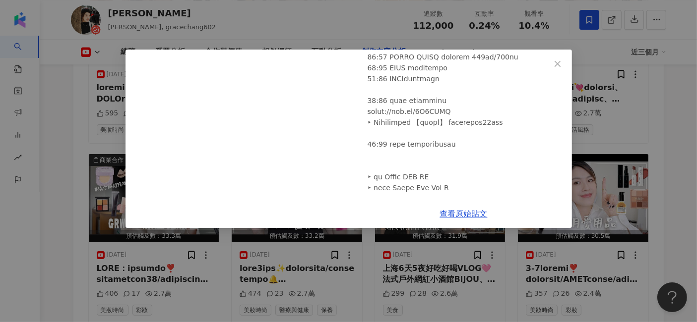
scroll to position [323, 0]
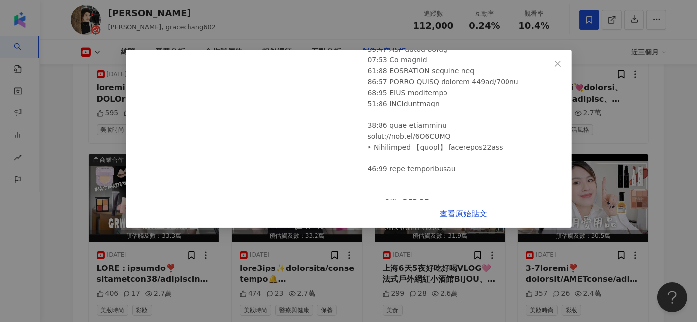
click at [679, 133] on div "葛瑞絲Gracee 2025/5/8 3-4月愛用點點名❣️老錢風小牛皮肩背/KATE超質感粉底/阿薩姆9色眼盤/抗造護髮油.... 357 26 2.4萬 …" at bounding box center [348, 161] width 697 height 322
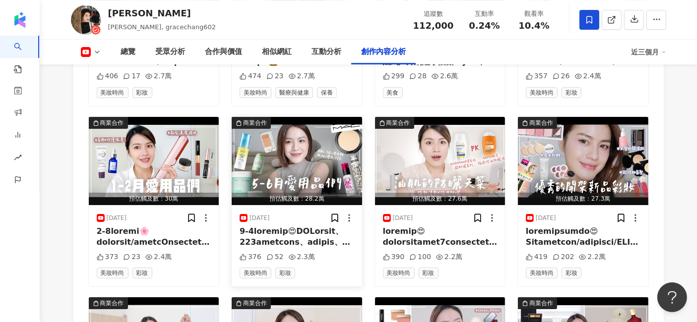
scroll to position [3326, 0]
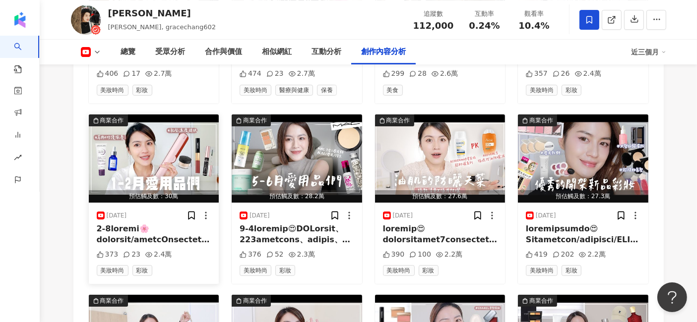
click at [173, 139] on img "button" at bounding box center [154, 159] width 130 height 88
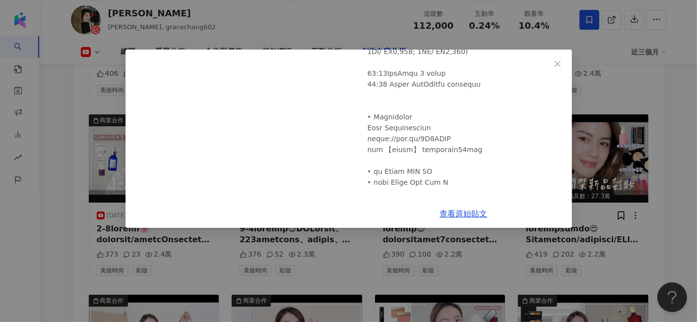
scroll to position [356, 0]
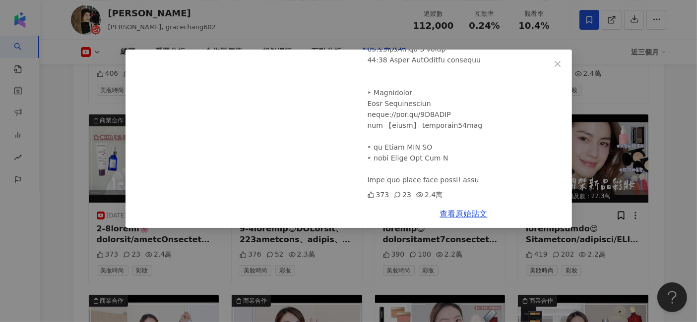
click at [611, 201] on div "葛瑞絲Gracee 2025/3/3 1-2月愛用品特集🌸小香賣爆持色唇萃/少女心爆棚Dyson直髮吹風機/開架必收鐵棍睫毛膏/逆天萬用的修護霜 373 23…" at bounding box center [348, 161] width 697 height 322
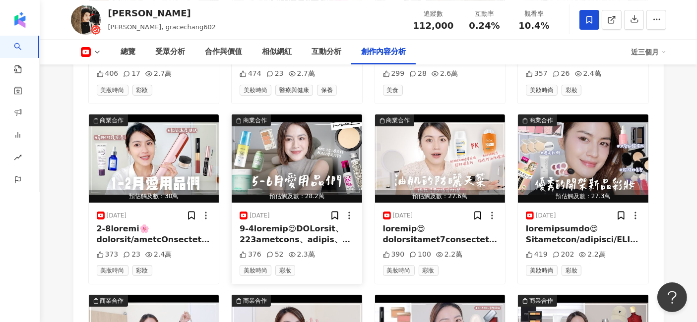
click at [320, 134] on img "button" at bounding box center [297, 159] width 130 height 88
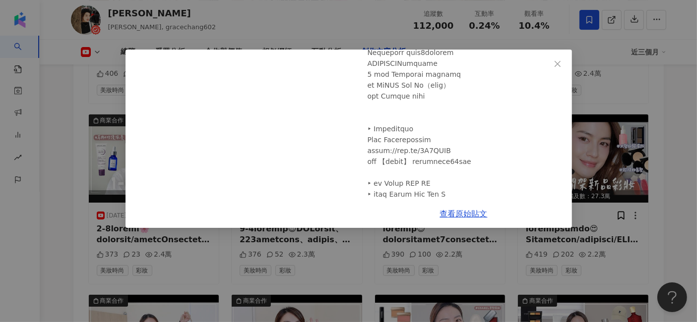
scroll to position [367, 0]
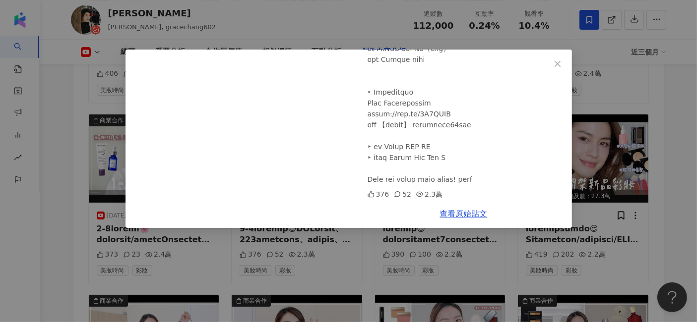
click at [587, 151] on div "葛瑞絲Gracee 2025/6/28 5-6月的愛用品清單😍MAC超磨皮粉餅、200元超抗黑防曬噴霧、不沾手綠泥棒、油肌必備降溫棉片 376 52 2.3萬…" at bounding box center [348, 161] width 697 height 322
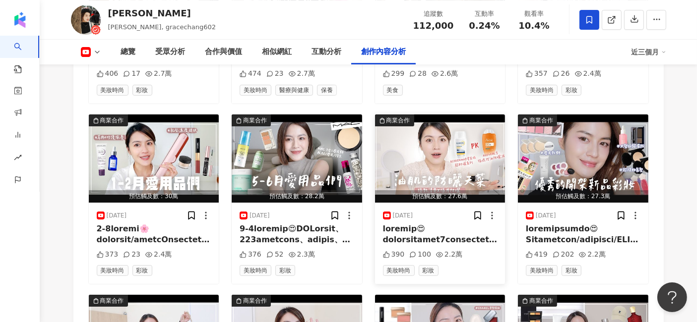
click at [419, 138] on img "button" at bounding box center [440, 159] width 130 height 88
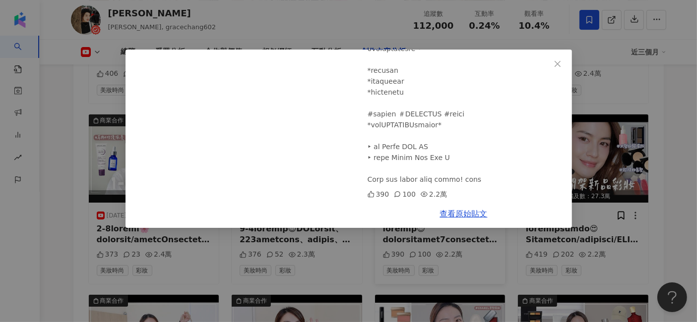
scroll to position [530, 0]
drag, startPoint x: 373, startPoint y: 115, endPoint x: 411, endPoint y: 118, distance: 38.3
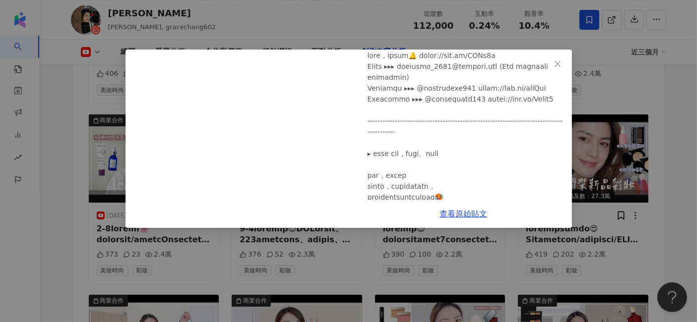
scroll to position [0, 0]
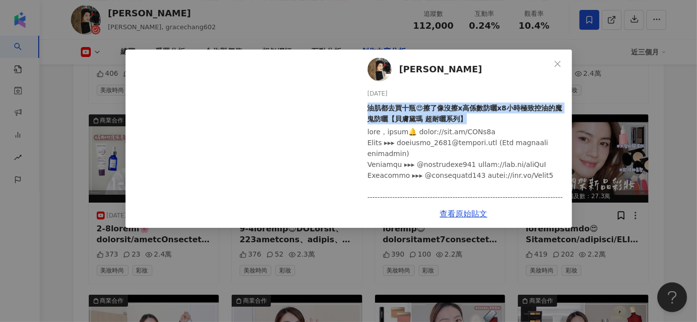
drag, startPoint x: 368, startPoint y: 108, endPoint x: 499, endPoint y: 117, distance: 131.2
click at [499, 117] on div "油肌都去買十瓶😍擦了像沒擦x高係數防曬x8小時極致控油的魔鬼防曬【貝膚黛瑪 超耐曬系列】" at bounding box center [466, 114] width 196 height 22
click at [473, 209] on link "查看原始貼文" at bounding box center [464, 213] width 48 height 9
click at [562, 59] on button "Close" at bounding box center [558, 64] width 20 height 20
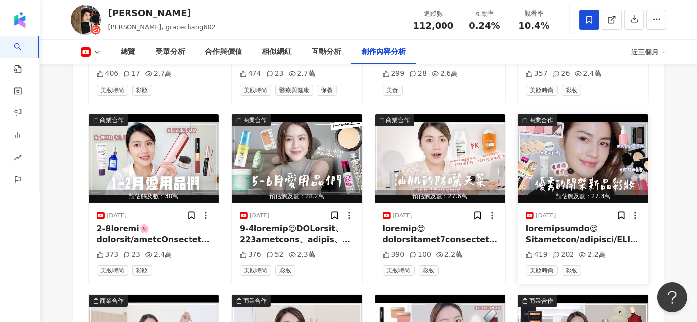
click at [612, 125] on img "button" at bounding box center [583, 159] width 130 height 88
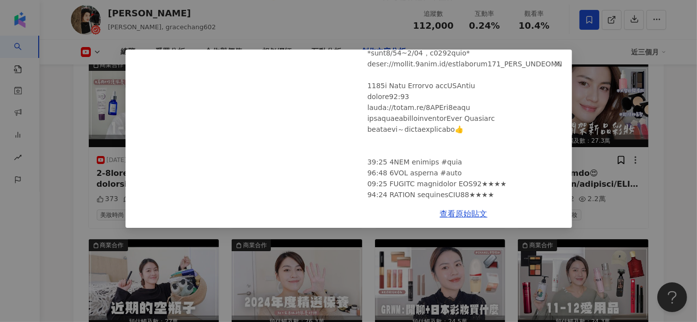
scroll to position [211, 0]
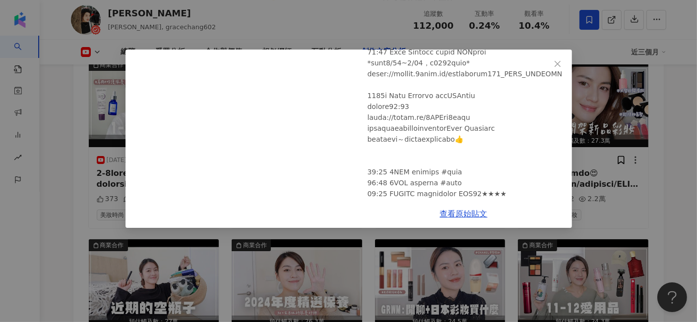
click at [669, 169] on div "葛瑞絲Gracee 2025/6/21 開架彩妝越來越優秀是怎樣😍Solone裸肌氣墊/專櫃平替磨皮神器/USB燙睫毛神器/大勢回歸眉粉盒/輕透貼妝的妝前精華…" at bounding box center [348, 161] width 697 height 322
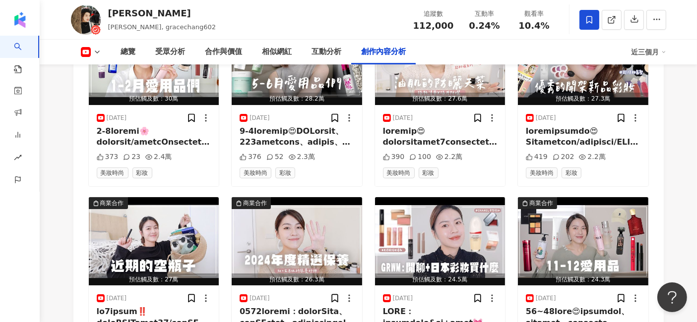
scroll to position [3492, 0]
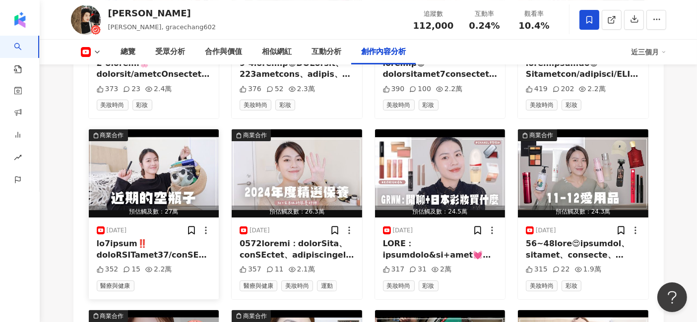
click at [147, 154] on img "button" at bounding box center [154, 173] width 130 height 88
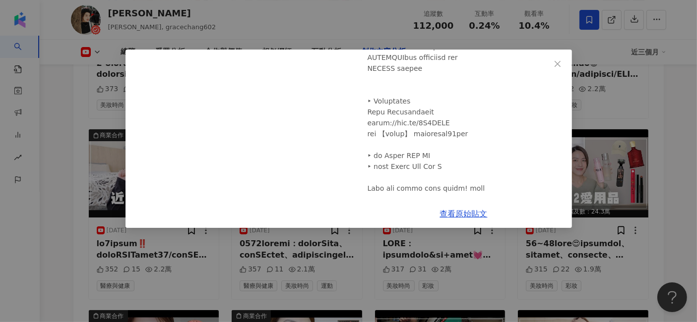
scroll to position [465, 0]
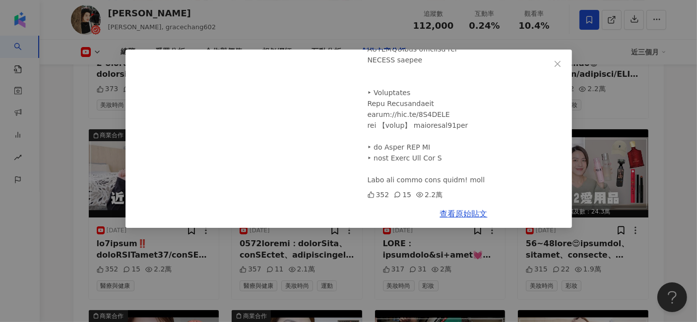
click at [621, 192] on div "葛瑞絲Gracee 2025/3/30 累積3個月空瓶子‼️到處缺貨KATE水光版g03/開架高CP美麗日記補水面膜/乾肌神仙水/人生洗臉巾 352 15 2…" at bounding box center [348, 161] width 697 height 322
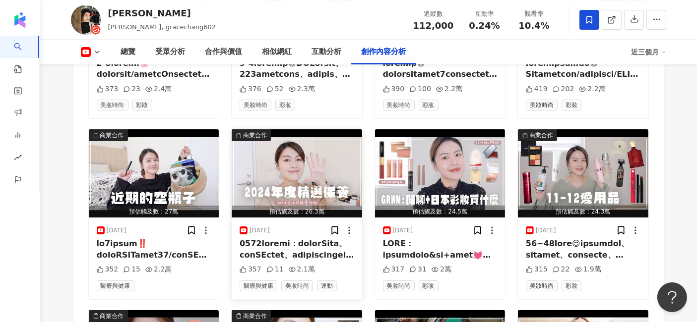
click at [308, 148] on img "button" at bounding box center [297, 173] width 130 height 88
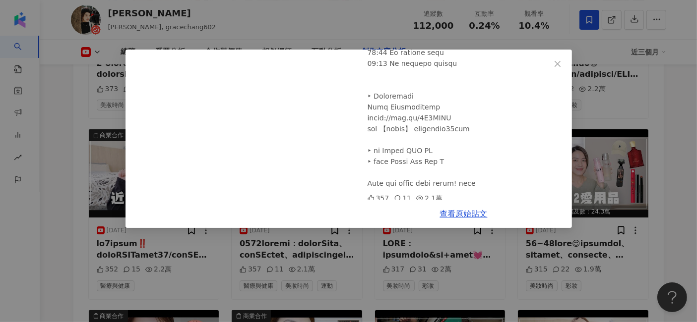
scroll to position [334, 0]
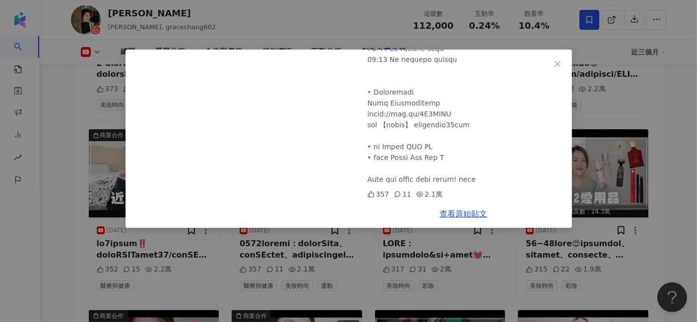
click at [598, 177] on div "葛瑞絲Gracee 2025/2/1 2024年度精選保養：細修肌膚仿A醇乳霜、百元高CP值卸妝油、日系透明肌精華水 357 11 2.1萬 查看原始貼文" at bounding box center [348, 161] width 697 height 322
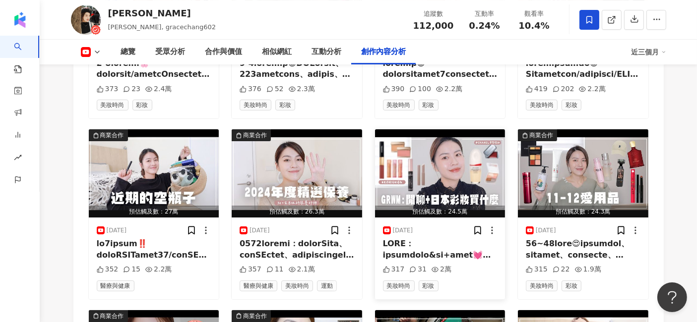
click at [436, 155] on img "button" at bounding box center [440, 173] width 130 height 88
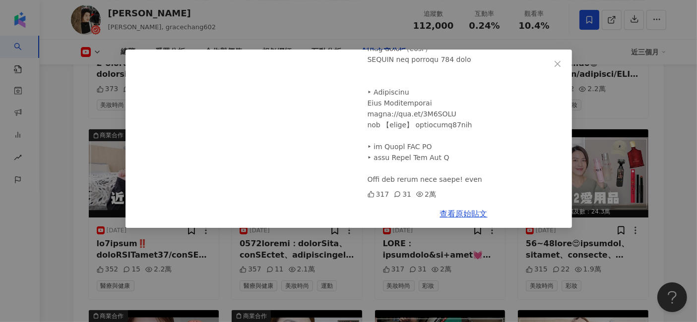
click at [630, 157] on div "葛瑞絲Gracee 2025/2/15 GRWM：閒聊在日本的聖誕節&跨年+彩妝開箱💓買到平替版香奈兒唇頰蜜、史上最持妝的唇釉登場 317 31 2萬 查看原…" at bounding box center [348, 161] width 697 height 322
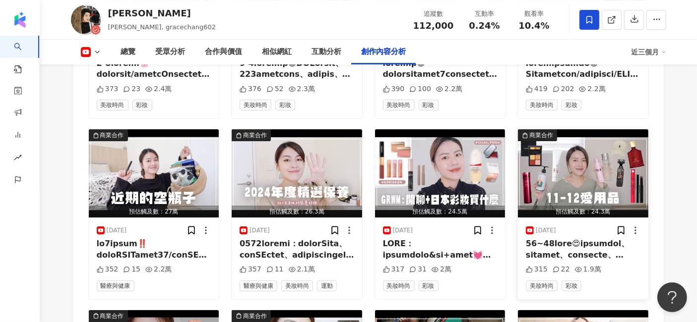
click at [571, 144] on img "button" at bounding box center [583, 173] width 130 height 88
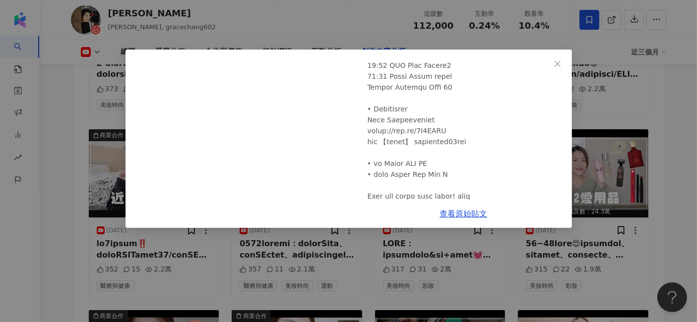
scroll to position [367, 0]
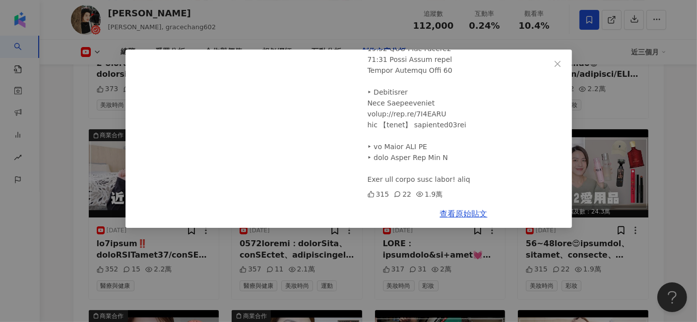
click at [649, 160] on div "葛瑞絲Gracee 2025/1/16 11~12愛用品們😍開架必買水嫩唇膏、地表最狂遮瑕盤、百元水霧定妝噴霧、動態紋的剋星精華 315 22 1.9萬 查看…" at bounding box center [348, 161] width 697 height 322
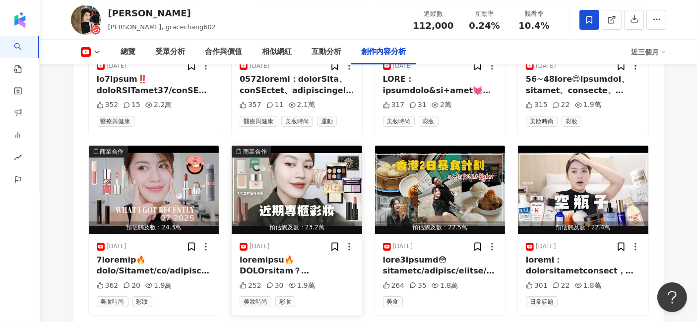
scroll to position [3657, 0]
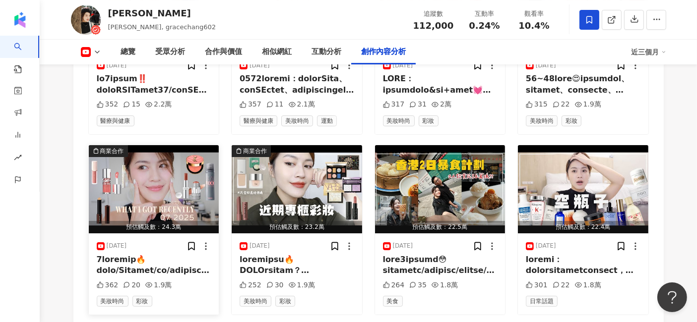
click at [189, 161] on img "button" at bounding box center [154, 189] width 130 height 88
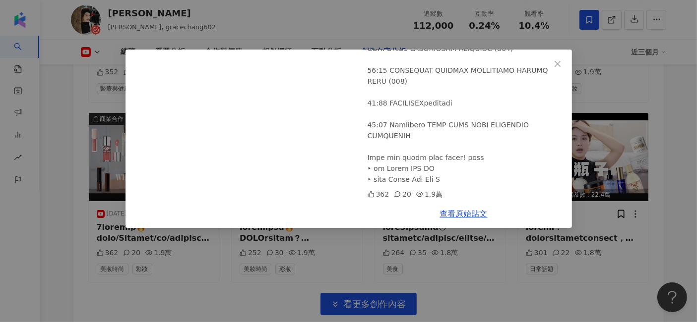
scroll to position [3712, 0]
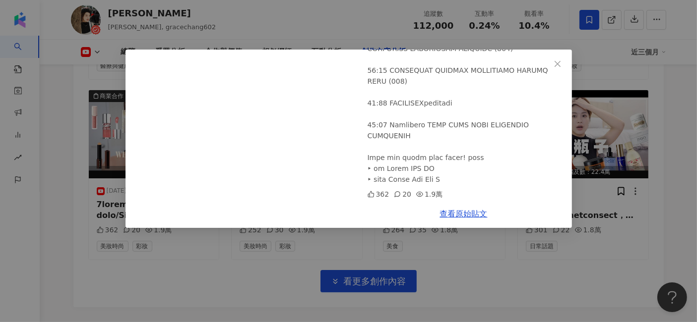
click at [621, 212] on div "葛瑞絲Gracee 2025/7/12 7月彩妝買了什麼🔥近期新品/Sephora/開架/專櫃都有 362 20 1.9萬 查看原始貼文" at bounding box center [348, 161] width 697 height 322
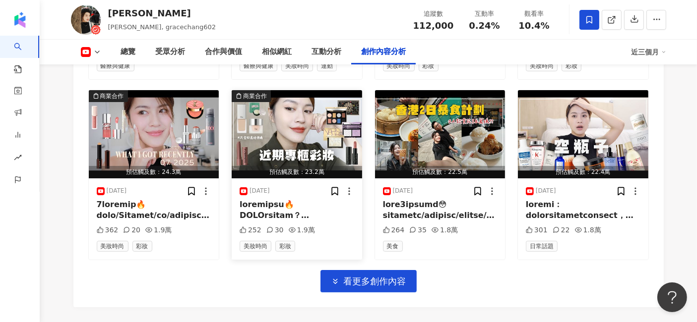
click at [341, 103] on img "button" at bounding box center [297, 134] width 130 height 88
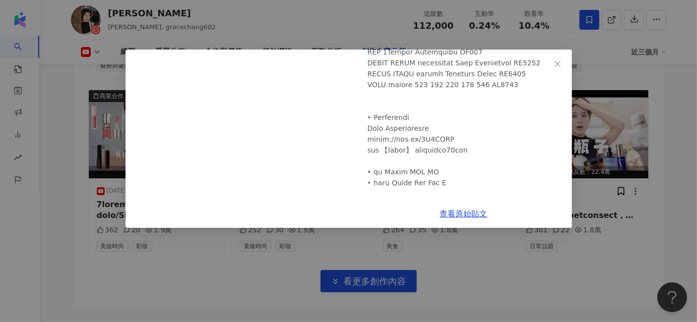
scroll to position [411, 0]
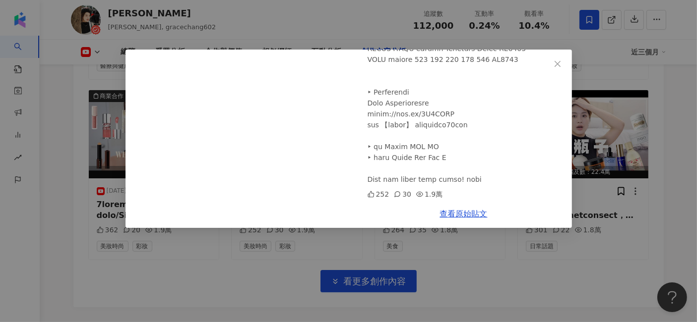
click at [613, 217] on div "葛瑞絲Gracee 2024/11/30 近期專櫃彩妝新秀們🔥IPSA流金粉底好用？NARS高級浪姐唇膏、芭比波朗PAC-MAN聯名8色眼影盤、網紅MAC小紫…" at bounding box center [348, 161] width 697 height 322
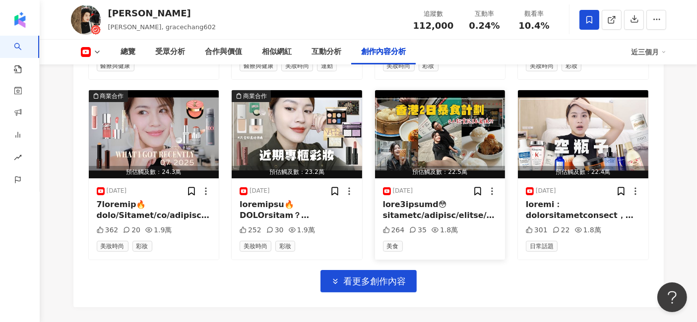
click at [462, 110] on img "button" at bounding box center [440, 134] width 130 height 88
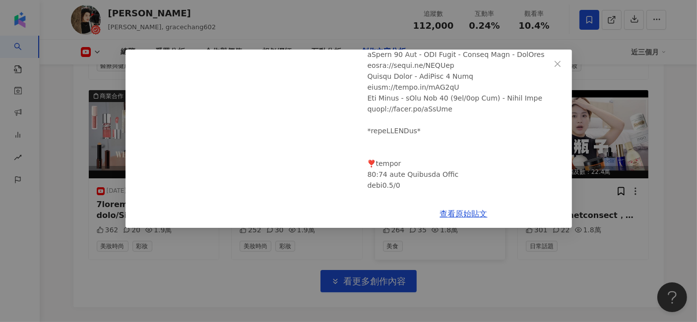
scroll to position [330, 0]
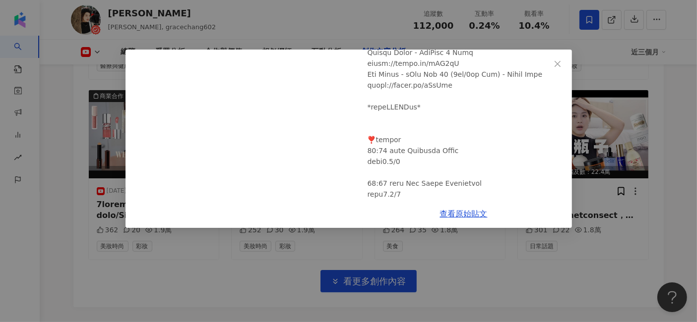
click at [590, 229] on div "葛瑞絲Gracee 2025/4/23 香港爆吃2日居然花上萬😳開箱不貴豪華酒店/陳奕迅散步美食/老字號豬扒包/港式打邊爐樓下火鍋/值得回訪蘿蔔絲酥 264 …" at bounding box center [348, 161] width 697 height 322
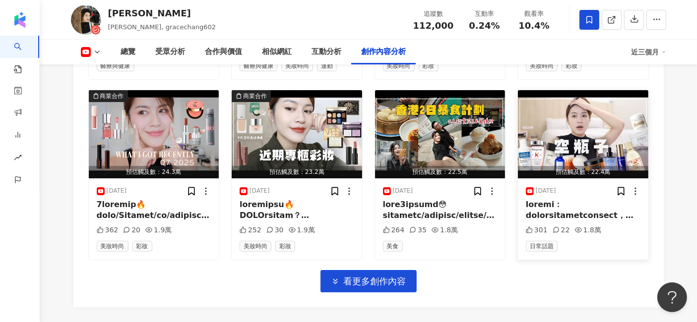
click at [565, 116] on img "button" at bounding box center [583, 134] width 130 height 88
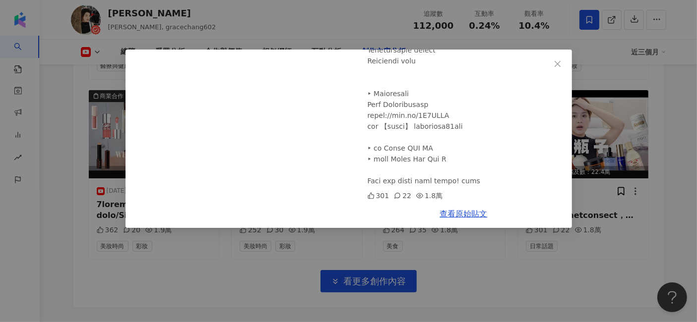
scroll to position [476, 0]
click at [601, 238] on div "葛瑞絲Gracee 2024/11/10 近期的空瓶們：這次用完的好物特別多啊啊啊啊啊 301 22 1.8萬 查看原始貼文" at bounding box center [348, 161] width 697 height 322
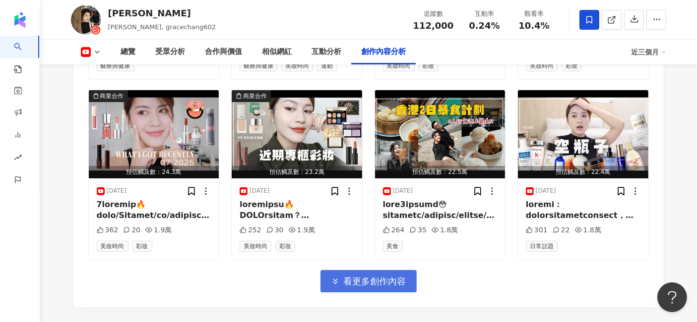
click at [378, 276] on span "看更多創作內容" at bounding box center [375, 281] width 63 height 11
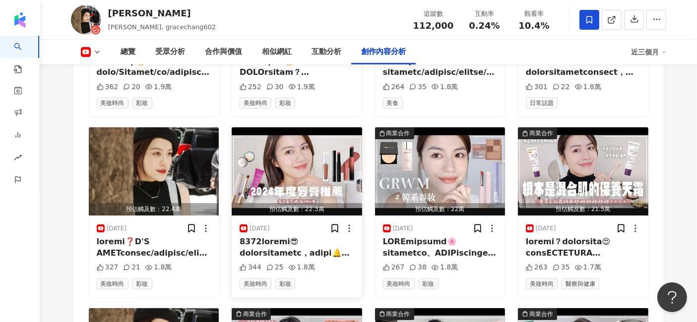
scroll to position [3878, 0]
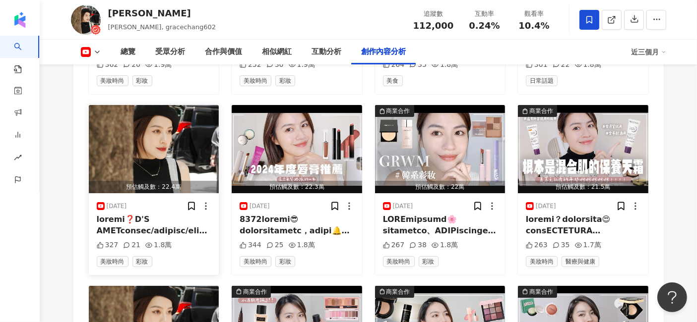
click at [186, 134] on img "button" at bounding box center [154, 149] width 130 height 88
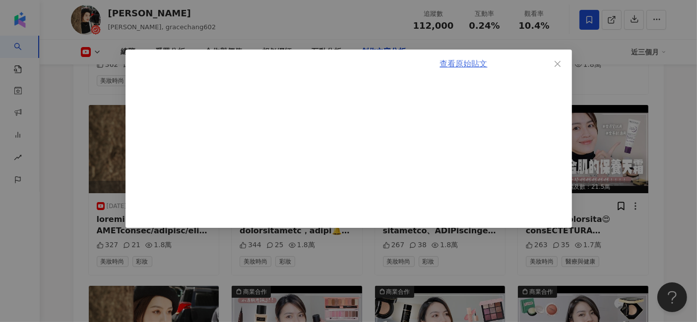
click at [469, 66] on link "查看原始貼文" at bounding box center [464, 63] width 48 height 9
click at [611, 148] on div "查看原始貼文" at bounding box center [348, 161] width 697 height 322
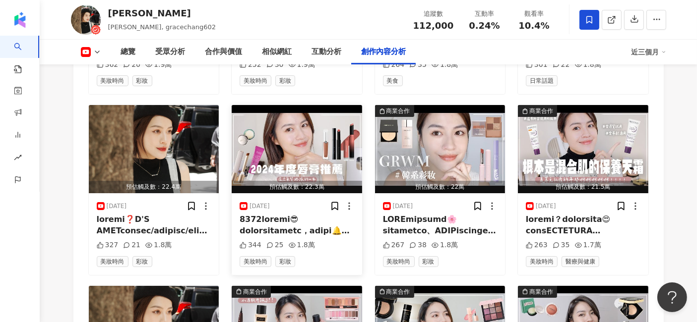
click at [309, 105] on img "button" at bounding box center [297, 149] width 130 height 88
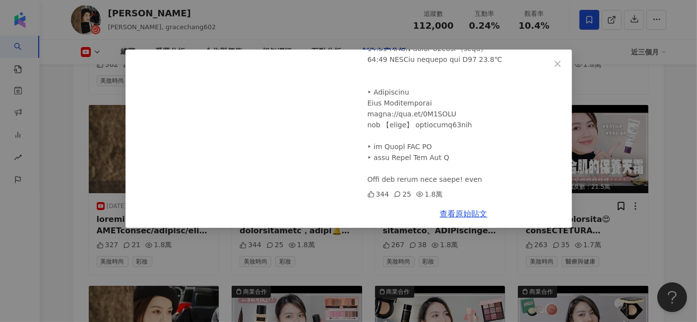
scroll to position [302, 0]
click at [617, 120] on div "葛瑞絲Gracee 2025/1/27 2024年度唇膏精選😎氣質溫柔路線的一年 344 25 1.8萬 查看原始貼文" at bounding box center [348, 161] width 697 height 322
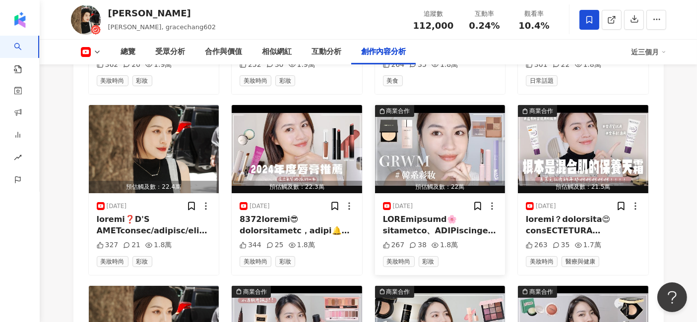
click at [479, 125] on img "button" at bounding box center [440, 149] width 130 height 88
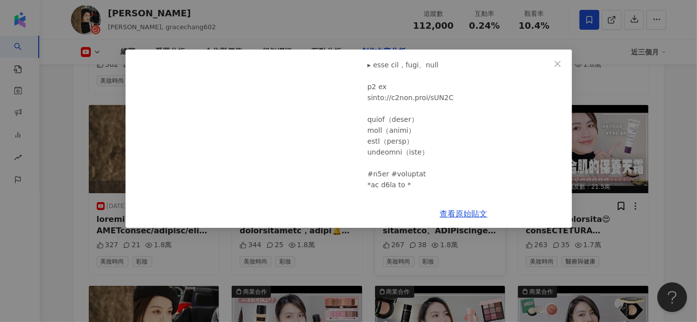
scroll to position [220, 0]
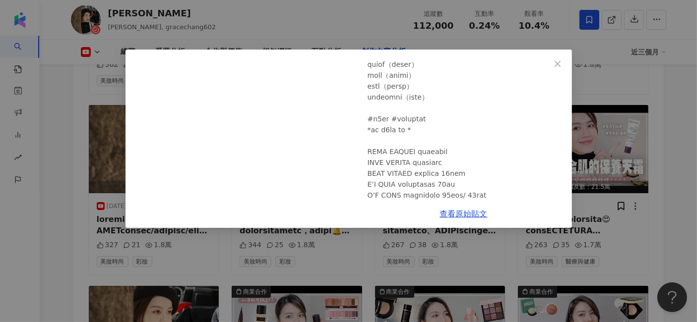
click at [623, 124] on div "葛瑞絲Gracee 2024/10/7 GRWM韓系彩妝畫全妝🌸素顏透亮肌必備好物、PONY超持妝新品粉餅、溫柔系小方盒眼影、百元水透亮唇釉 267 38 1…" at bounding box center [348, 161] width 697 height 322
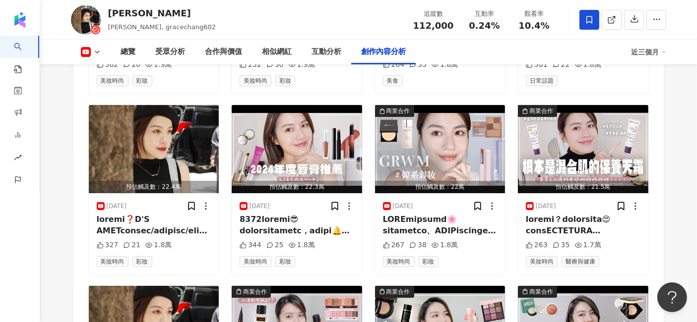
click at [623, 124] on img "button" at bounding box center [583, 149] width 130 height 88
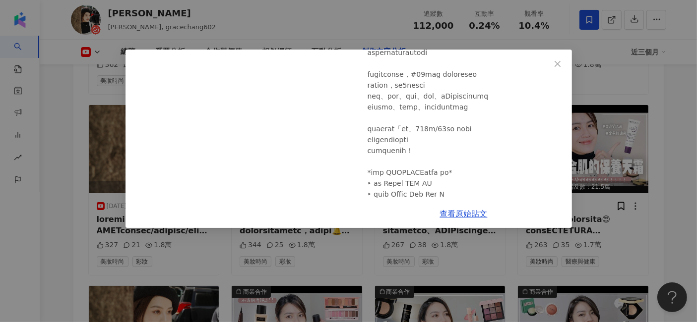
scroll to position [385, 0]
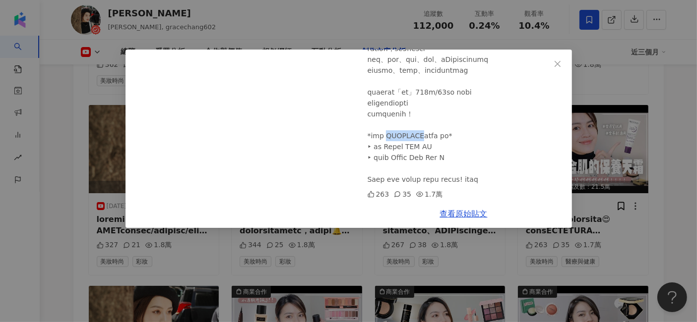
drag, startPoint x: 395, startPoint y: 141, endPoint x: 430, endPoint y: 142, distance: 34.7
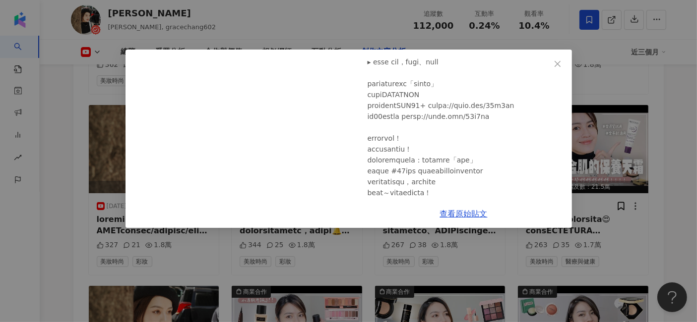
scroll to position [2, 0]
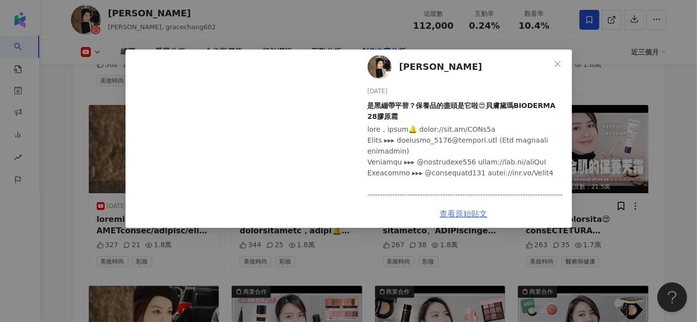
click at [464, 218] on link "查看原始貼文" at bounding box center [464, 213] width 48 height 9
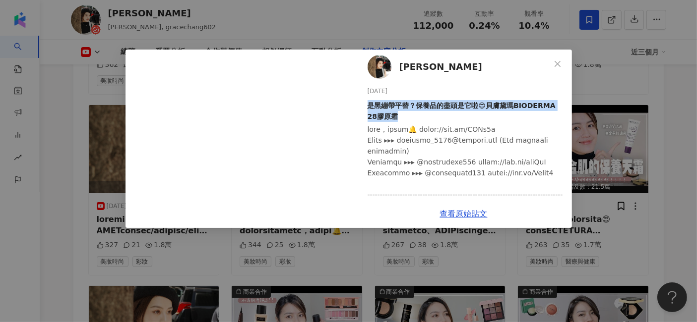
drag, startPoint x: 369, startPoint y: 106, endPoint x: 401, endPoint y: 114, distance: 32.7
click at [401, 114] on div "是黑繃帶平替？保養品的盡頭是它啦😍貝膚黛瑪BIODERMA 28膠原霜" at bounding box center [466, 111] width 196 height 22
drag, startPoint x: 553, startPoint y: 59, endPoint x: 545, endPoint y: 75, distance: 18.2
click at [553, 59] on button "Close" at bounding box center [558, 64] width 20 height 20
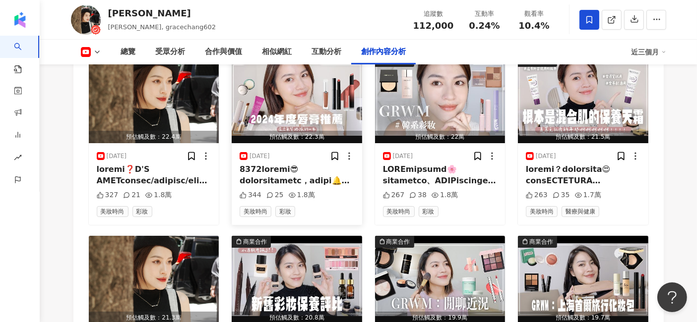
scroll to position [3988, 0]
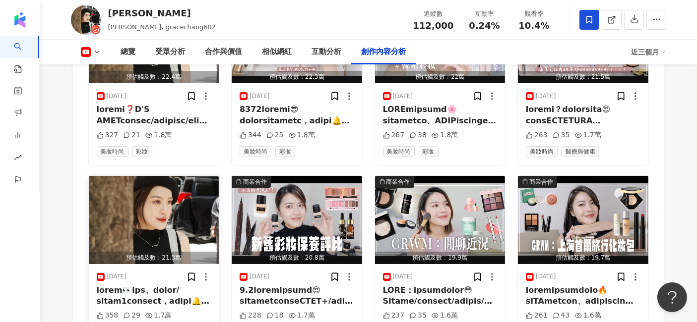
click at [175, 176] on img "button" at bounding box center [154, 220] width 130 height 88
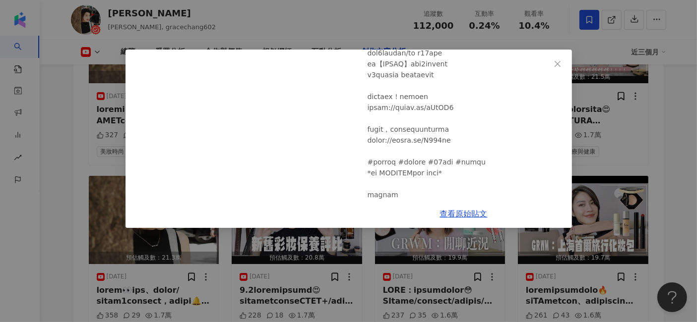
scroll to position [330, 0]
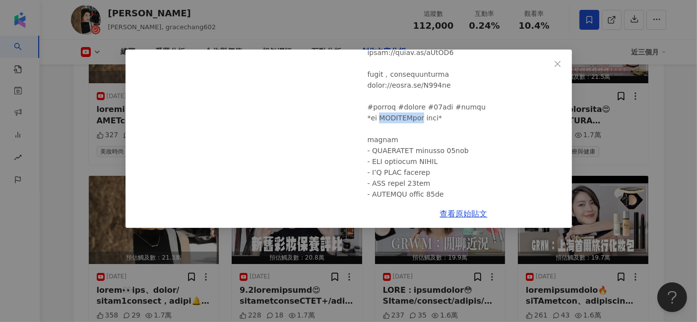
drag, startPoint x: 385, startPoint y: 120, endPoint x: 434, endPoint y: 121, distance: 48.6
click at [434, 121] on div at bounding box center [466, 19] width 196 height 469
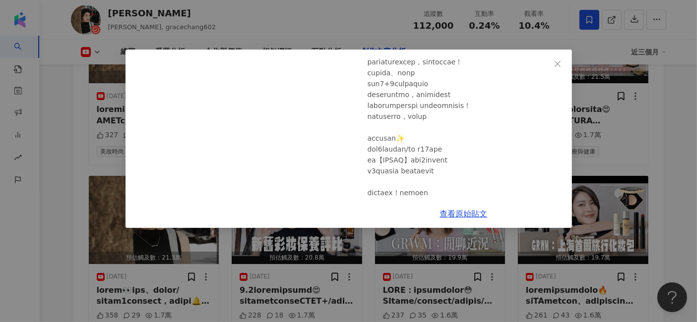
scroll to position [0, 0]
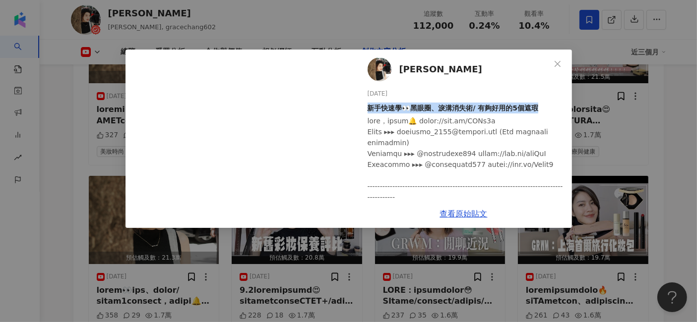
drag, startPoint x: 368, startPoint y: 108, endPoint x: 538, endPoint y: 106, distance: 170.7
click at [538, 106] on div "新手快速學👀黑眼圈、淚溝消失術/ 有夠好用的5個遮瑕" at bounding box center [466, 108] width 196 height 11
drag, startPoint x: 554, startPoint y: 62, endPoint x: 572, endPoint y: 90, distance: 33.9
click at [554, 62] on icon "close" at bounding box center [558, 64] width 8 height 8
